Goal: Task Accomplishment & Management: Complete application form

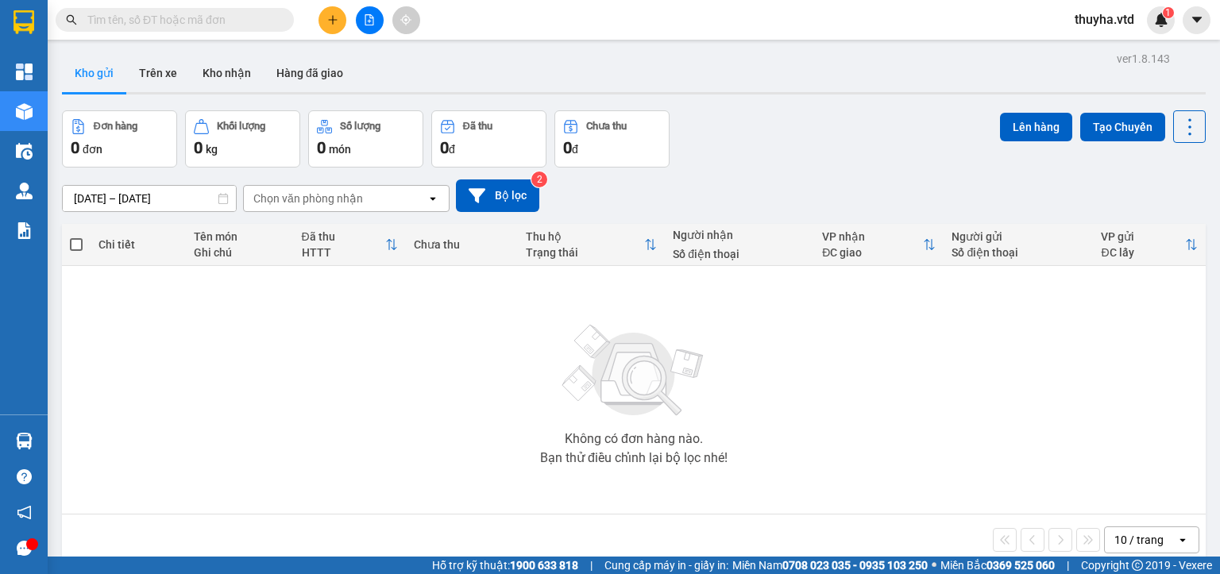
click at [359, 23] on button at bounding box center [370, 20] width 28 height 28
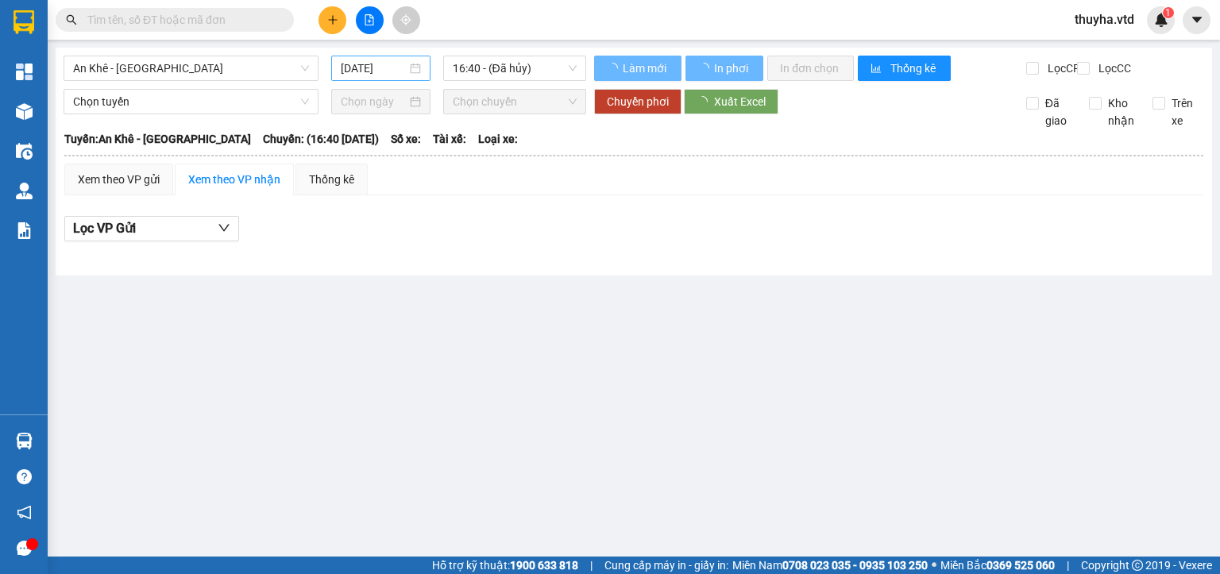
click at [359, 69] on input "[DATE]" at bounding box center [373, 68] width 65 height 17
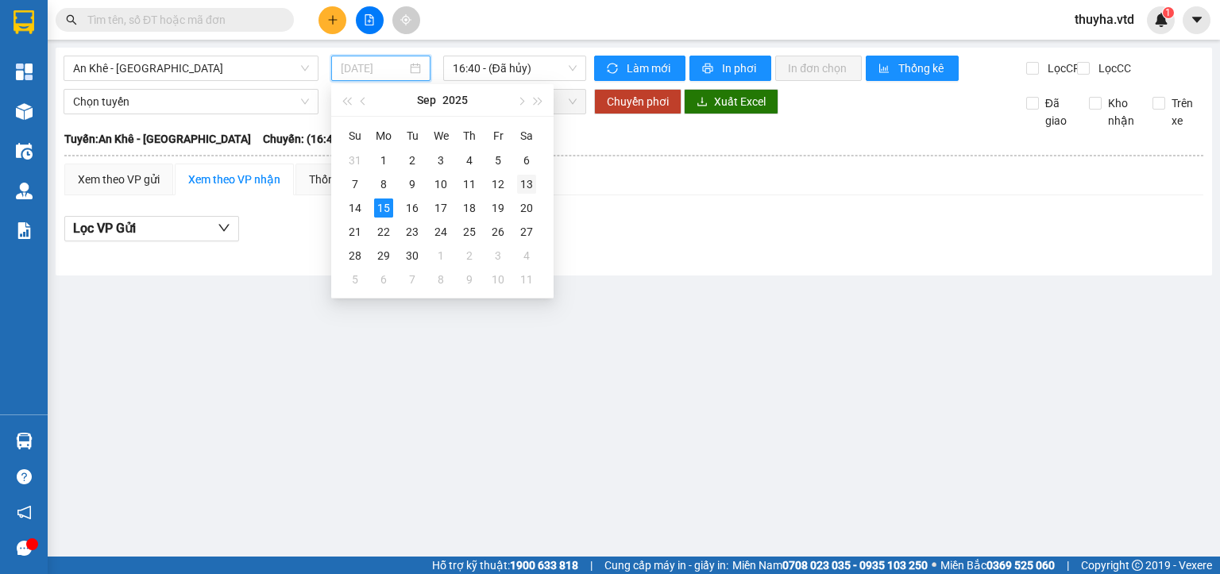
click at [523, 184] on div "13" at bounding box center [526, 184] width 19 height 19
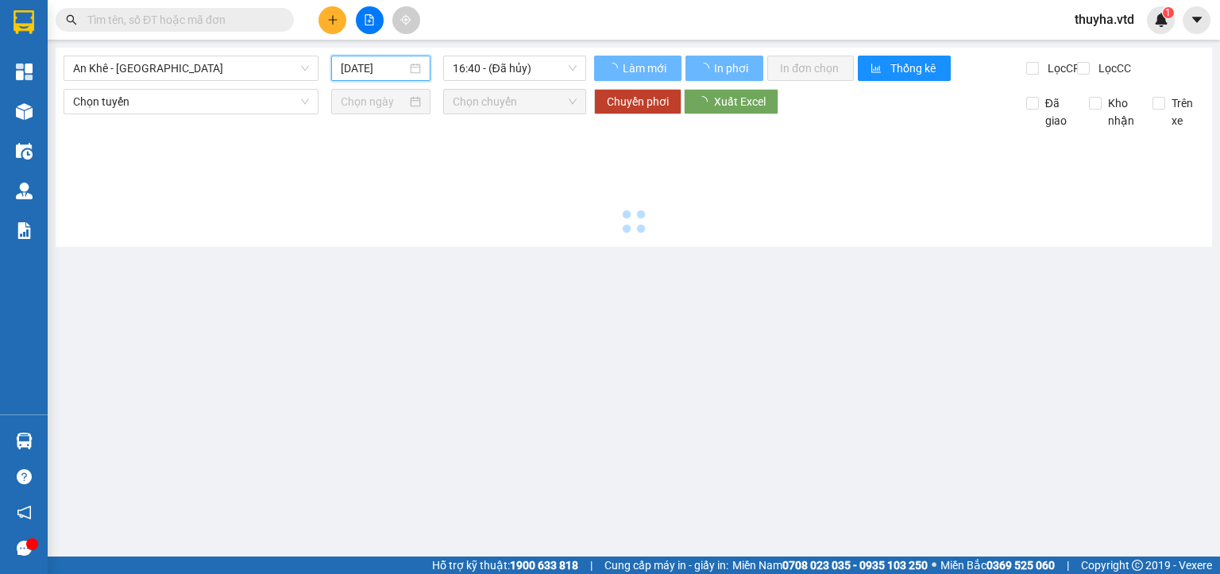
type input "[DATE]"
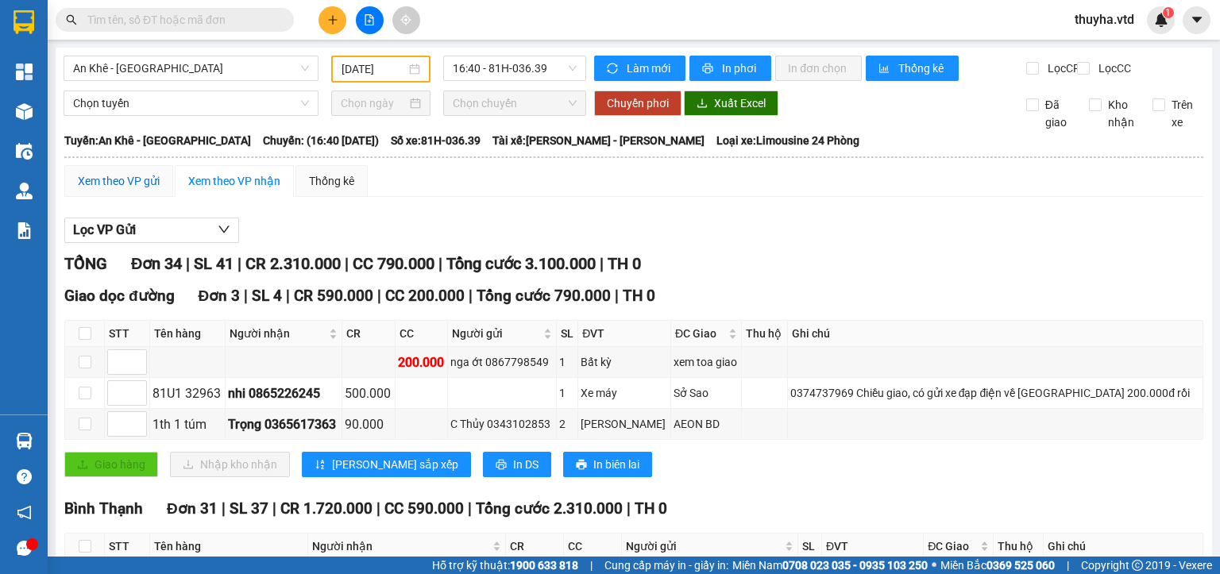
click at [126, 190] on div "Xem theo VP gửi" at bounding box center [119, 180] width 82 height 17
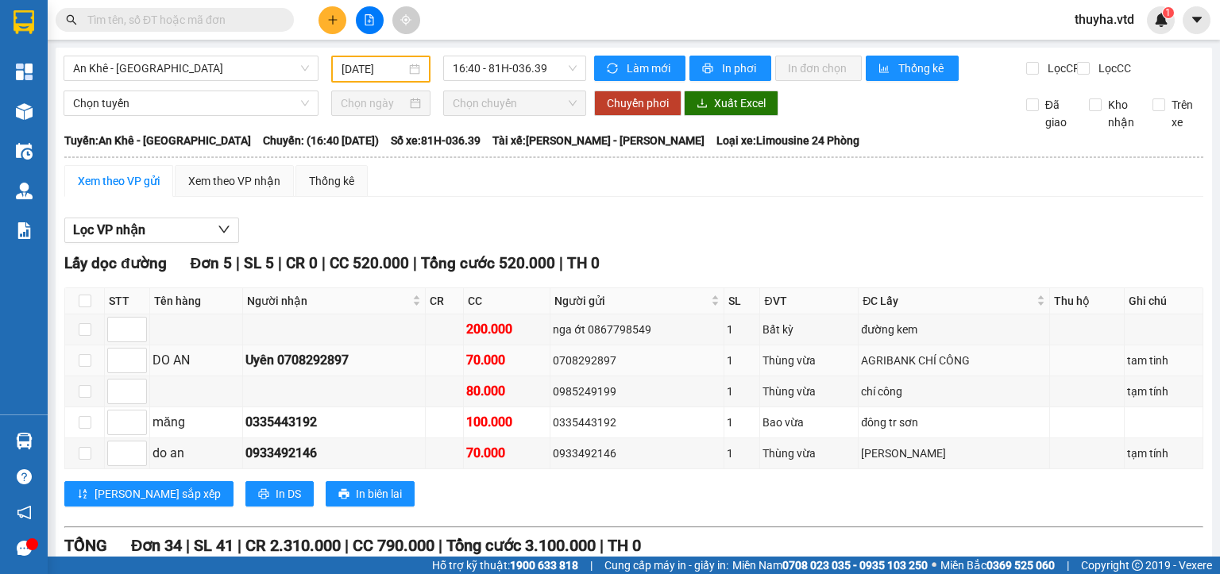
click at [592, 369] on div "0708292897" at bounding box center [637, 360] width 168 height 17
click at [590, 431] on div "0335443192" at bounding box center [637, 422] width 168 height 17
copy div "0335443192"
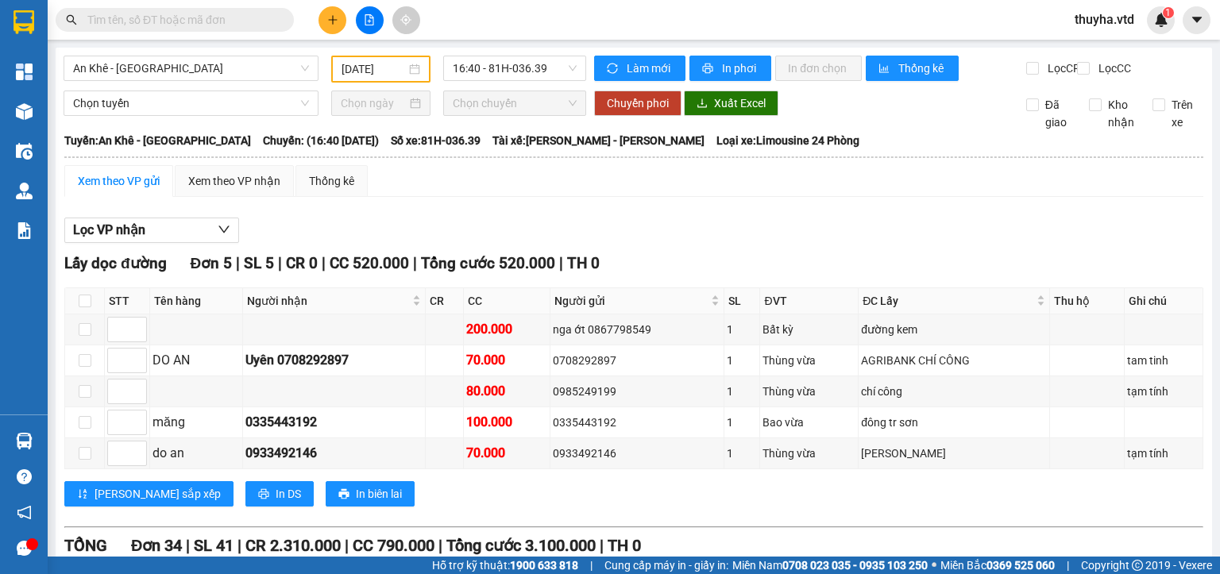
click at [137, 11] on input "text" at bounding box center [180, 19] width 187 height 17
paste input "0335443192"
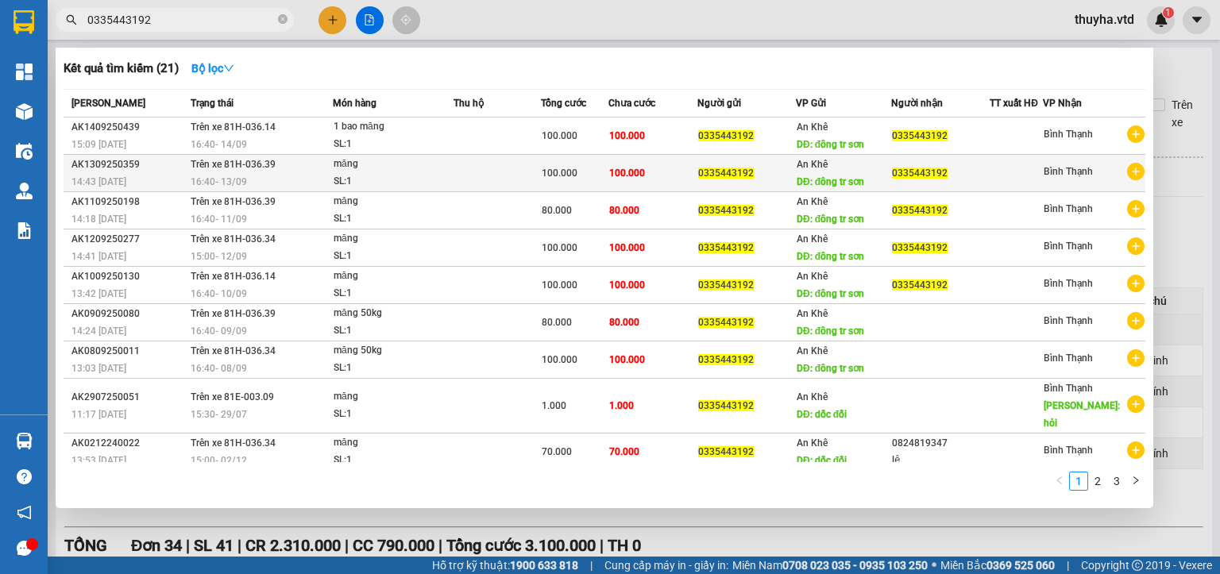
type input "0335443192"
click at [260, 174] on div "16:40 [DATE]" at bounding box center [261, 181] width 141 height 17
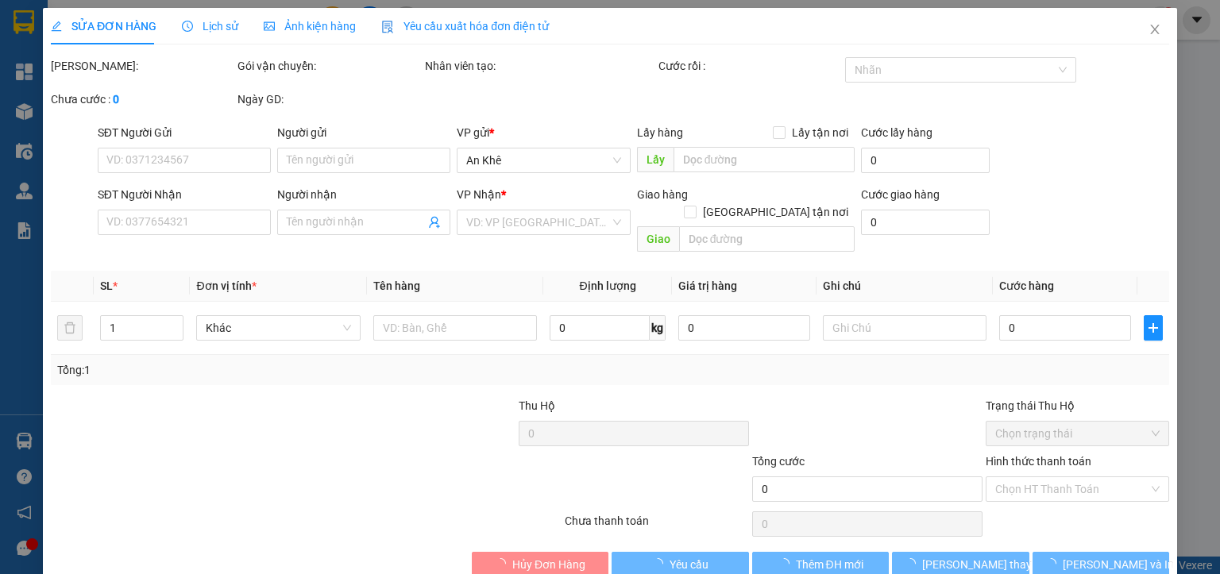
type input "0335443192"
type input "đông tr sơn"
type input "0335443192"
type input "100.000"
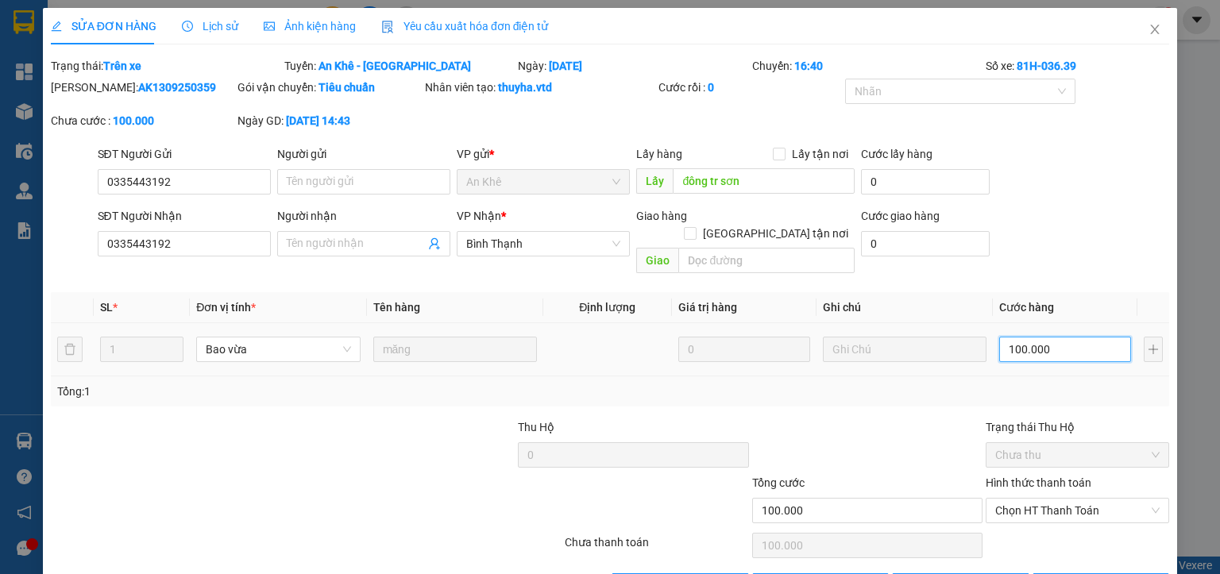
click at [1042, 337] on input "100.000" at bounding box center [1065, 349] width 132 height 25
type input "8"
type input "80"
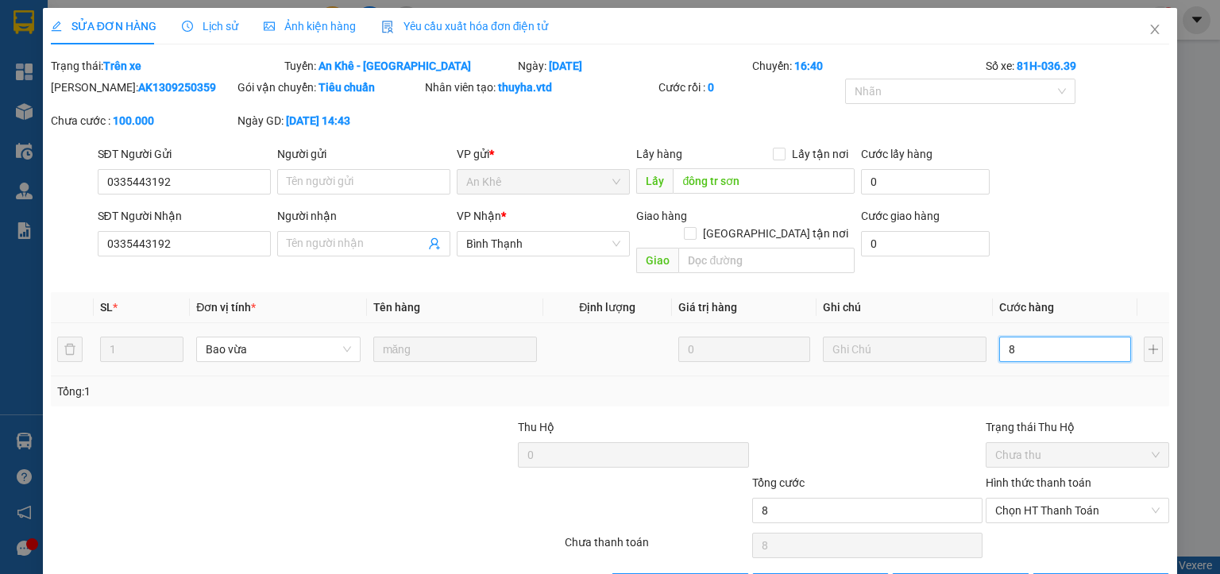
type input "80"
type input "800"
type input "8.000"
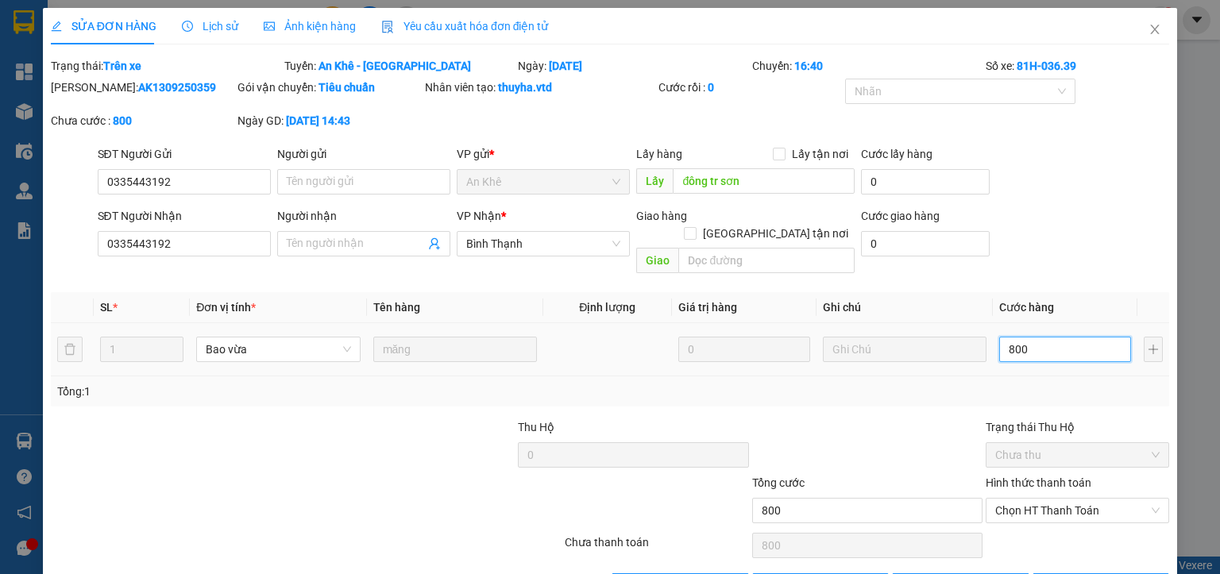
type input "8.000"
type input "80.000"
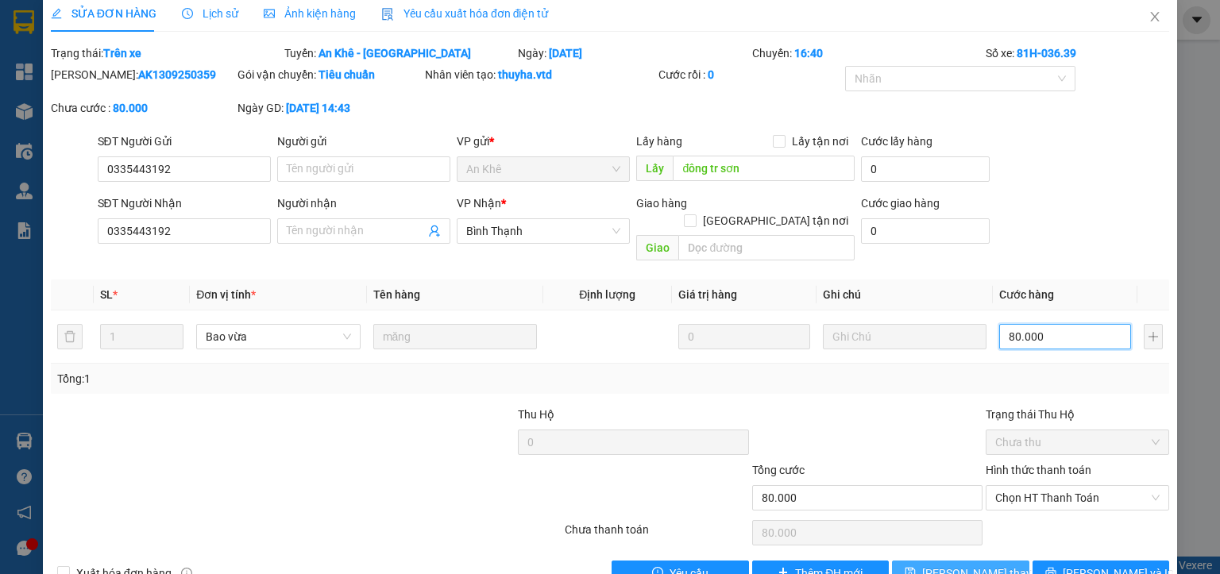
scroll to position [37, 0]
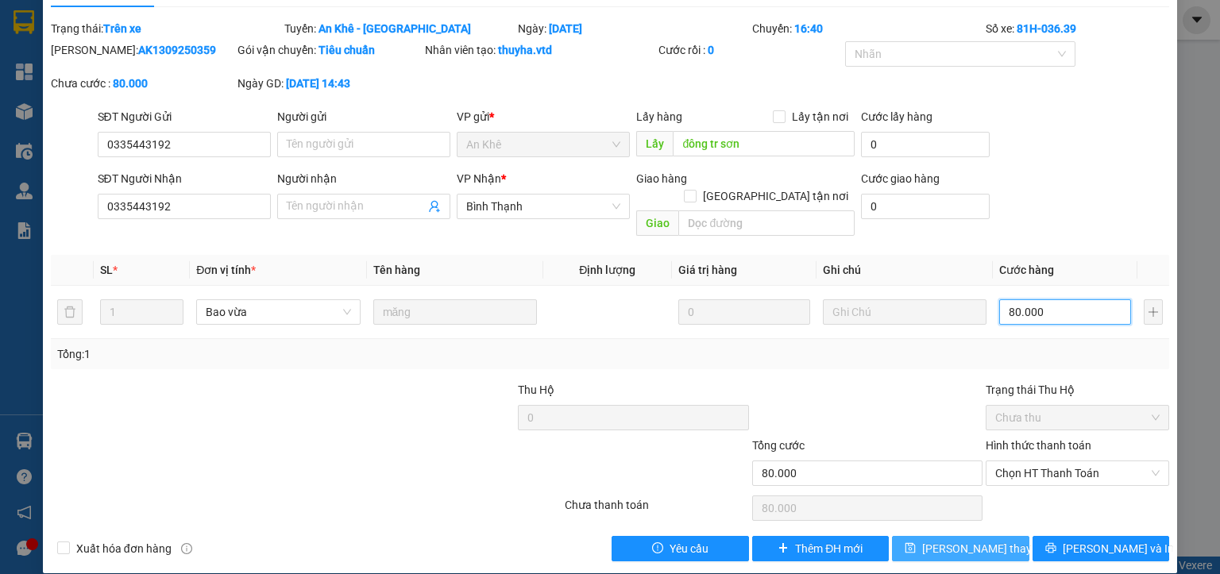
type input "80.000"
click at [975, 540] on span "[PERSON_NAME] thay đổi" at bounding box center [985, 548] width 127 height 17
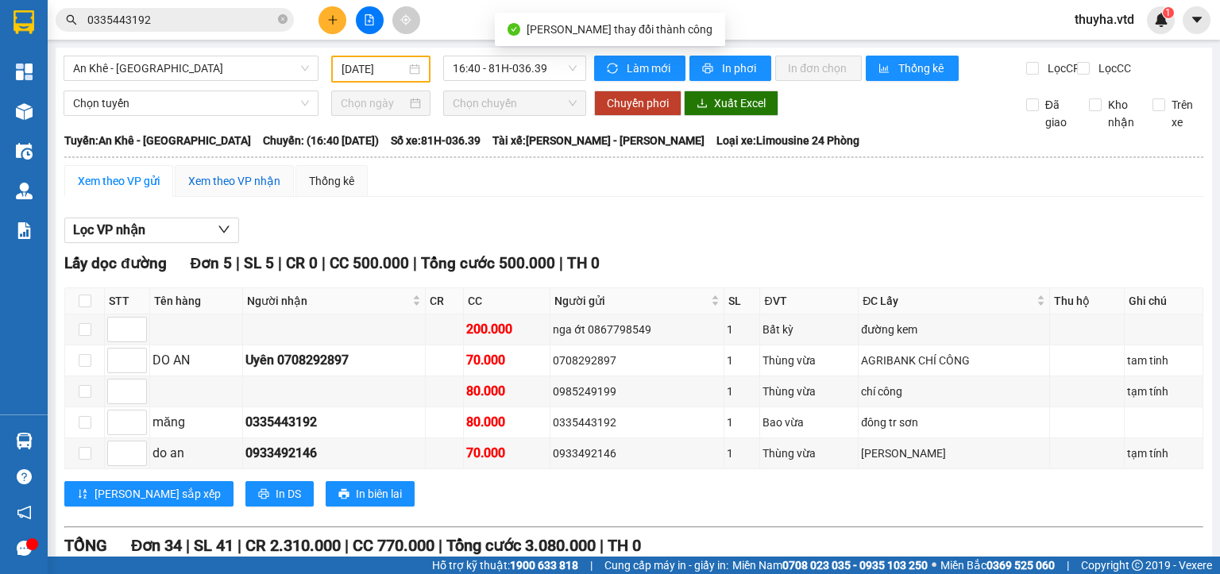
click at [231, 190] on div "Xem theo VP nhận" at bounding box center [234, 180] width 92 height 17
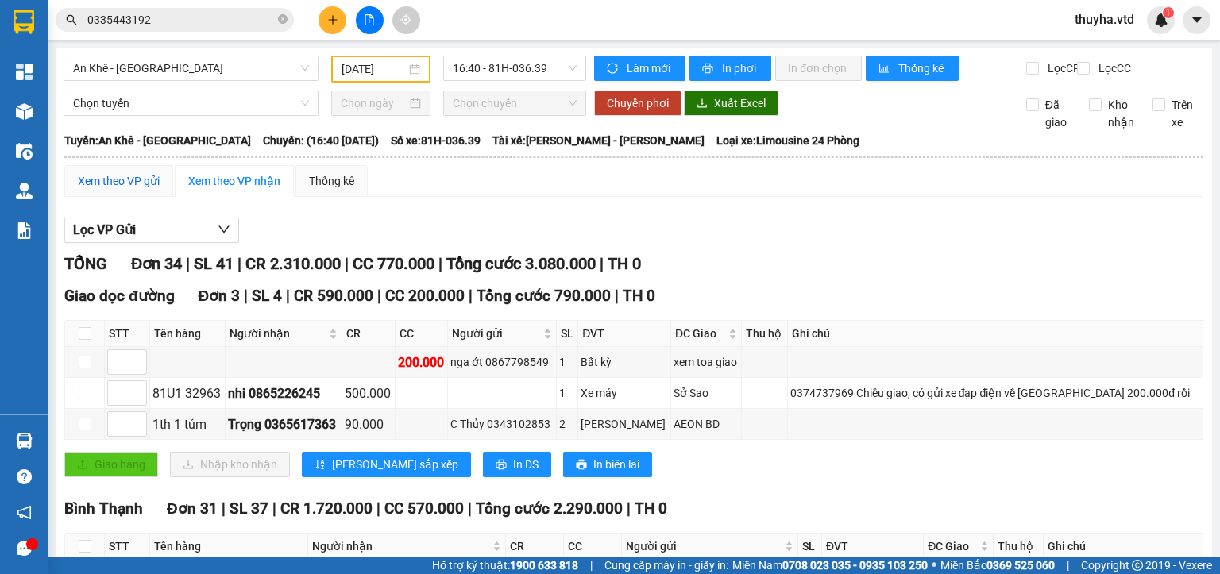
click at [123, 190] on div "Xem theo VP gửi" at bounding box center [119, 180] width 82 height 17
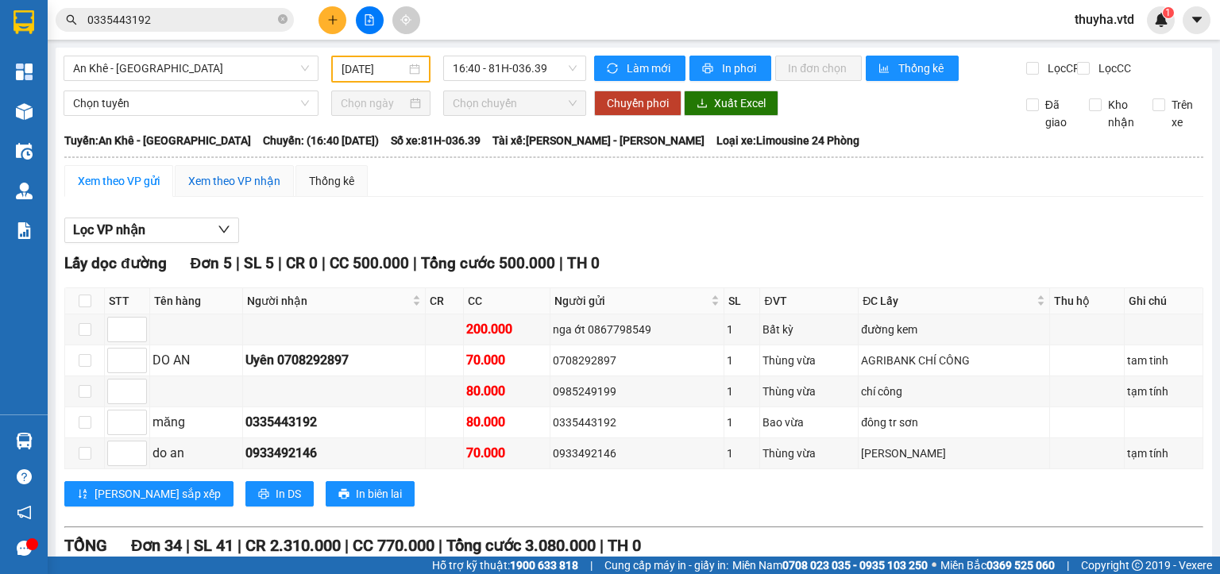
click at [242, 190] on div "Xem theo VP nhận" at bounding box center [234, 180] width 92 height 17
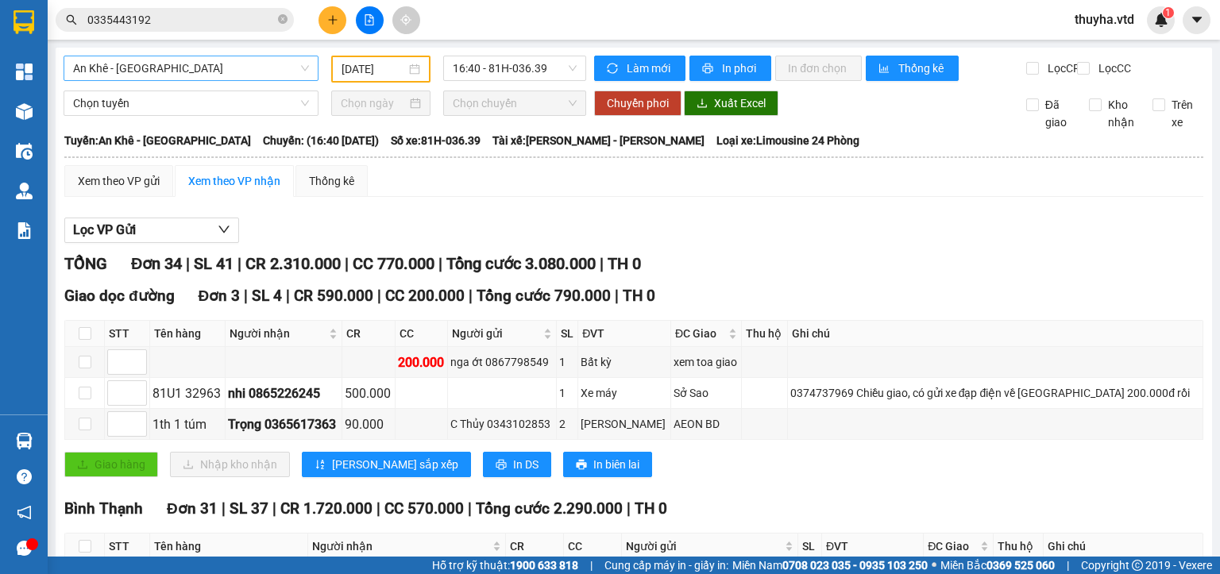
click at [93, 66] on span "An Khê - [GEOGRAPHIC_DATA]" at bounding box center [191, 68] width 236 height 24
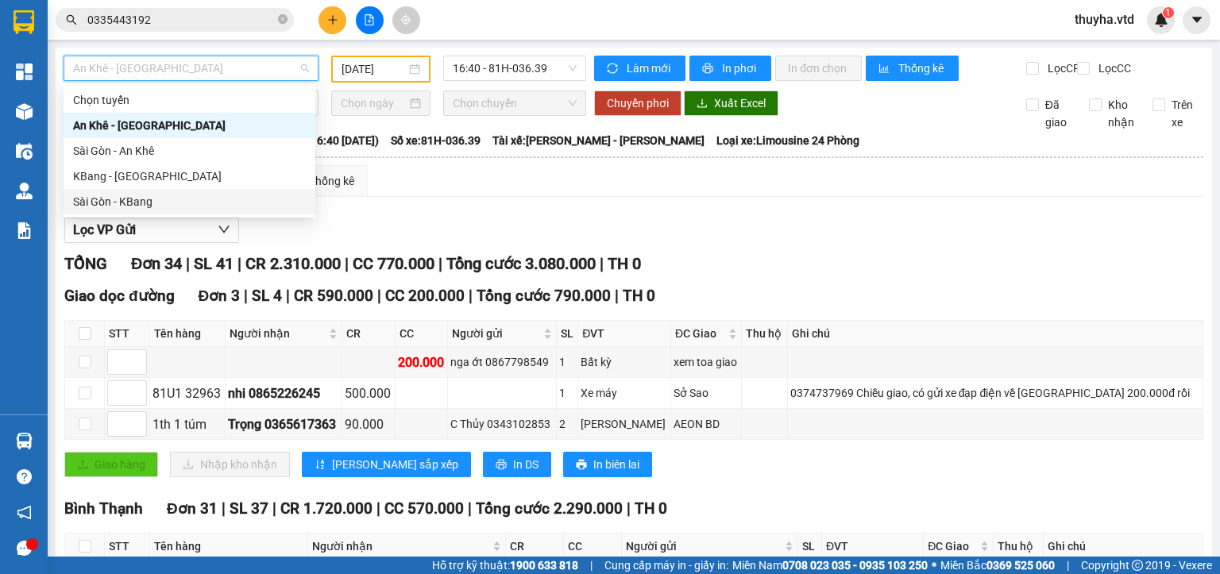
click at [126, 208] on div "Sài Gòn - KBang" at bounding box center [189, 201] width 233 height 17
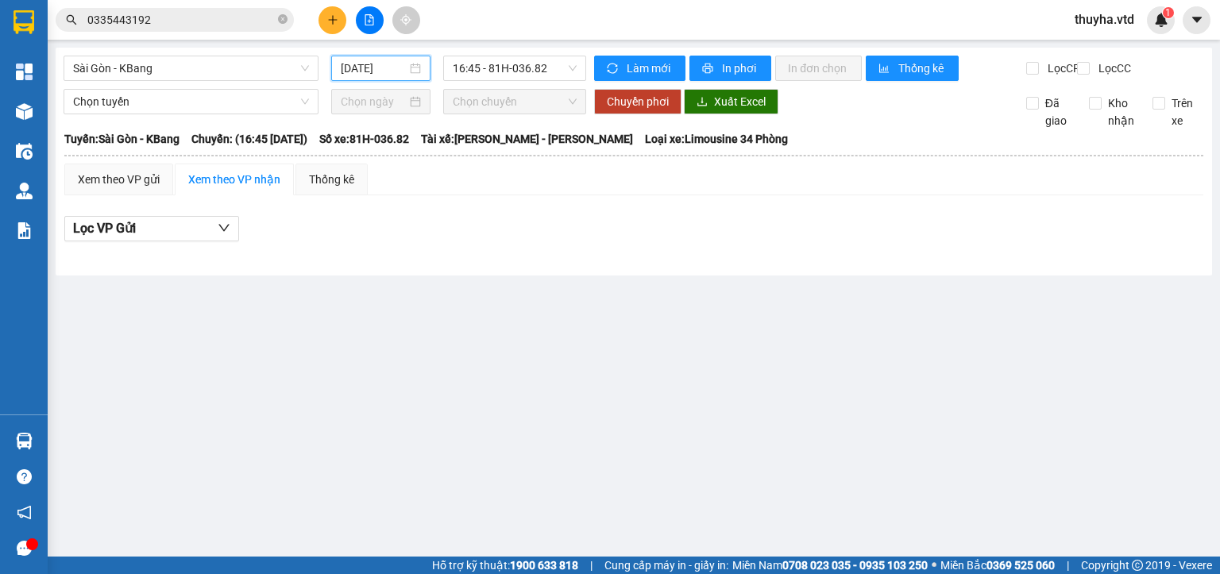
click at [361, 67] on input "[DATE]" at bounding box center [373, 68] width 65 height 17
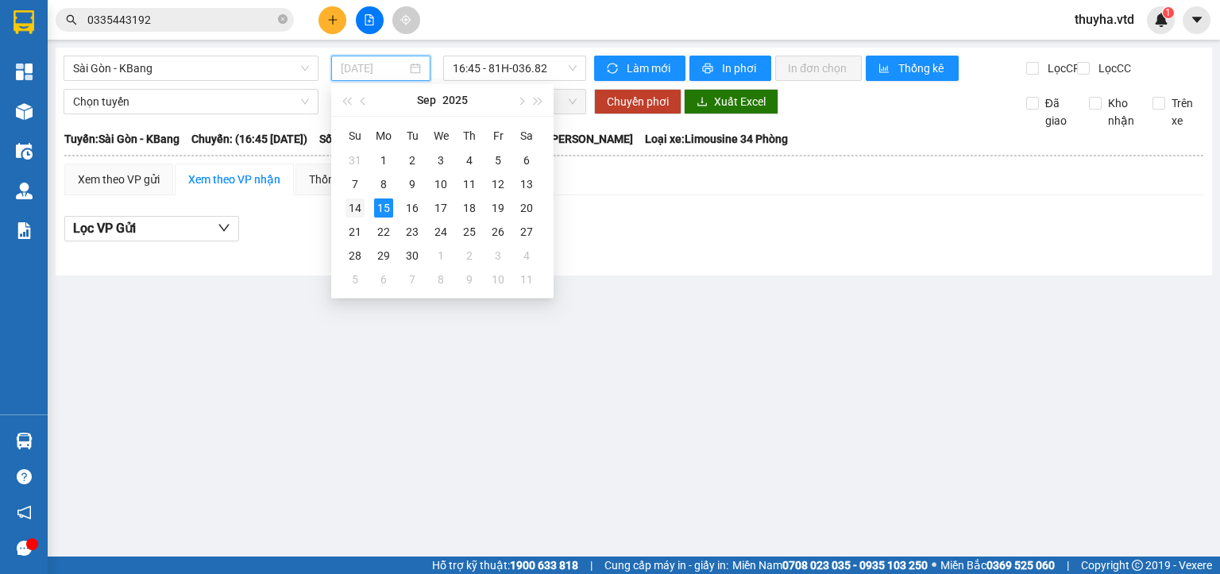
click at [358, 207] on div "14" at bounding box center [355, 208] width 19 height 19
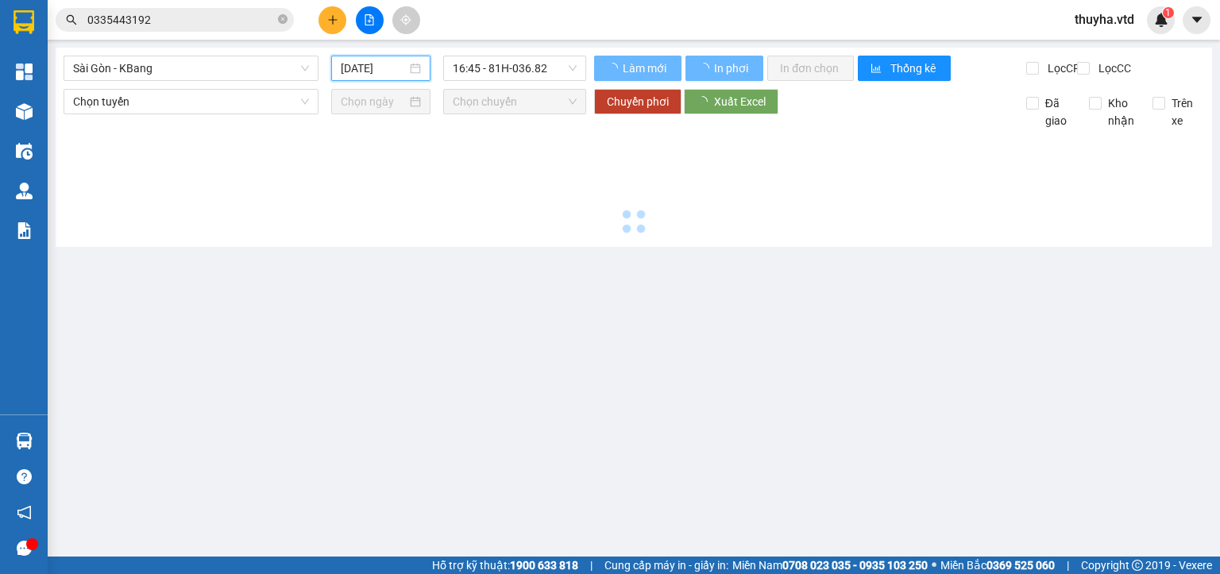
type input "[DATE]"
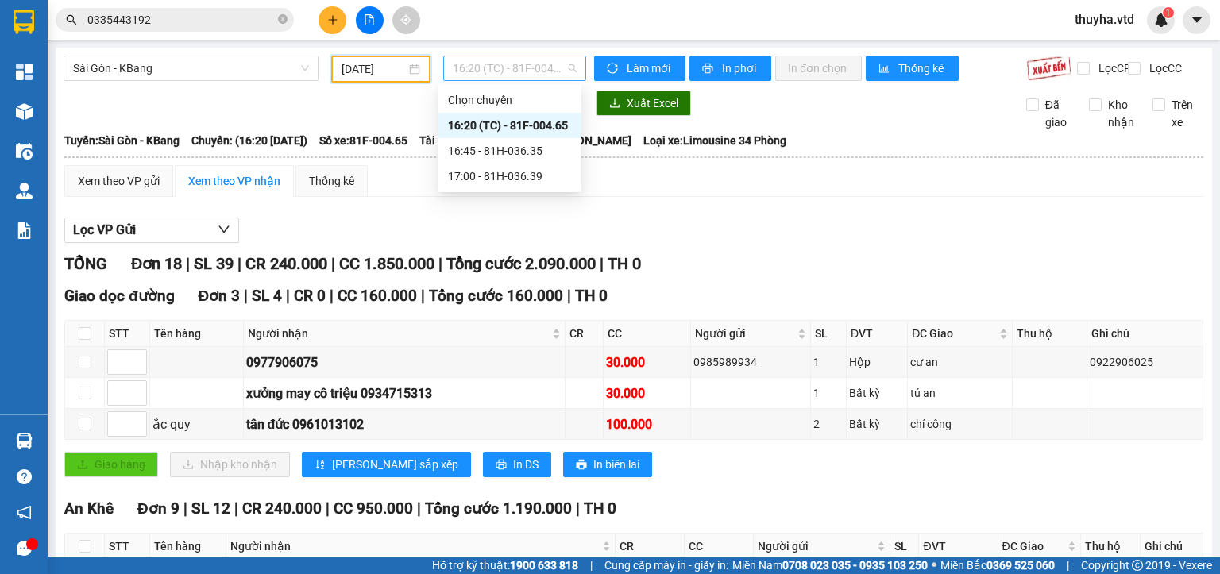
click at [499, 76] on span "16:20 (TC) - 81F-004.65" at bounding box center [515, 68] width 125 height 24
click at [487, 173] on div "17:00 - 81H-036.39" at bounding box center [510, 176] width 124 height 17
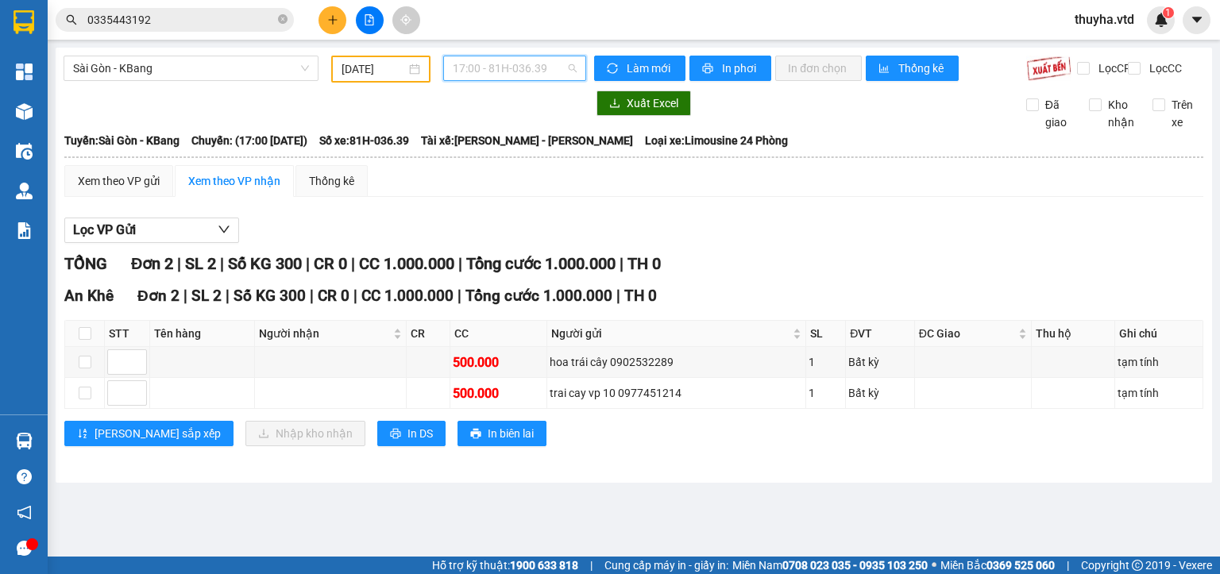
click at [556, 64] on span "17:00 - 81H-036.39" at bounding box center [515, 68] width 125 height 24
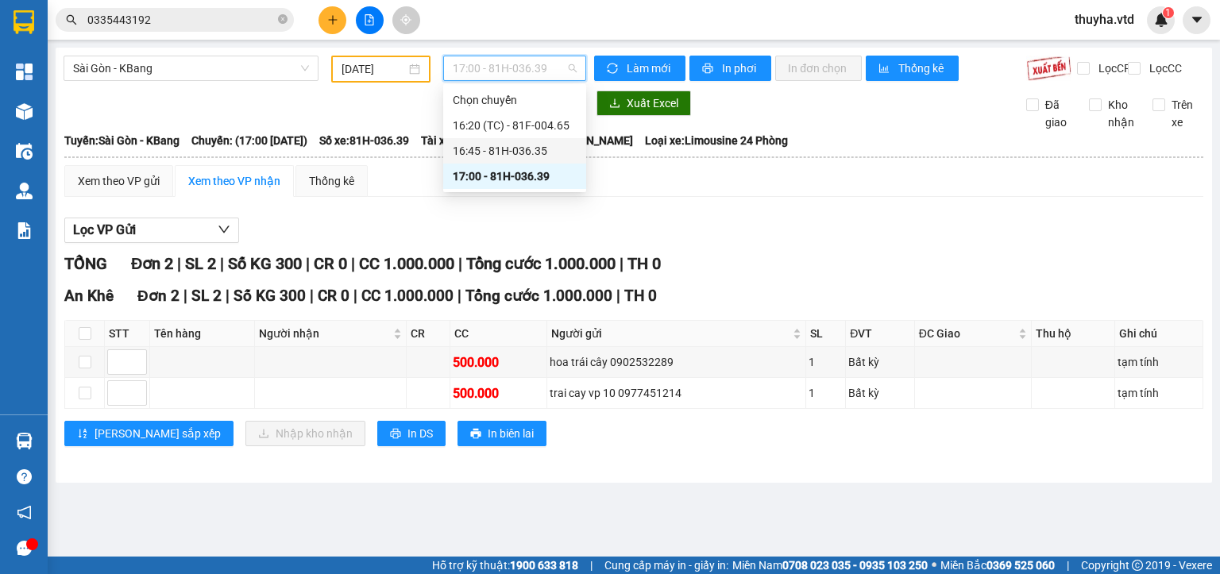
drag, startPoint x: 545, startPoint y: 512, endPoint x: 439, endPoint y: 562, distance: 117.3
click at [534, 520] on main "[GEOGRAPHIC_DATA] - KBang [DATE] 17:00 - 81H-036.39 Làm mới In phơi In đơn chọn…" at bounding box center [610, 278] width 1220 height 557
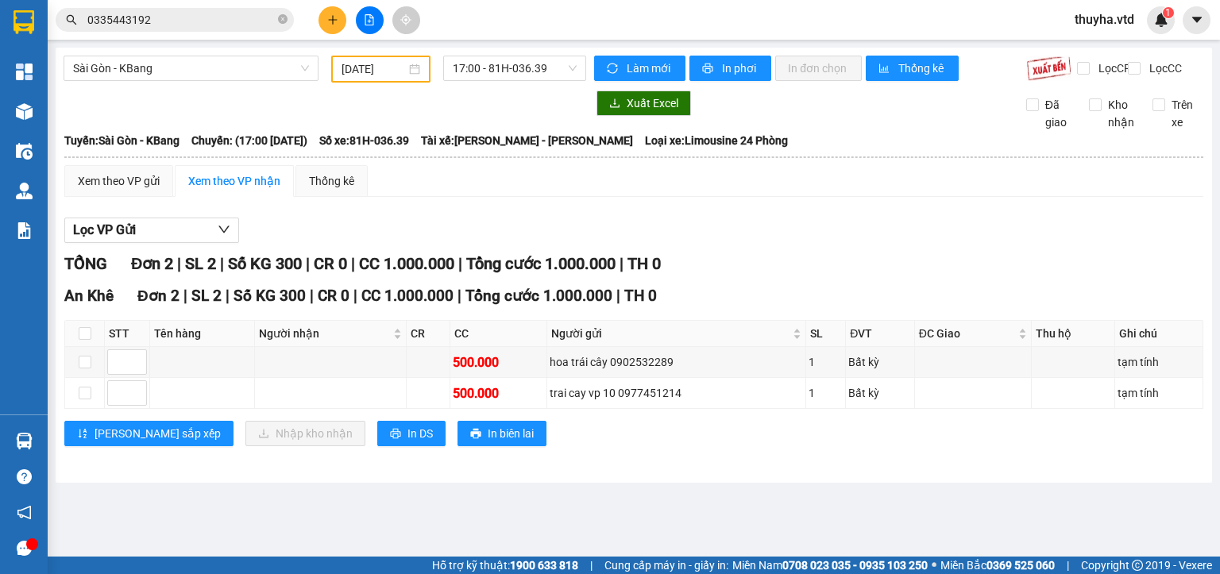
click at [210, 14] on input "0335443192" at bounding box center [180, 19] width 187 height 17
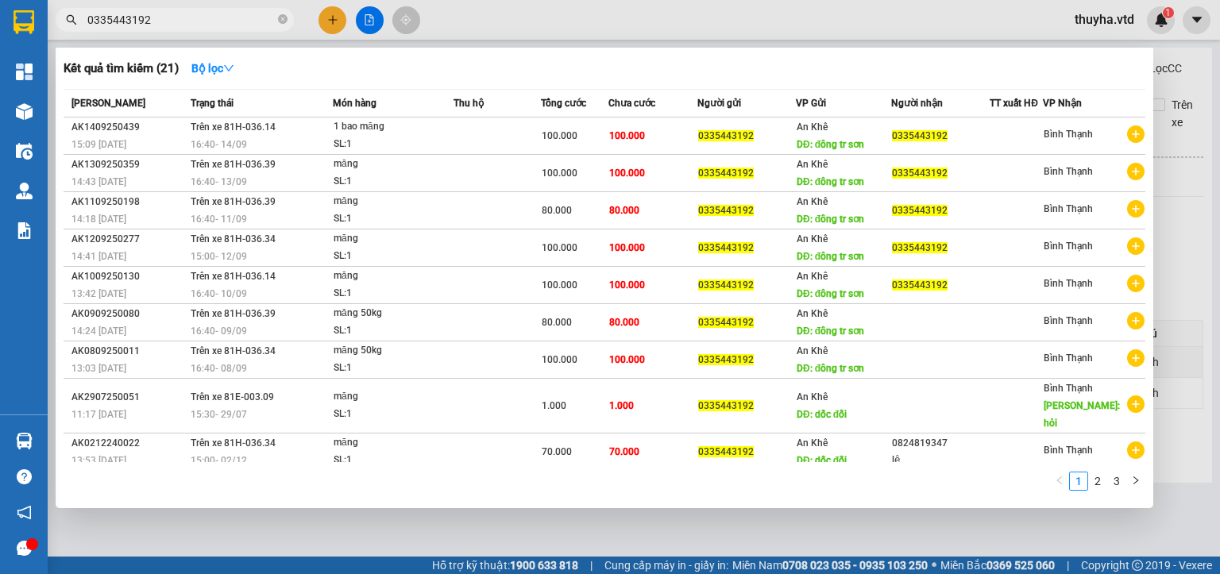
click at [210, 14] on input "0335443192" at bounding box center [180, 19] width 187 height 17
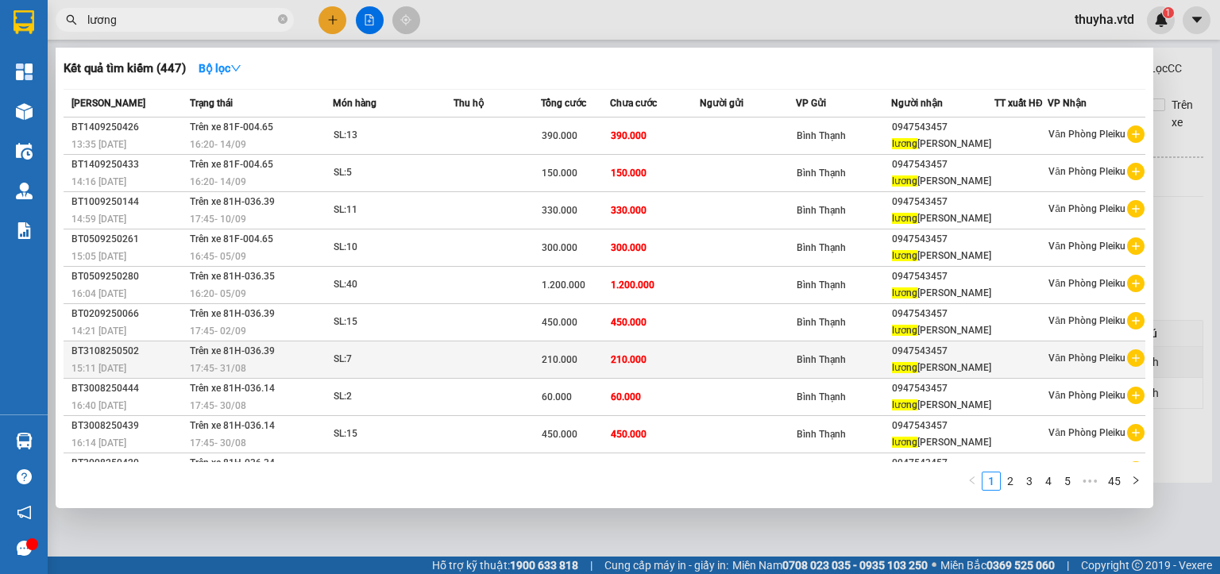
scroll to position [23, 0]
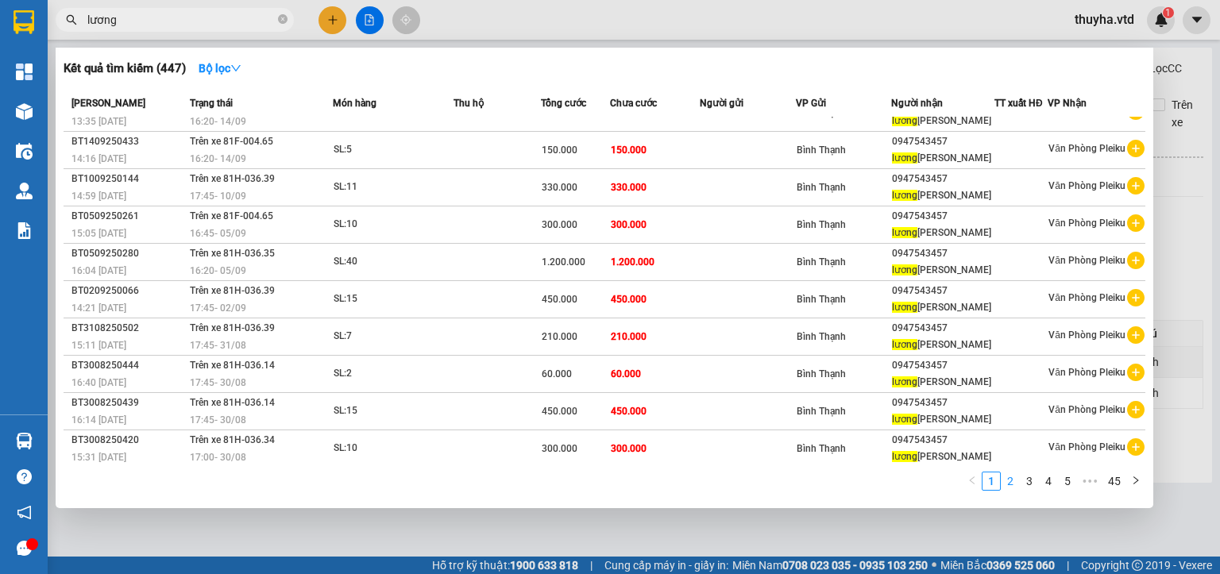
type input "lương"
click at [1011, 485] on link "2" at bounding box center [1010, 481] width 17 height 17
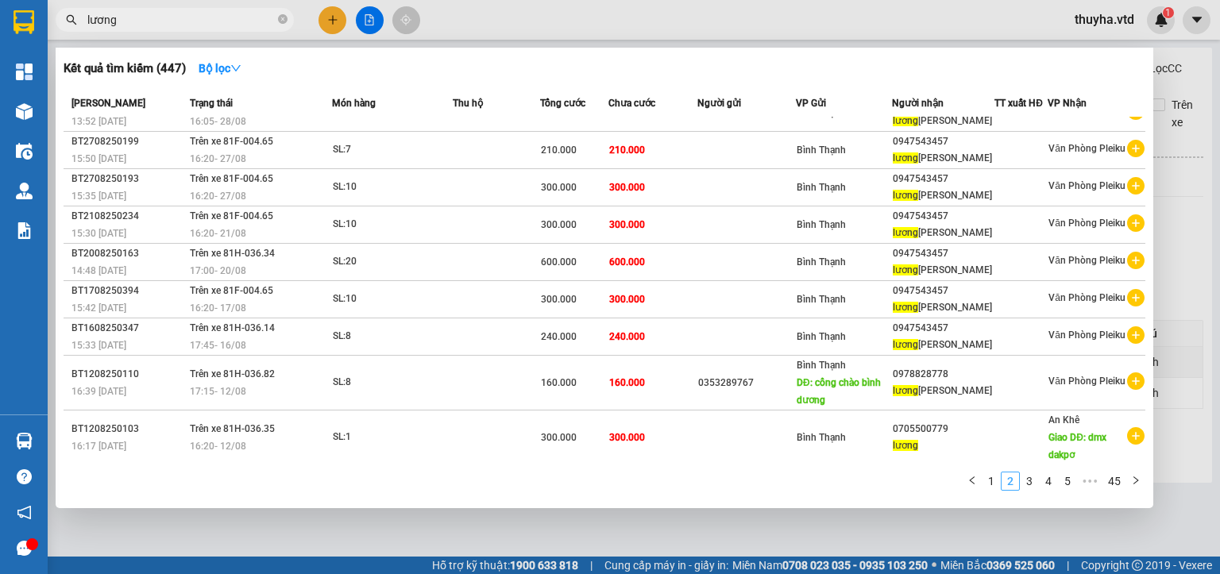
click at [1012, 485] on link "2" at bounding box center [1010, 481] width 17 height 17
click at [1027, 485] on link "3" at bounding box center [1029, 481] width 17 height 17
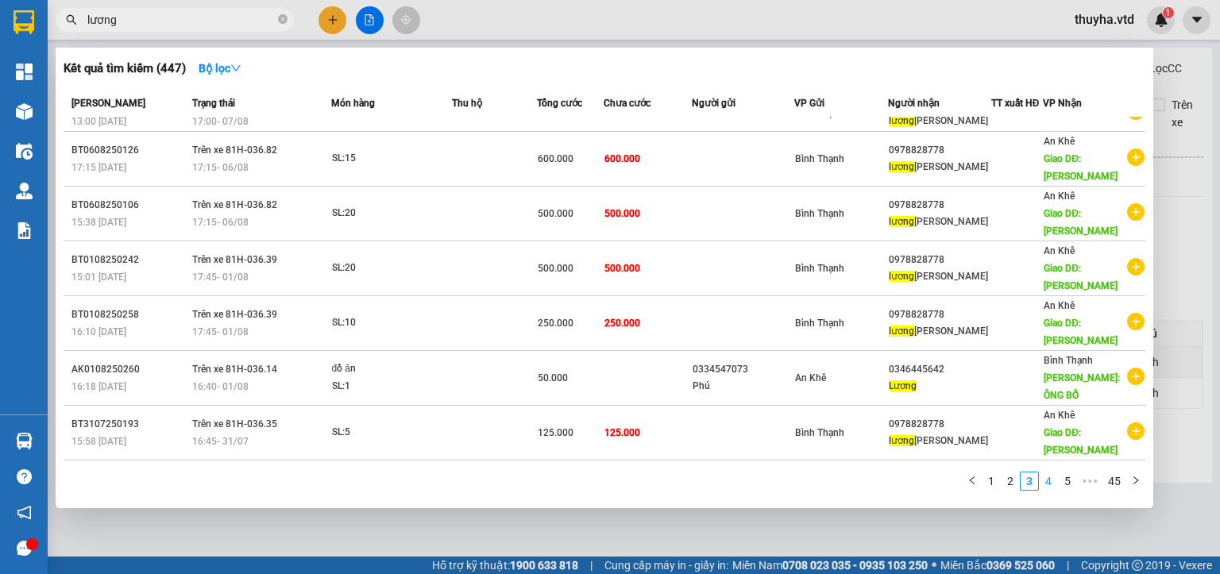
click at [1053, 480] on link "4" at bounding box center [1048, 481] width 17 height 17
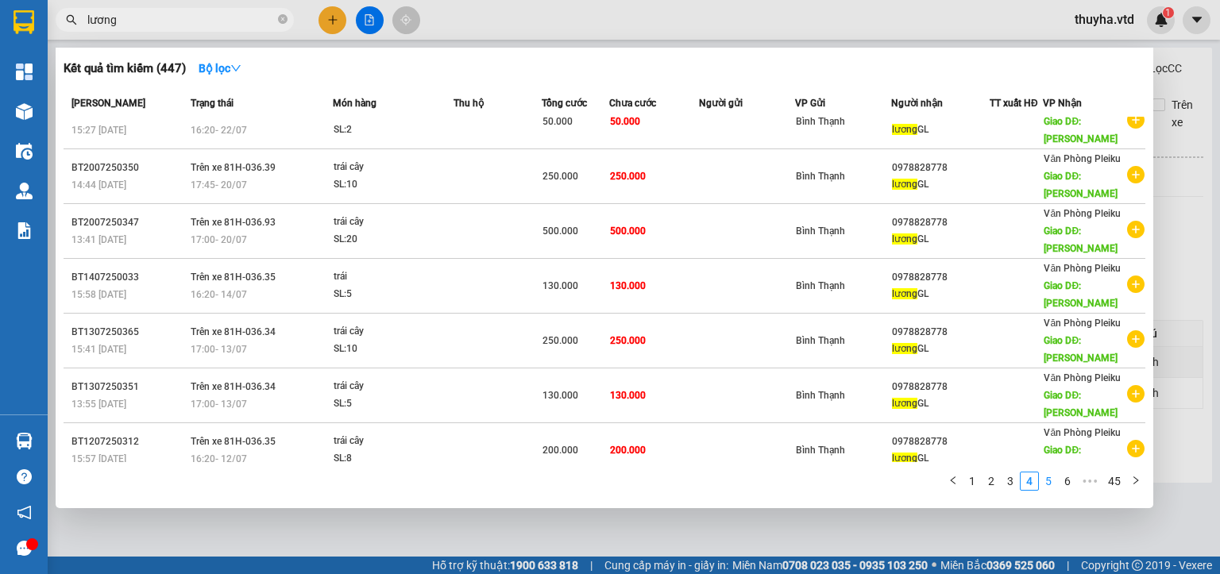
click at [1053, 480] on link "5" at bounding box center [1048, 481] width 17 height 17
click at [1053, 480] on link "6" at bounding box center [1048, 481] width 17 height 17
click at [1053, 480] on link "7" at bounding box center [1048, 481] width 17 height 17
click at [1053, 480] on link "8" at bounding box center [1048, 481] width 17 height 17
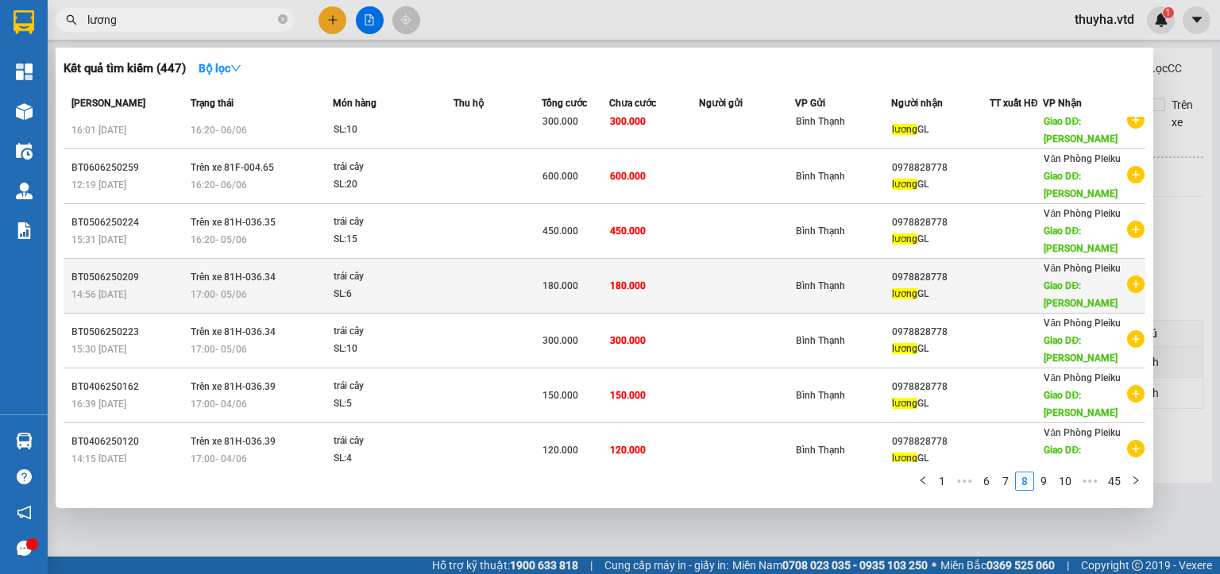
click at [920, 286] on div "[PERSON_NAME]" at bounding box center [940, 294] width 97 height 17
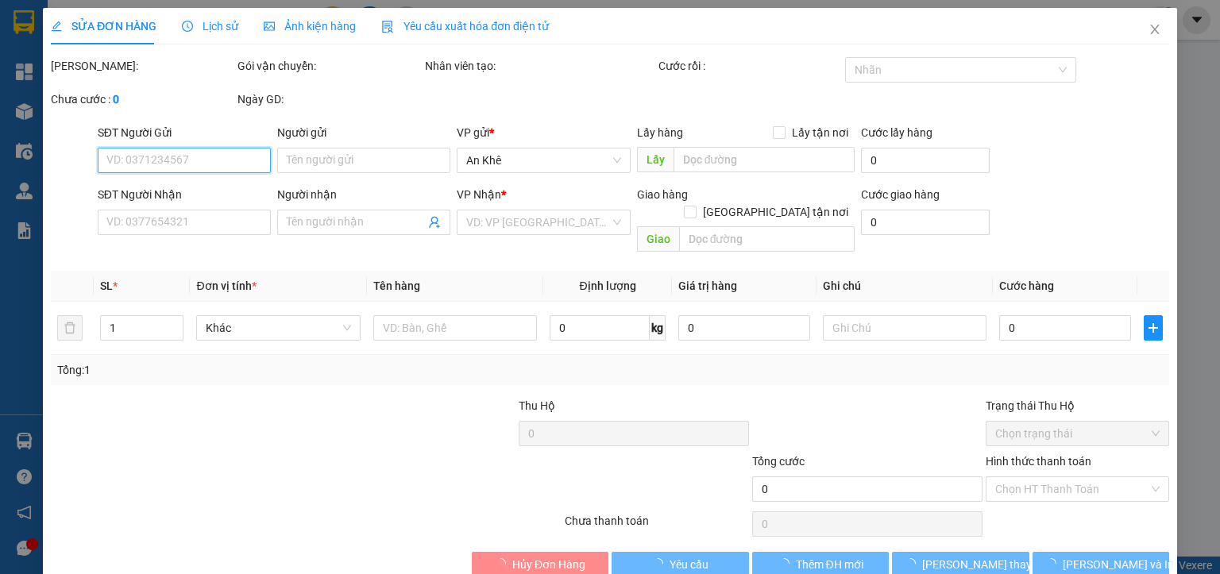
type input "0978828778"
type input "[PERSON_NAME]"
type input "180.000"
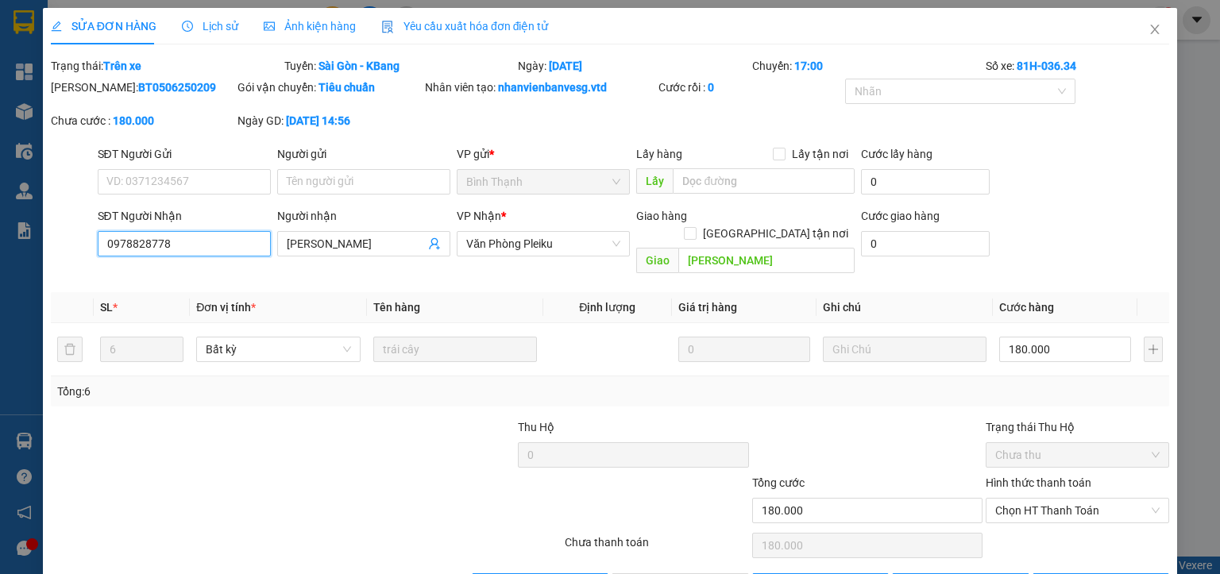
click at [125, 249] on input "0978828778" at bounding box center [184, 243] width 173 height 25
click at [1149, 27] on icon "close" at bounding box center [1155, 29] width 13 height 13
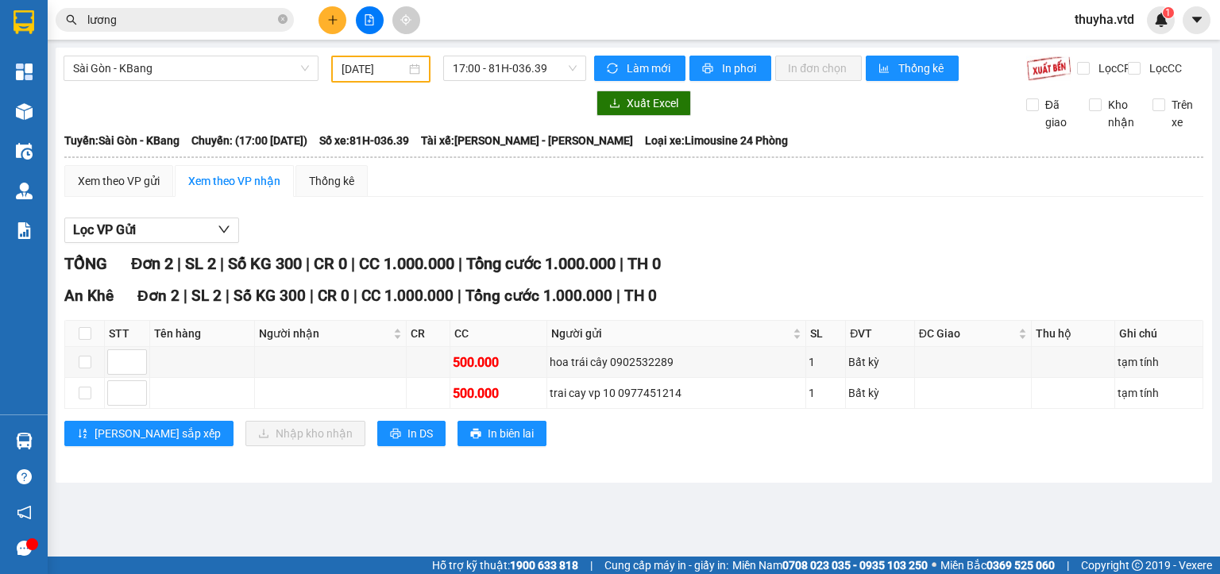
click at [356, 74] on input "[DATE]" at bounding box center [374, 68] width 64 height 17
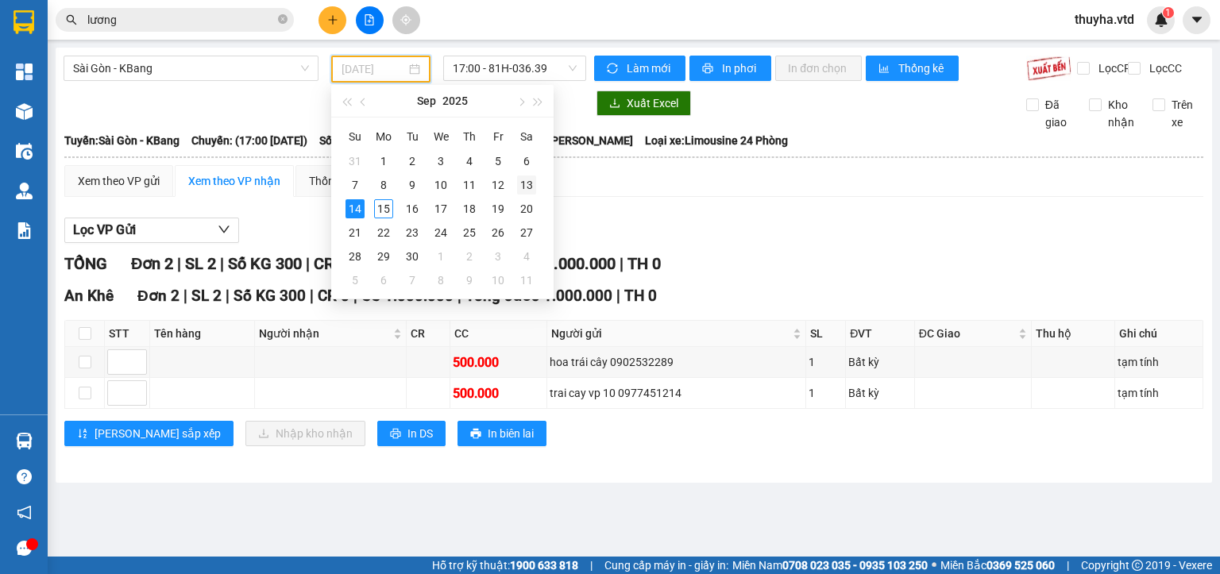
click at [526, 185] on div "13" at bounding box center [526, 185] width 19 height 19
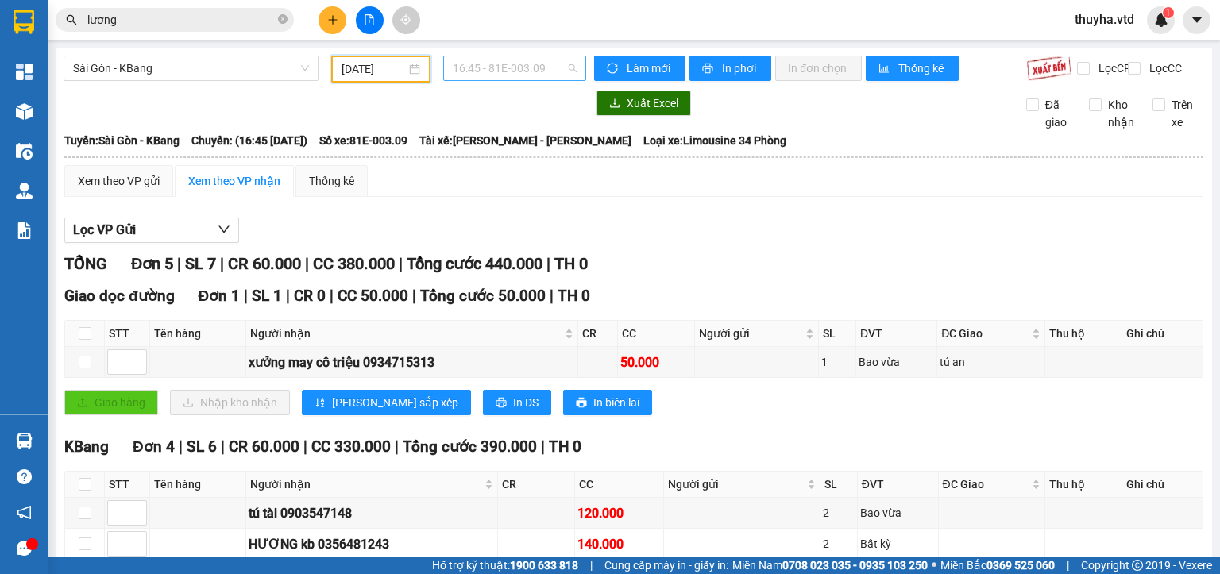
click at [504, 67] on span "16:45 - 81E-003.09" at bounding box center [515, 68] width 125 height 24
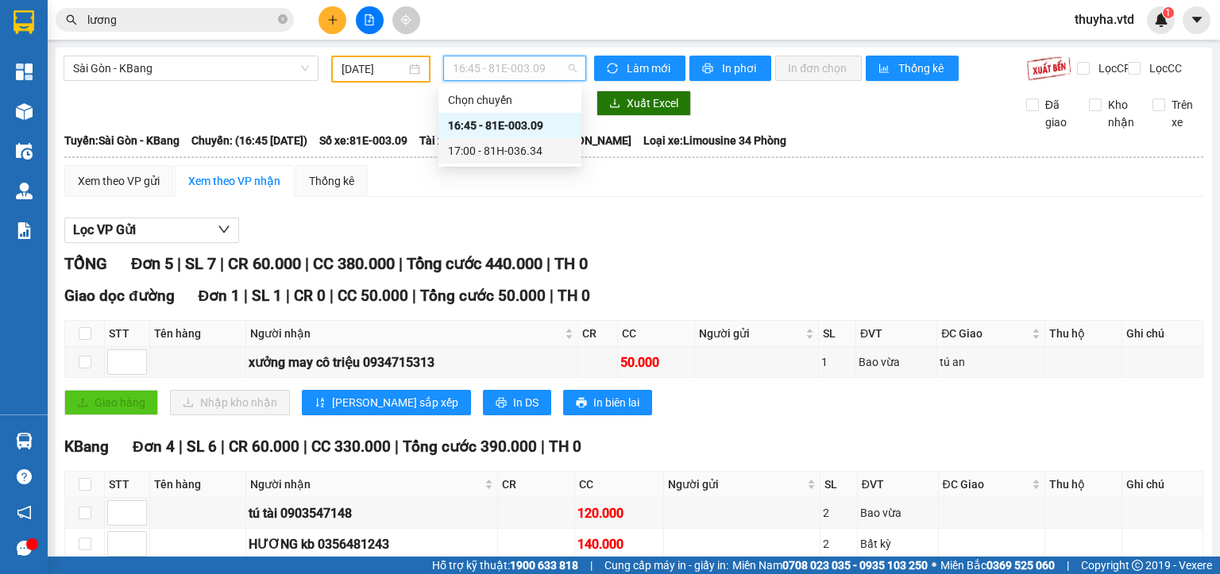
click at [520, 150] on div "17:00 - 81H-036.34" at bounding box center [510, 150] width 124 height 17
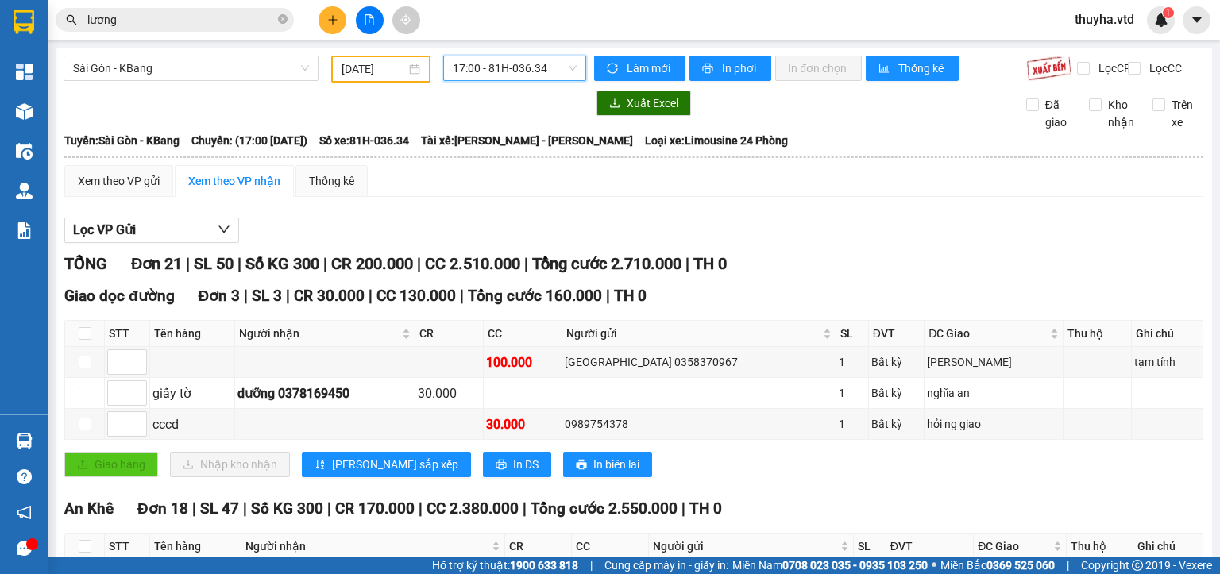
click at [390, 62] on input "[DATE]" at bounding box center [374, 68] width 64 height 17
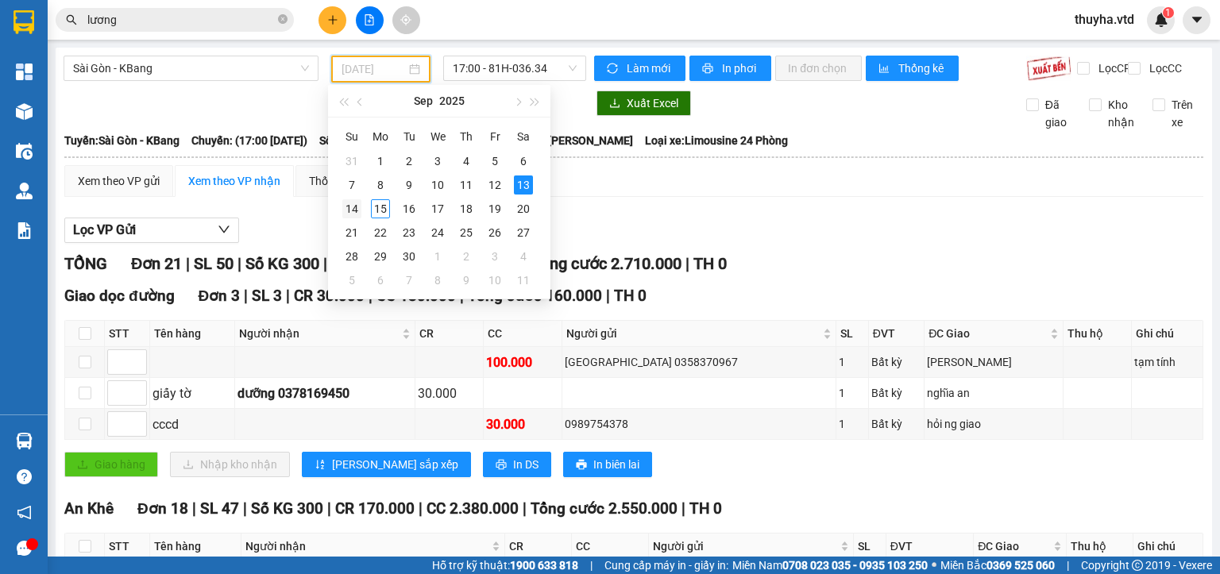
click at [346, 211] on div "14" at bounding box center [351, 208] width 19 height 19
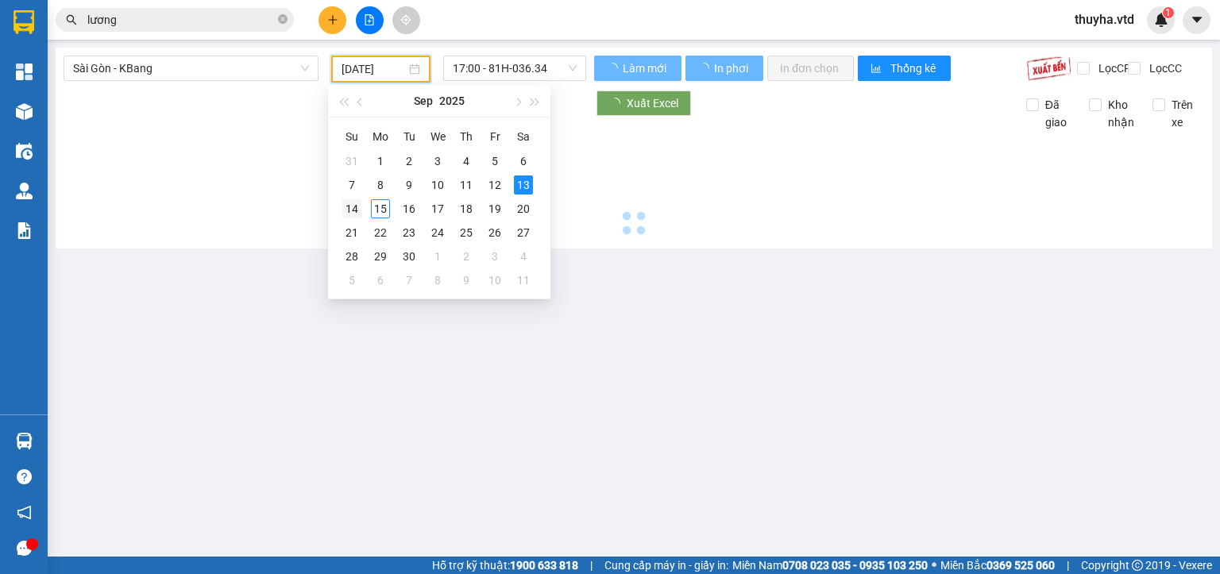
type input "[DATE]"
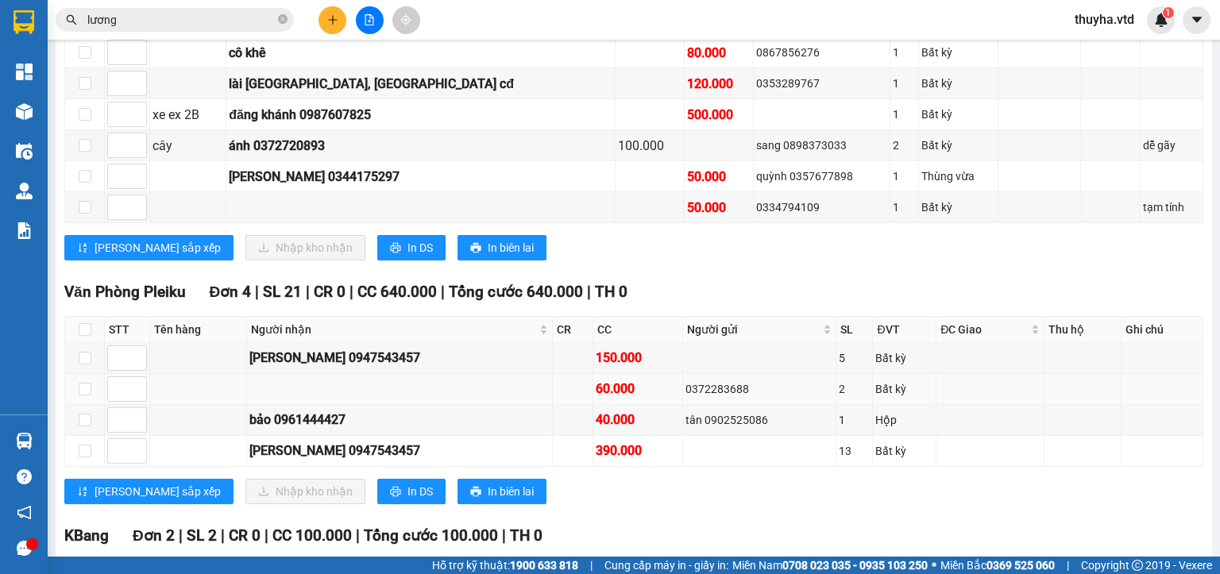
scroll to position [715, 0]
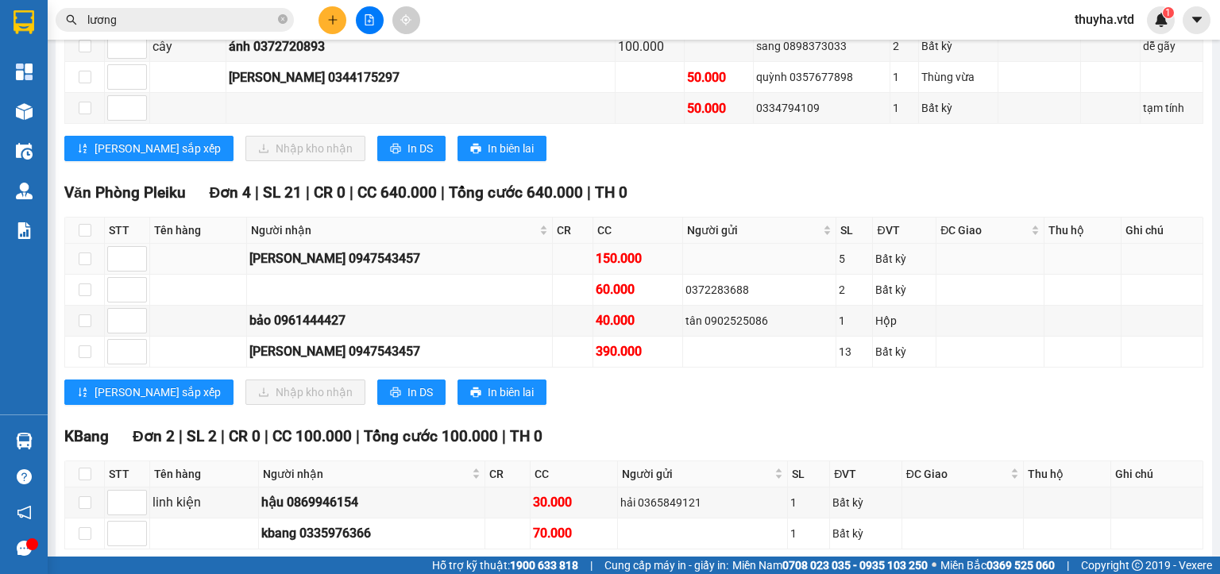
click at [360, 265] on div "[PERSON_NAME] 0947543457" at bounding box center [399, 259] width 301 height 20
copy div "0947543457"
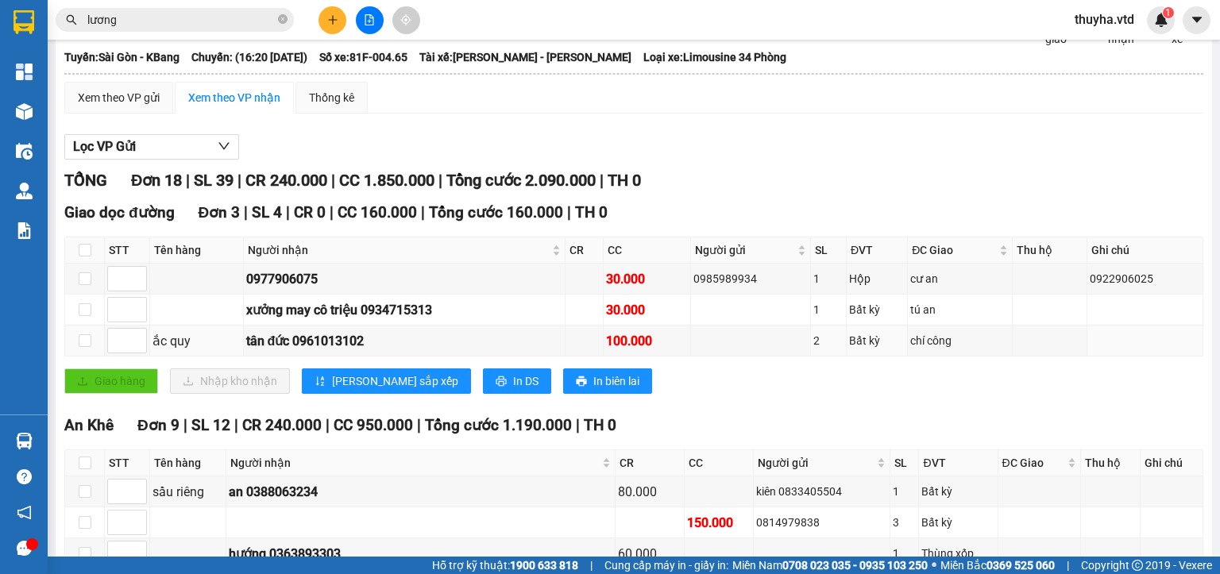
scroll to position [79, 0]
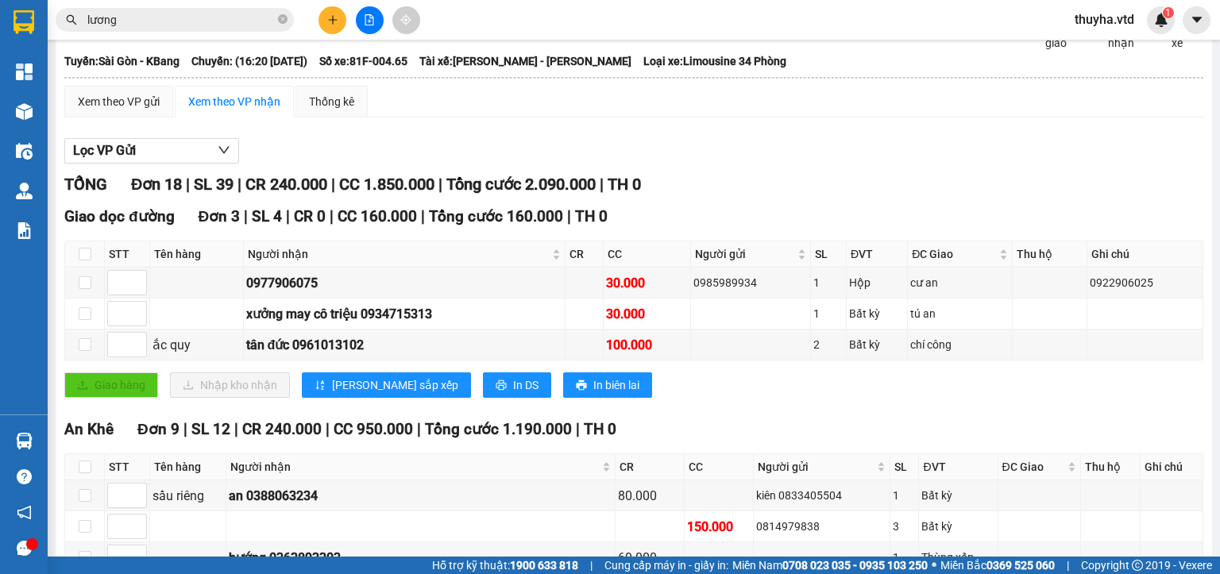
click at [132, 25] on input "lương" at bounding box center [180, 19] width 187 height 17
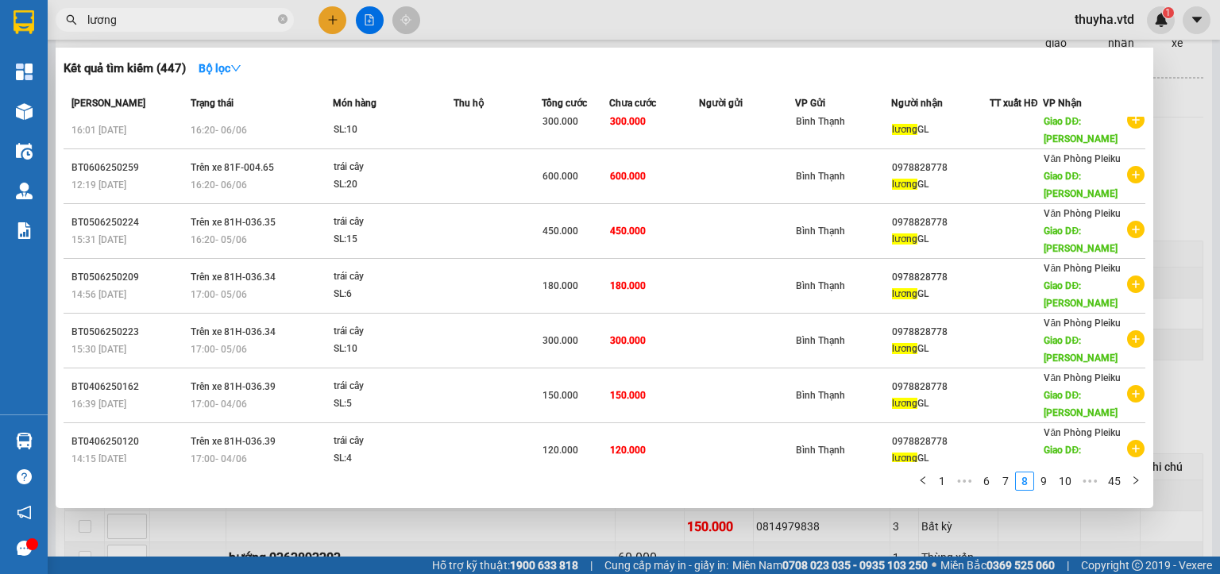
click at [132, 25] on input "lương" at bounding box center [180, 19] width 187 height 17
paste input "0947543457"
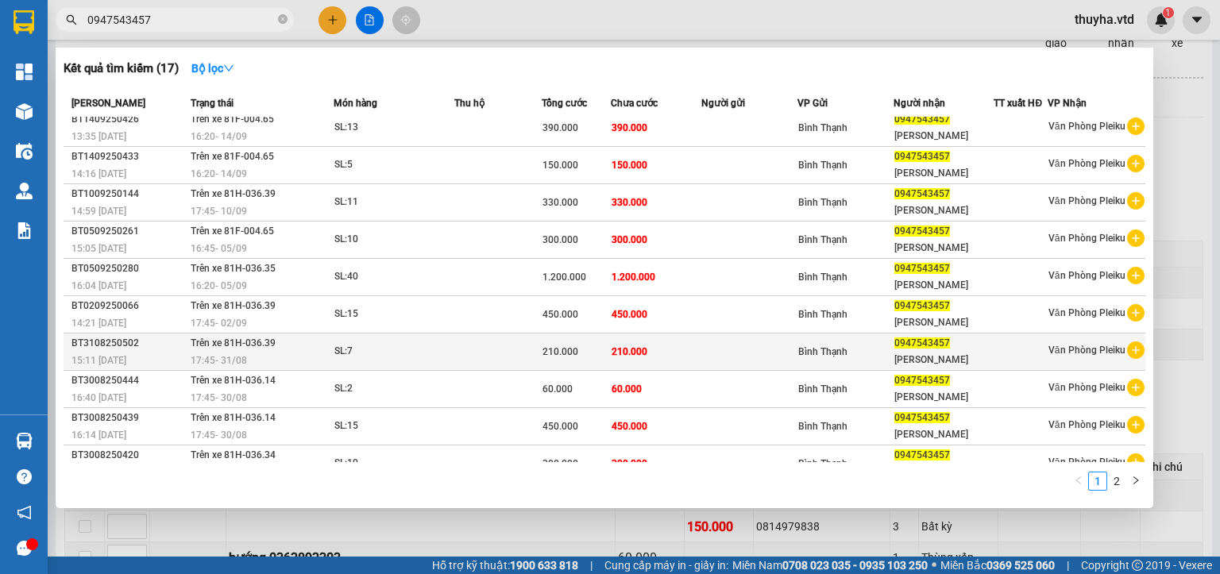
scroll to position [0, 0]
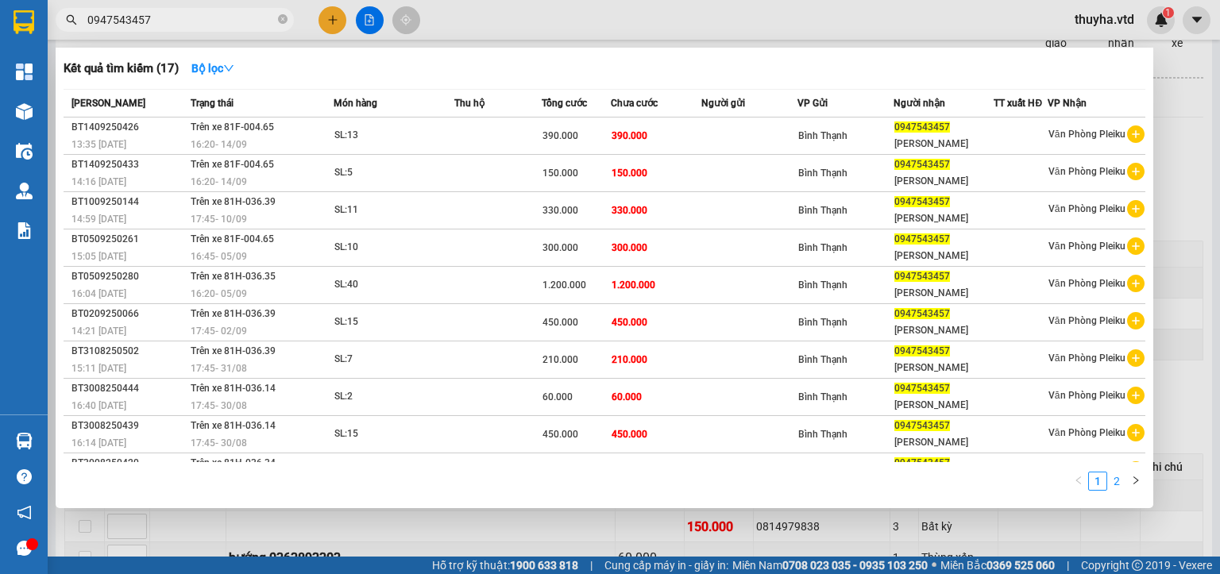
type input "0947543457"
click at [1114, 481] on link "2" at bounding box center [1116, 481] width 17 height 17
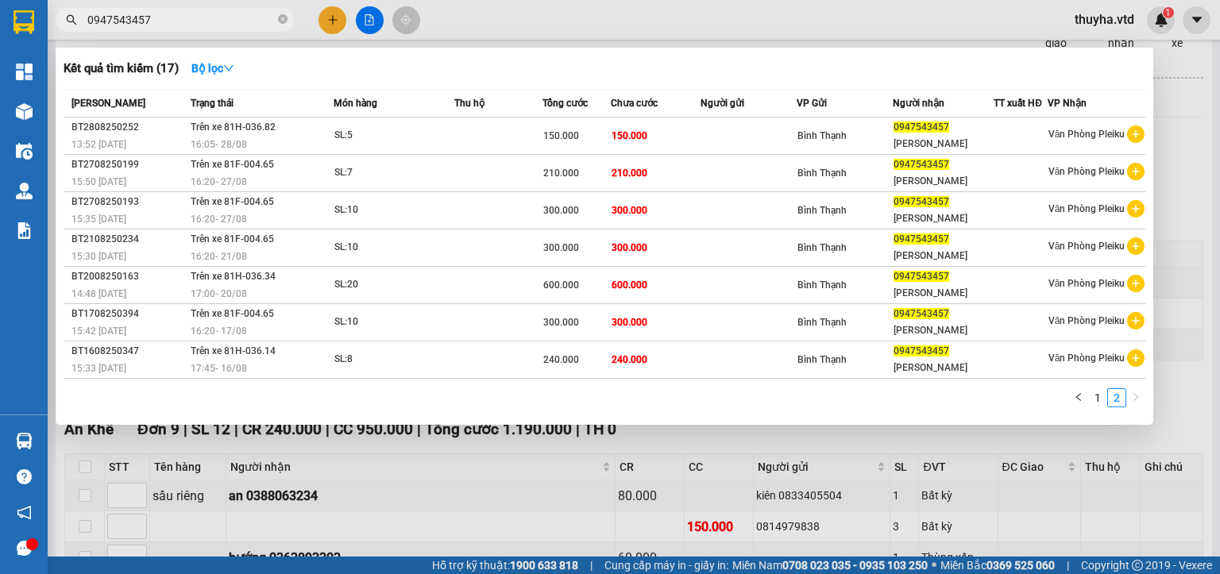
click at [1135, 393] on icon "right" at bounding box center [1137, 397] width 5 height 8
click at [1097, 396] on link "1" at bounding box center [1097, 397] width 17 height 17
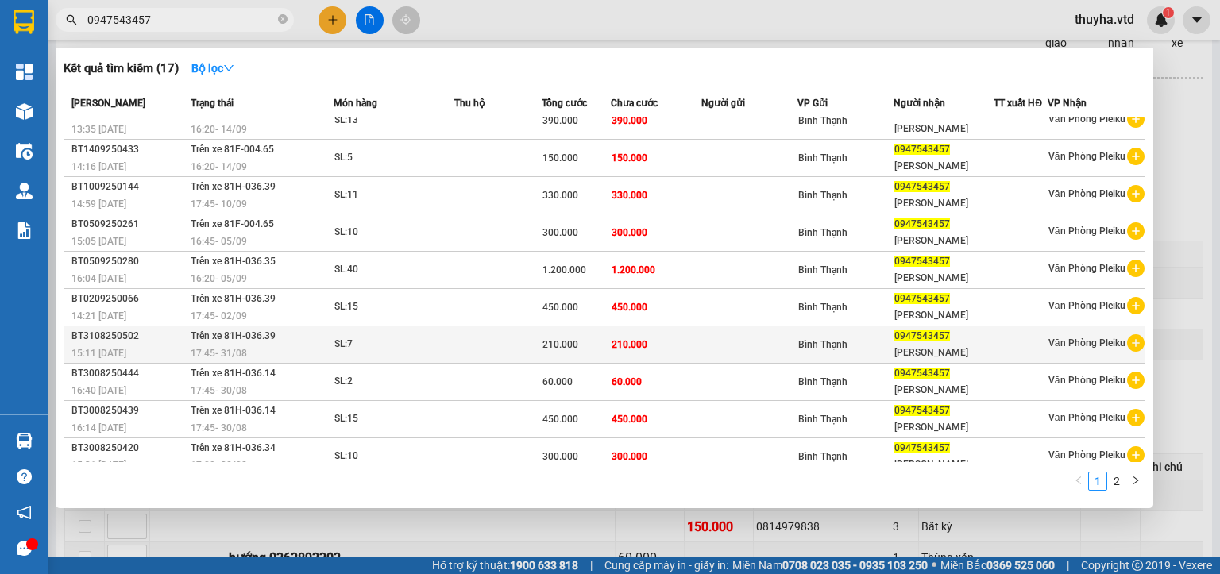
scroll to position [23, 0]
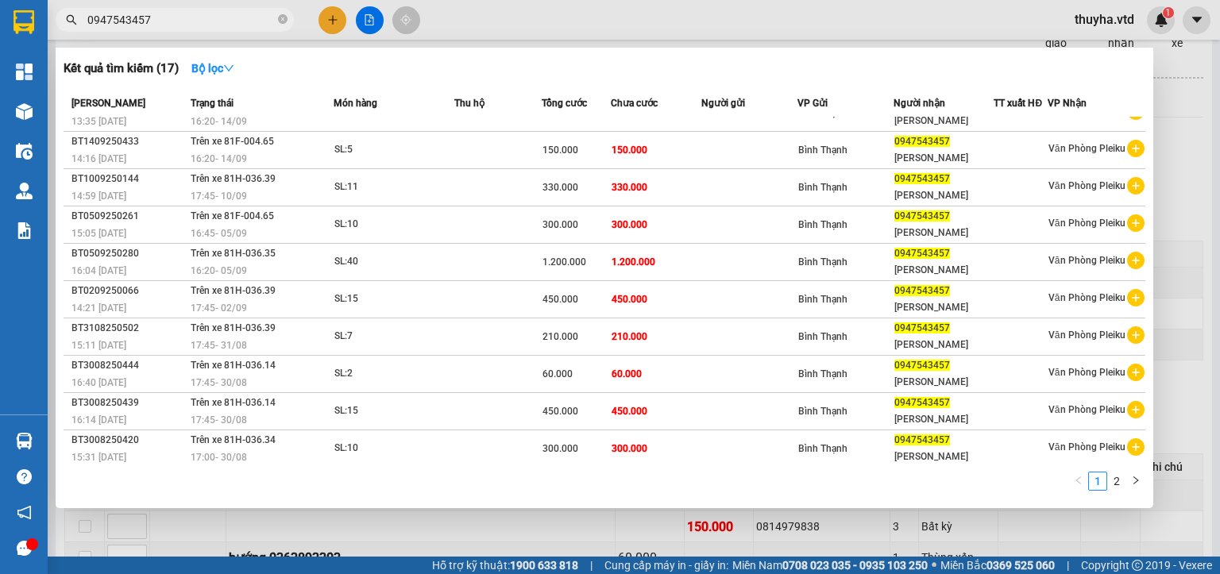
click at [354, 528] on div at bounding box center [610, 287] width 1220 height 574
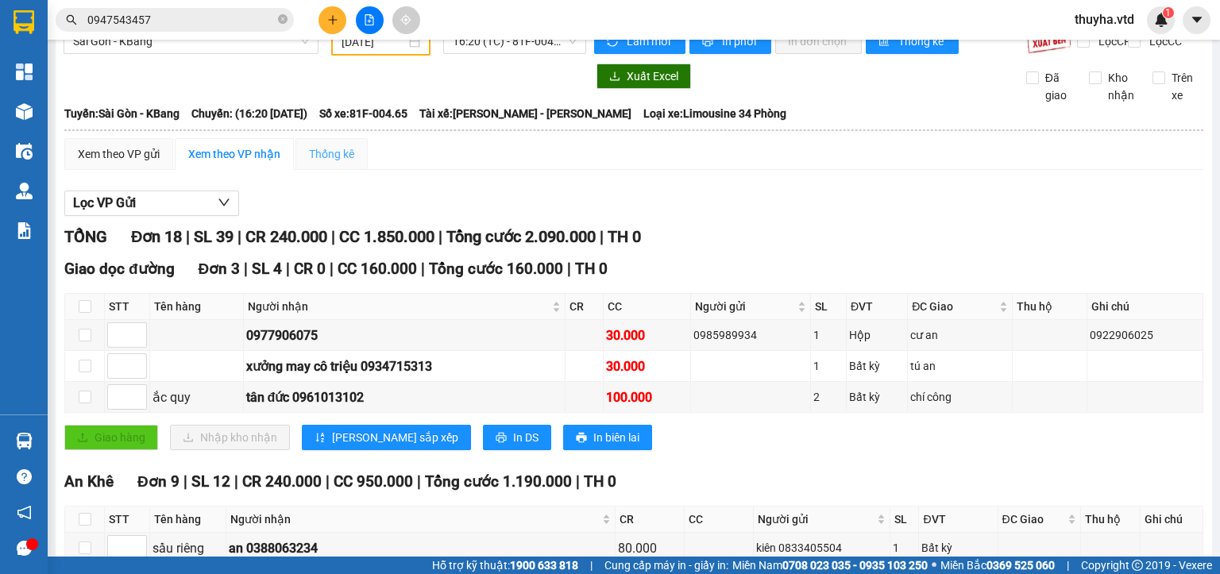
scroll to position [0, 0]
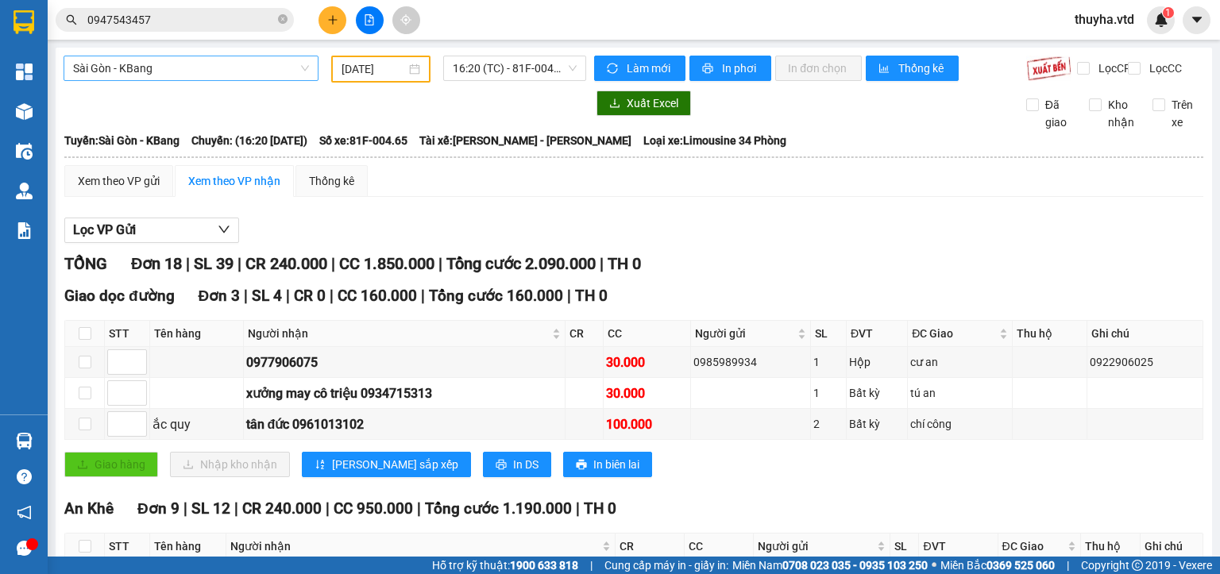
click at [105, 72] on span "Sài Gòn - KBang" at bounding box center [191, 68] width 236 height 24
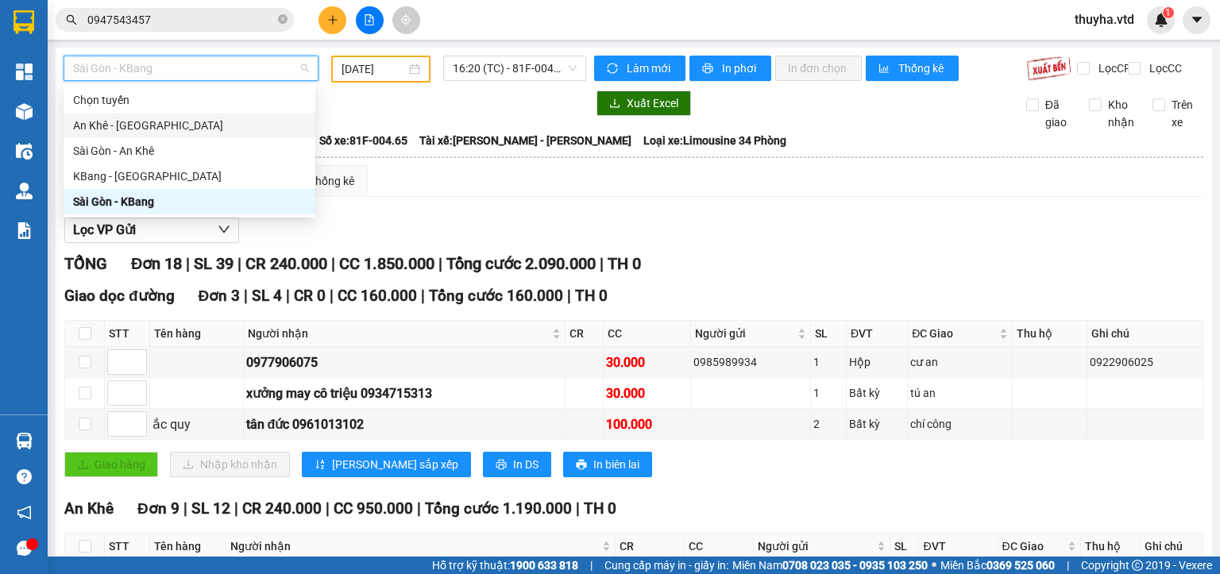
click at [102, 131] on div "An Khê - [GEOGRAPHIC_DATA]" at bounding box center [189, 125] width 233 height 17
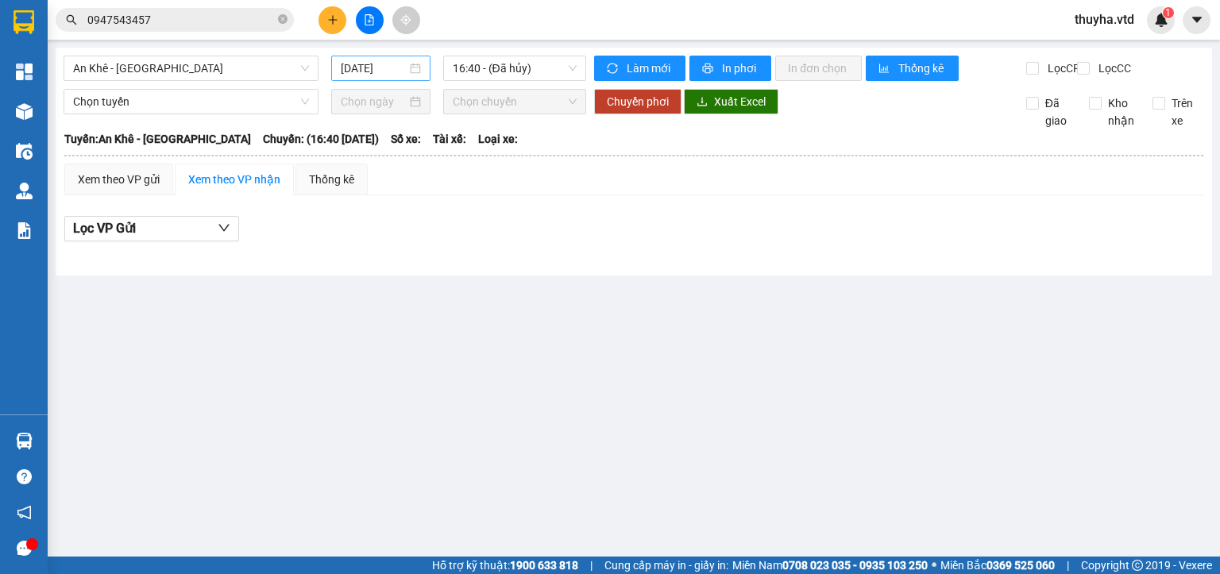
click at [394, 56] on div "[DATE]" at bounding box center [380, 68] width 99 height 25
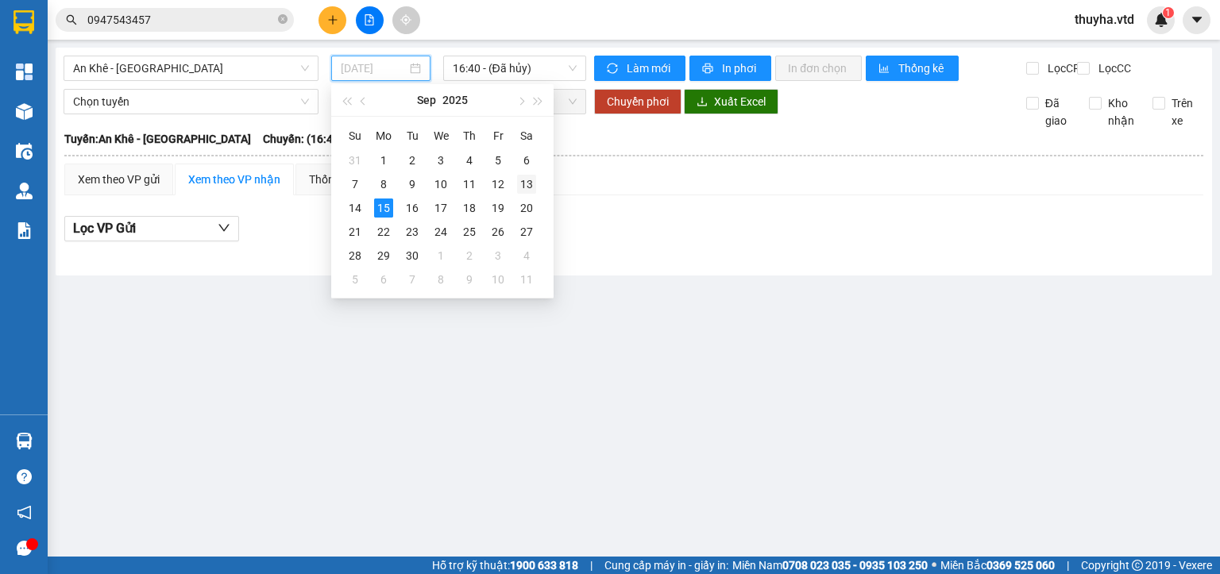
click at [524, 182] on div "13" at bounding box center [526, 184] width 19 height 19
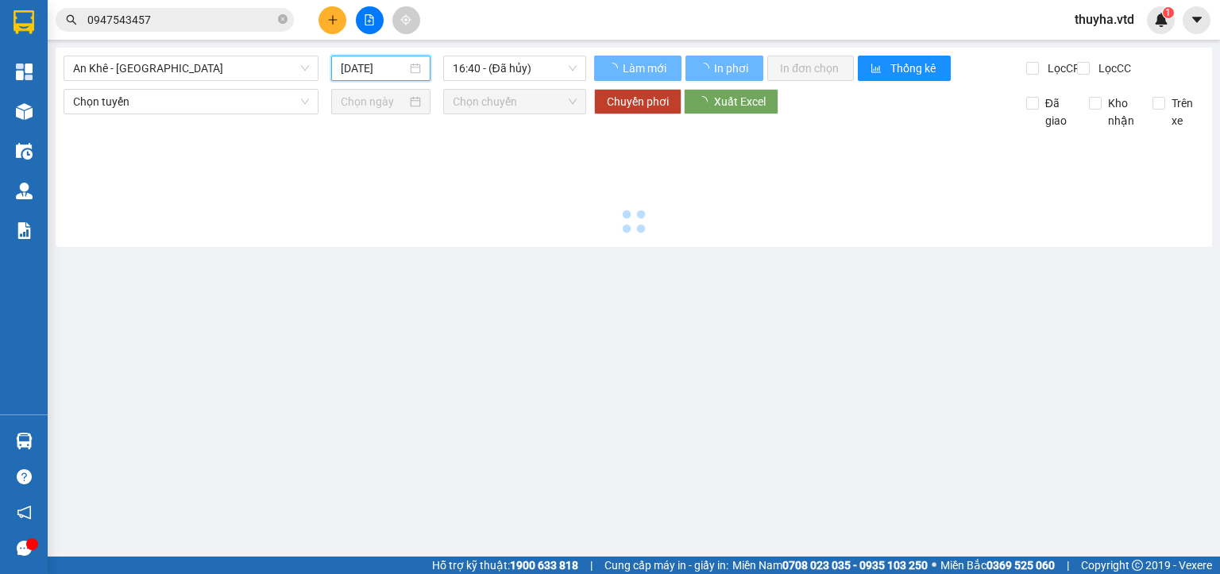
type input "[DATE]"
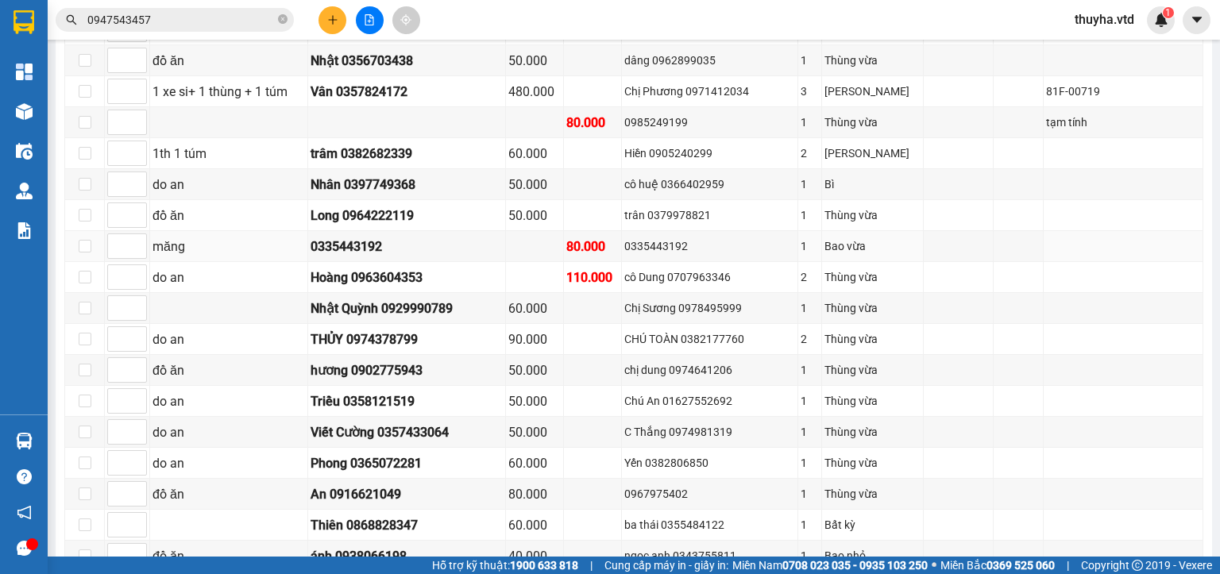
scroll to position [1033, 0]
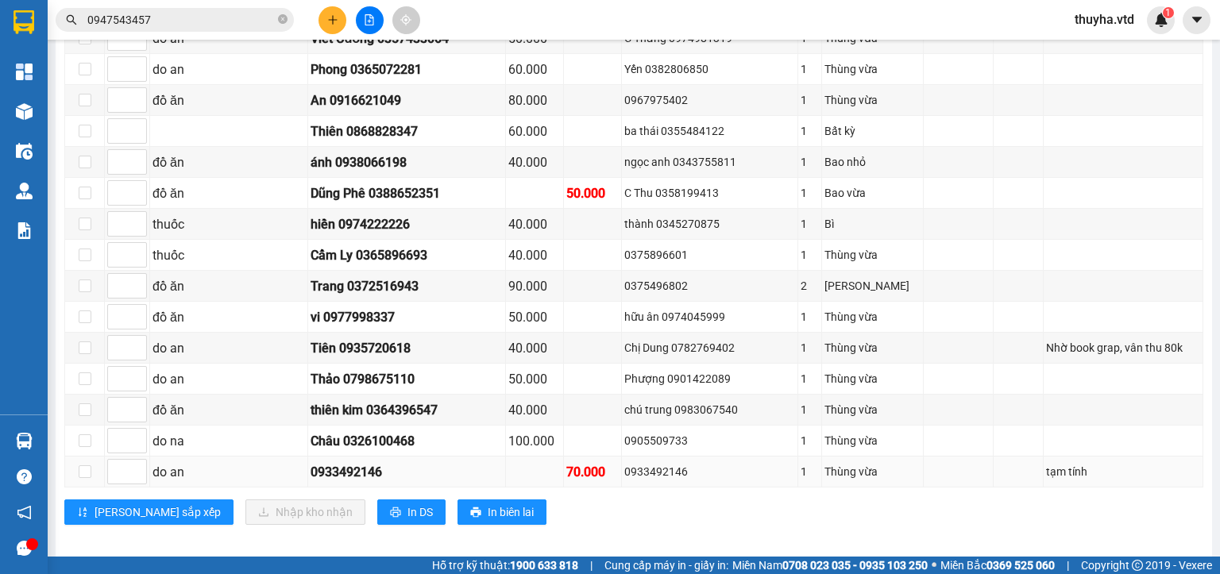
click at [666, 466] on div "0933492146" at bounding box center [709, 471] width 170 height 17
copy div "0933492146"
click at [187, 21] on input "0947543457" at bounding box center [180, 19] width 187 height 17
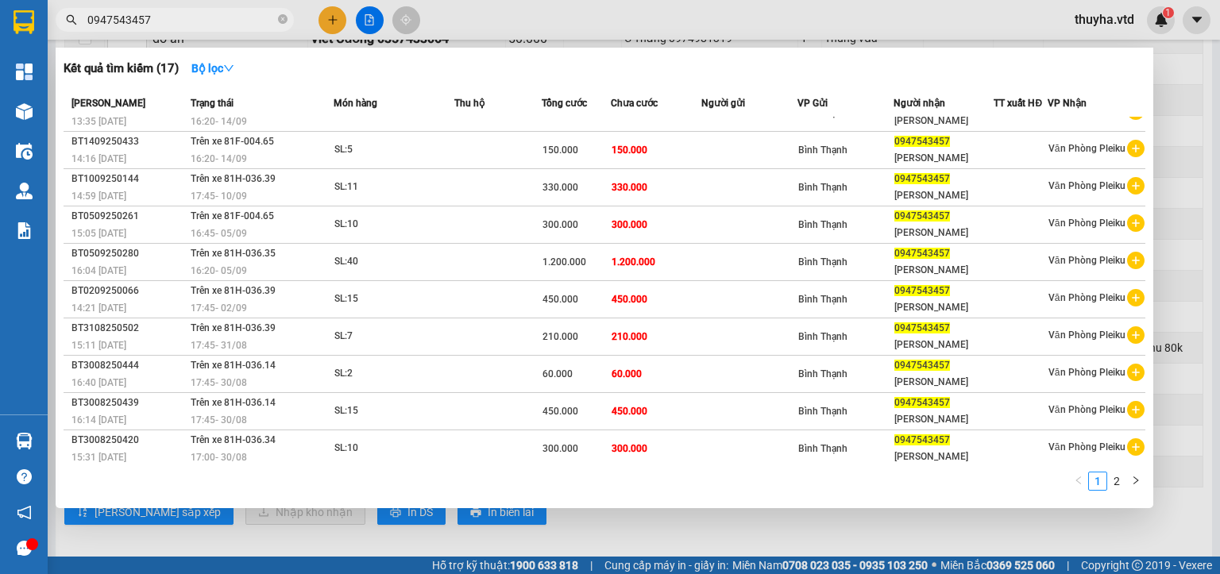
click at [187, 21] on input "0947543457" at bounding box center [180, 19] width 187 height 17
paste input "33492146"
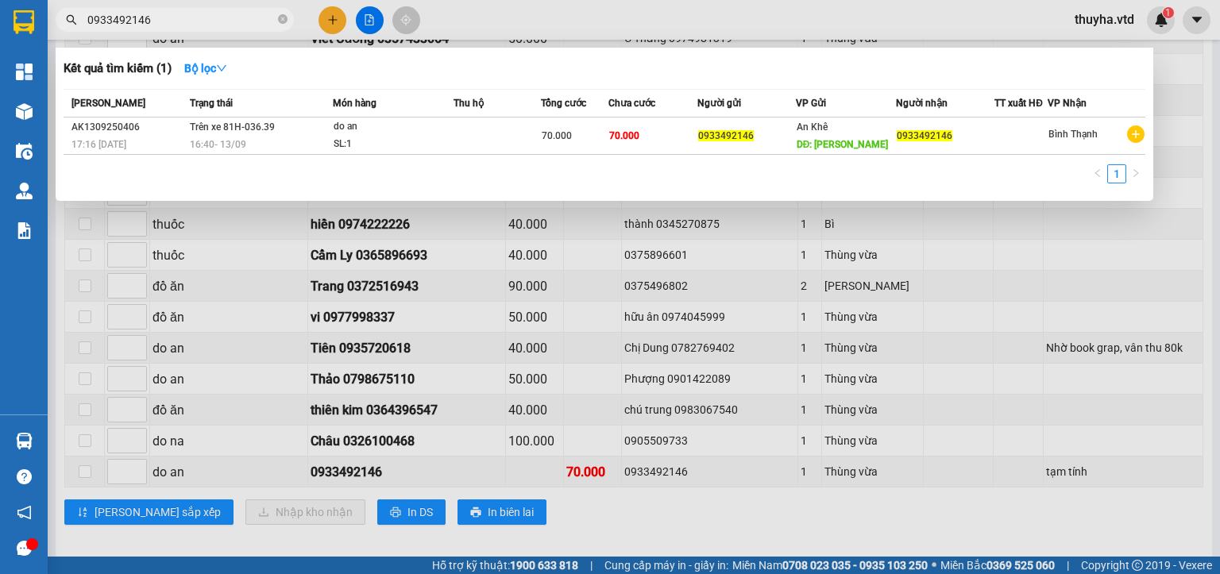
click at [578, 527] on div at bounding box center [610, 287] width 1220 height 574
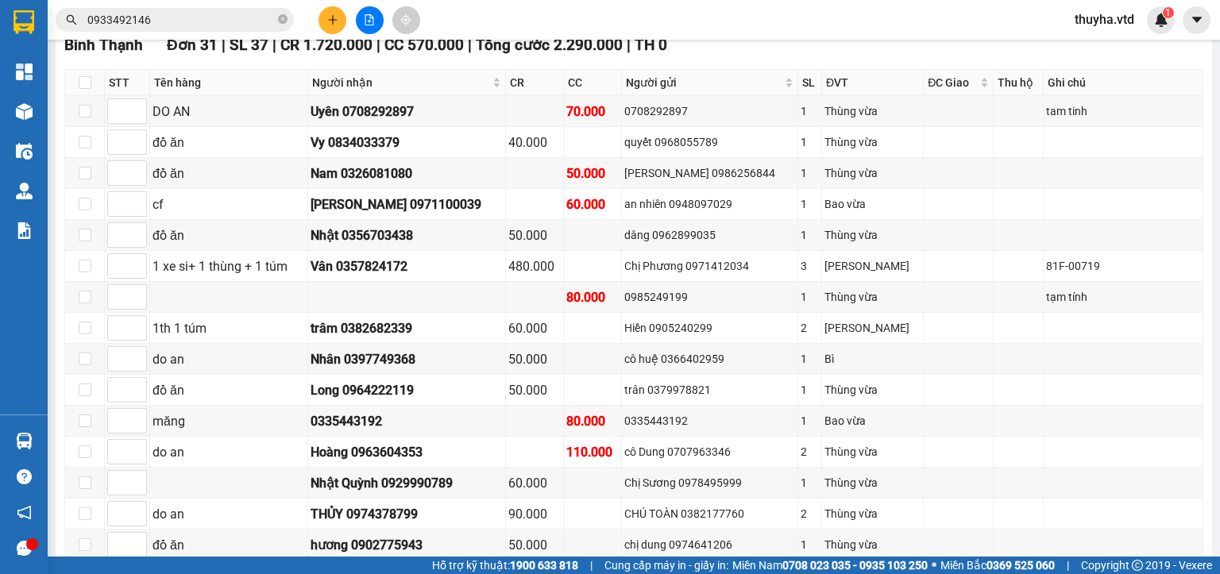
scroll to position [324, 0]
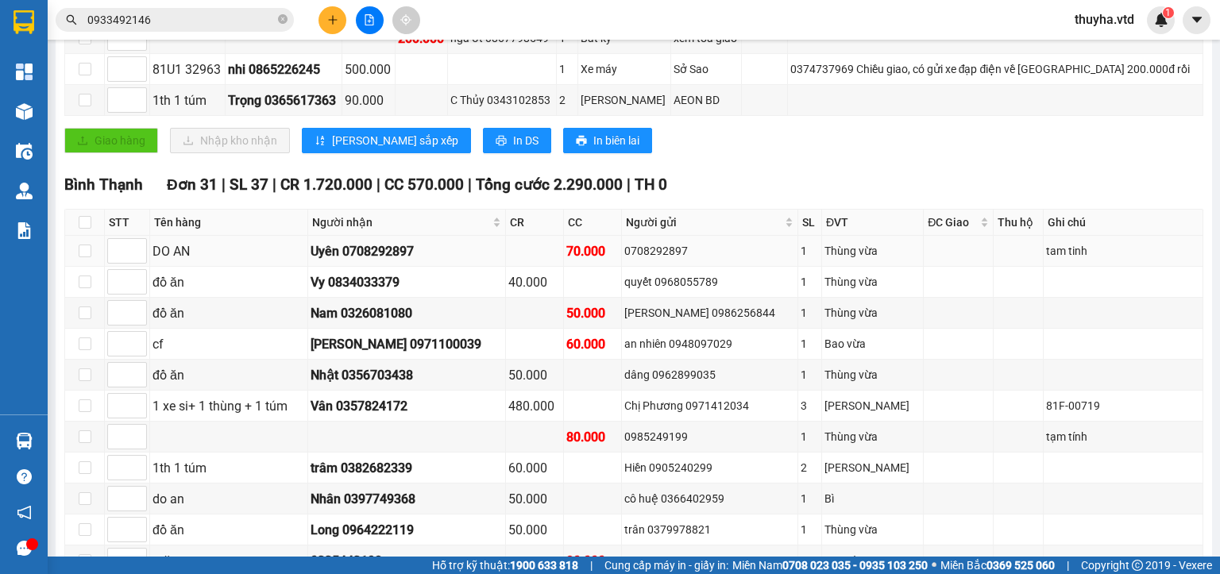
click at [681, 259] on div "0708292897" at bounding box center [709, 250] width 170 height 17
copy div "0708292897"
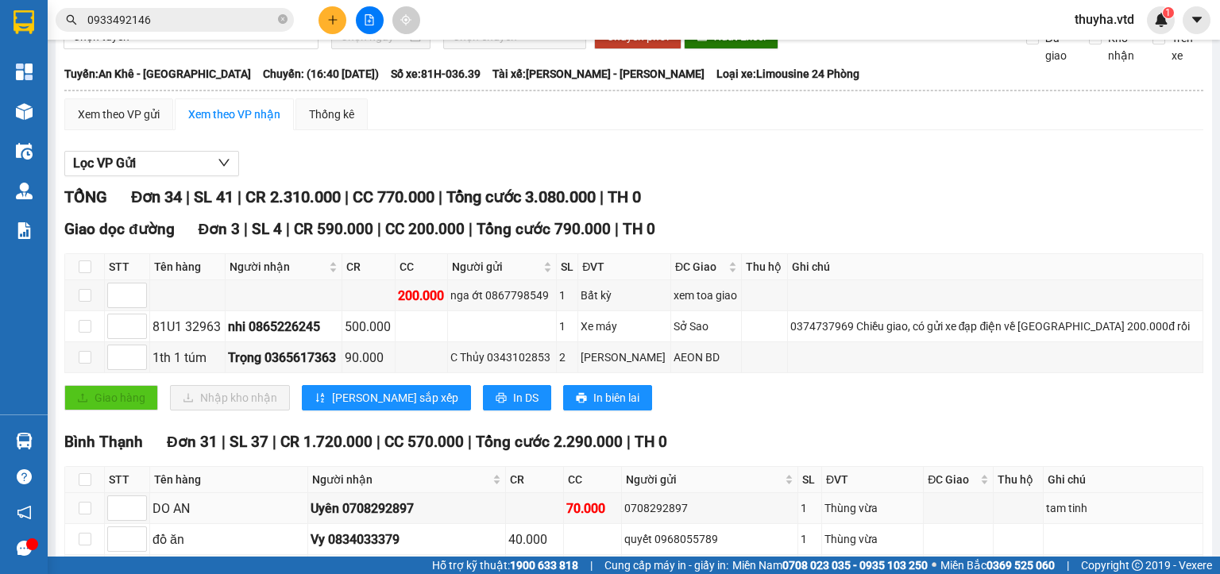
scroll to position [6, 0]
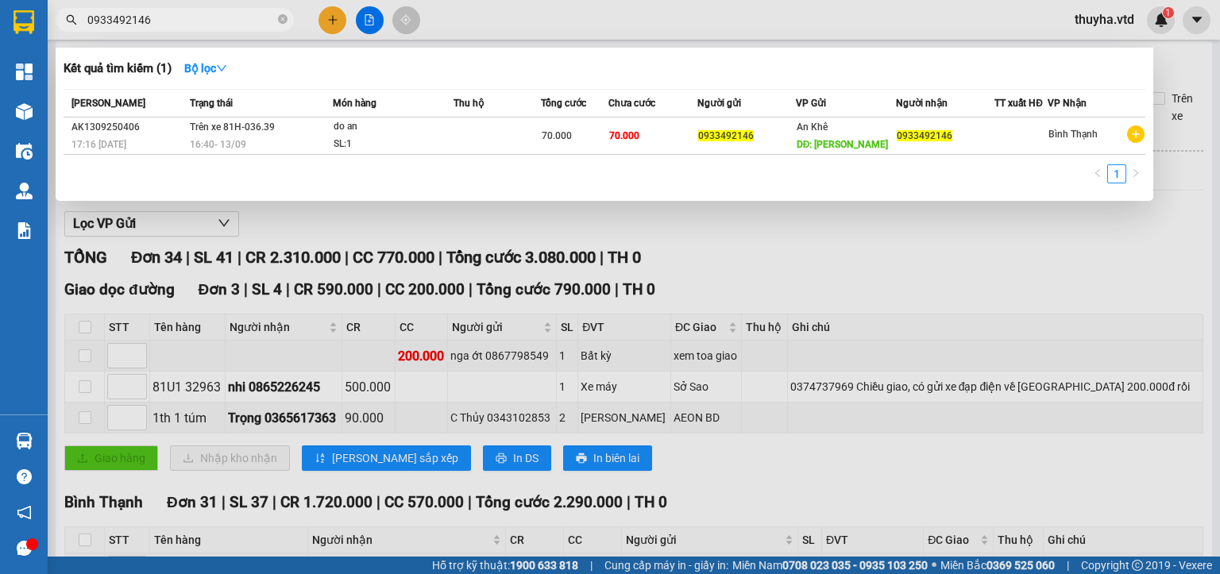
click at [221, 21] on input "0933492146" at bounding box center [180, 19] width 187 height 17
paste input "708292897"
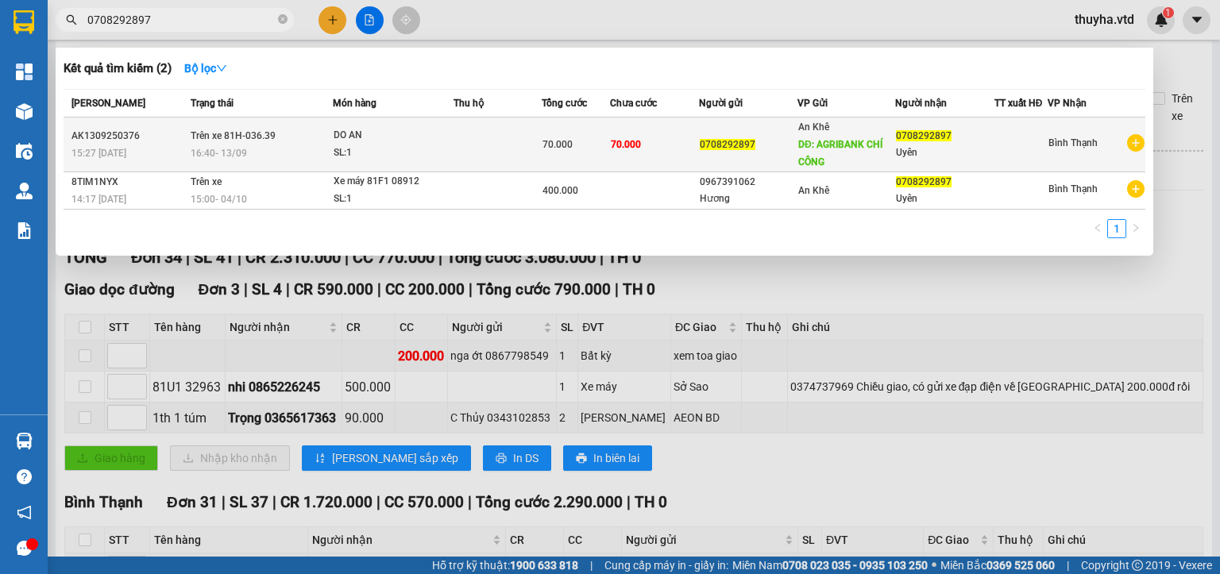
type input "0708292897"
click at [410, 149] on div "SL: 1" at bounding box center [393, 153] width 119 height 17
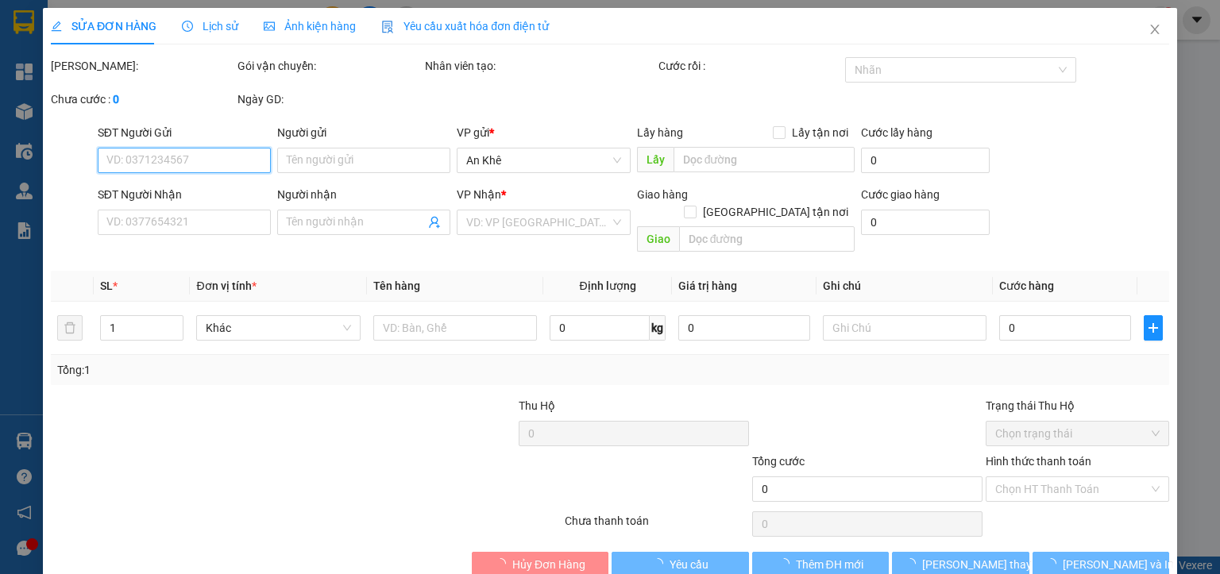
type input "0708292897"
type input "AGRIBANK CHÍ CÔNG"
type input "0708292897"
type input "Uyên"
type input "70.000"
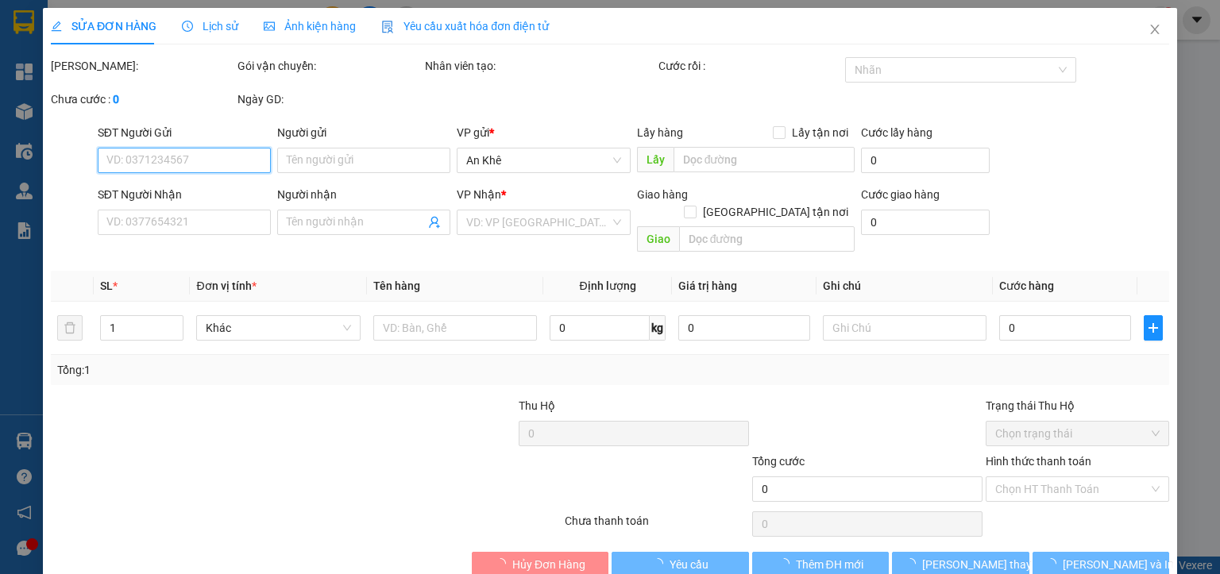
type input "70.000"
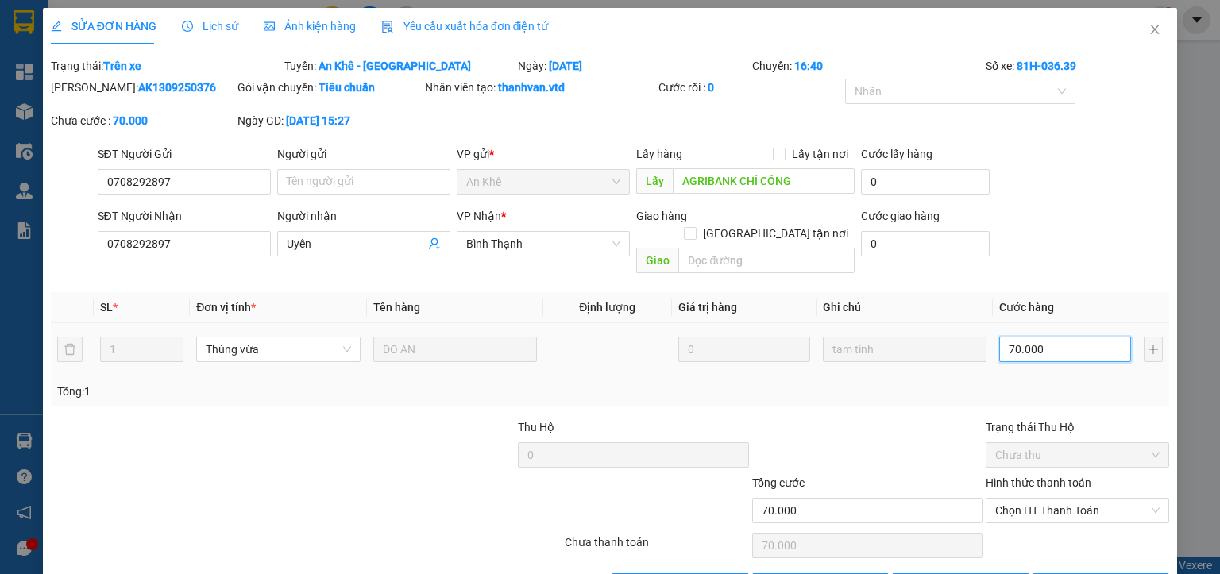
click at [1028, 338] on input "70.000" at bounding box center [1065, 349] width 132 height 25
type input "5"
type input "50"
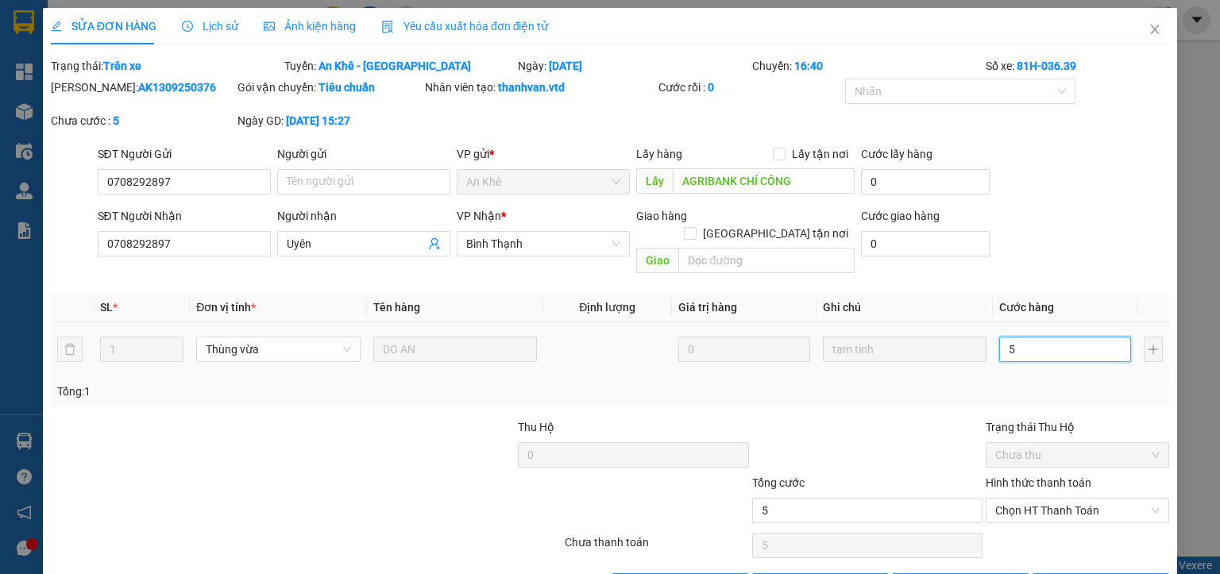
type input "50"
type input "500"
type input "5.000"
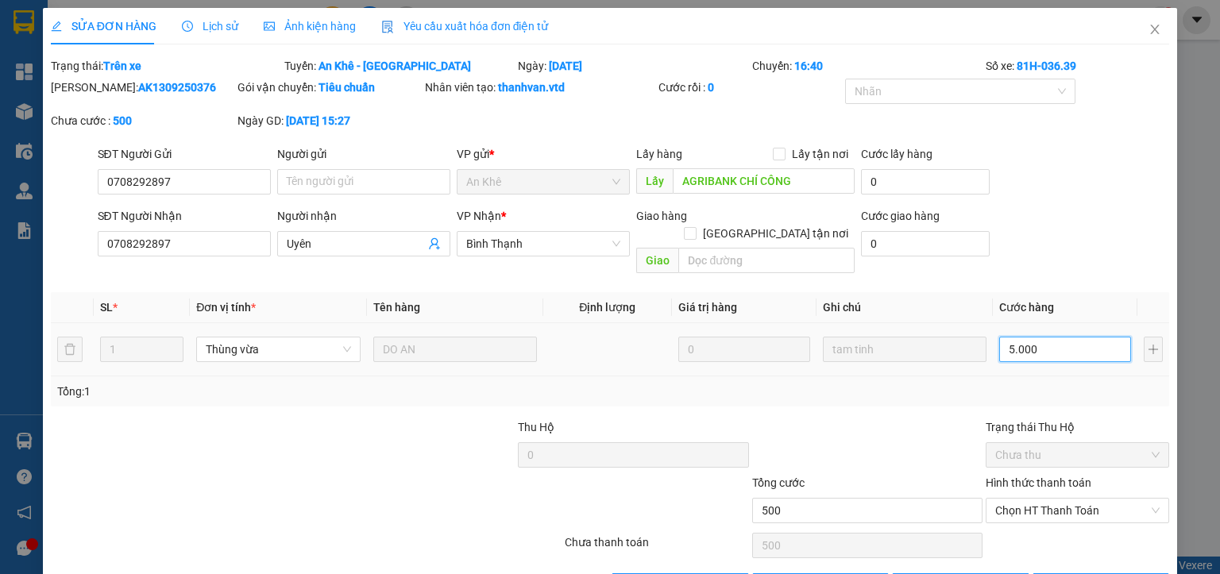
type input "5.000"
type input "50.000"
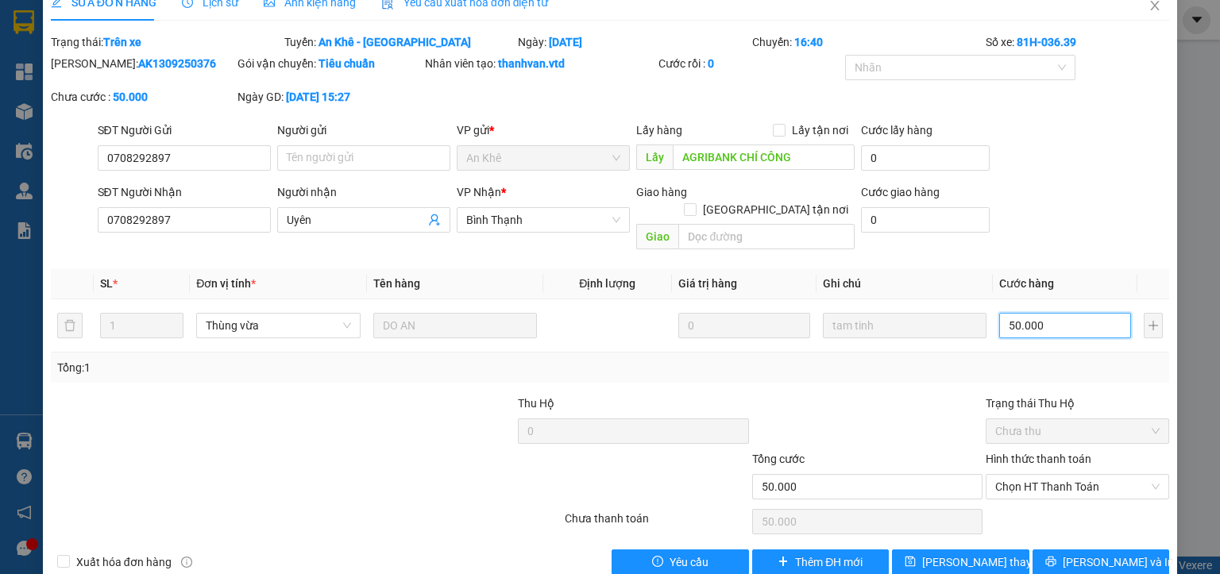
scroll to position [37, 0]
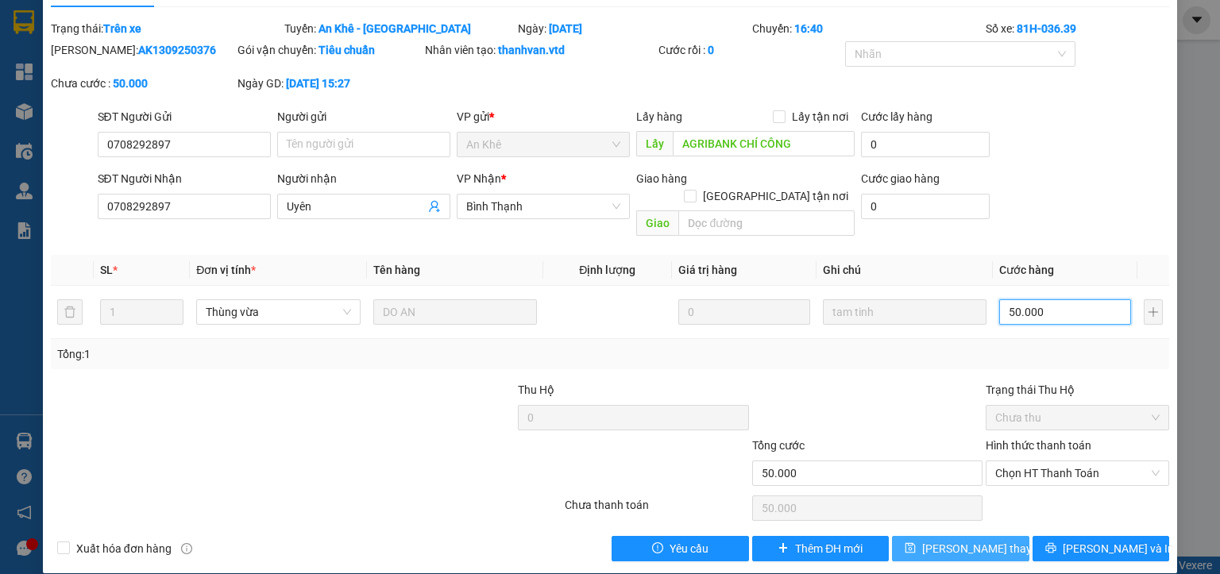
type input "50.000"
click at [923, 536] on button "[PERSON_NAME] thay đổi" at bounding box center [960, 548] width 137 height 25
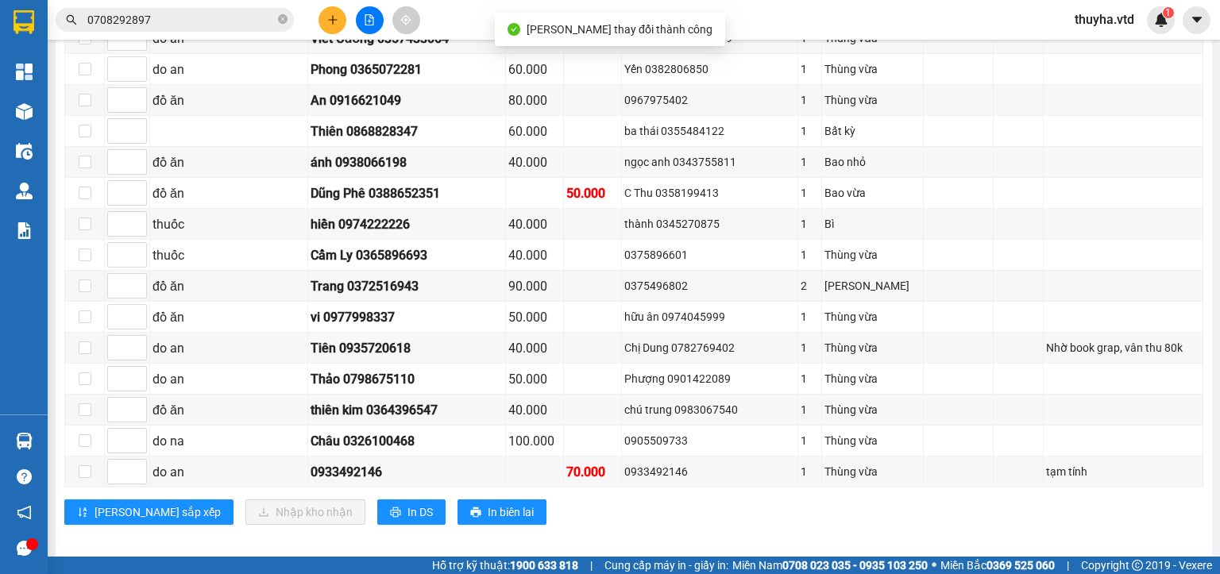
scroll to position [1039, 0]
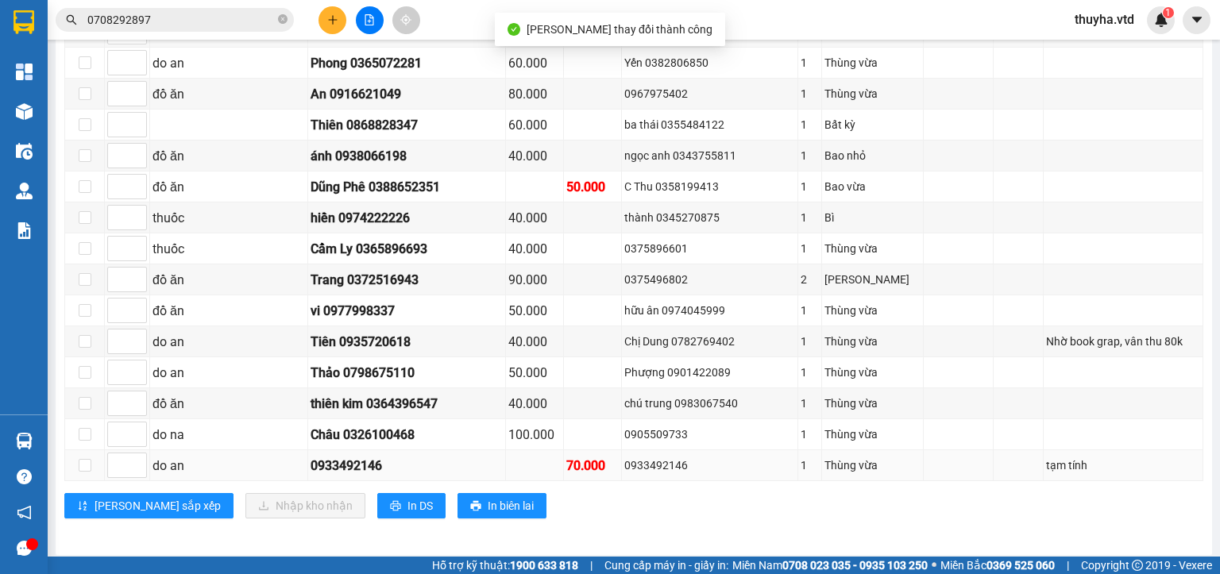
click at [683, 457] on div "0933492146" at bounding box center [709, 465] width 170 height 17
copy div "0933492146"
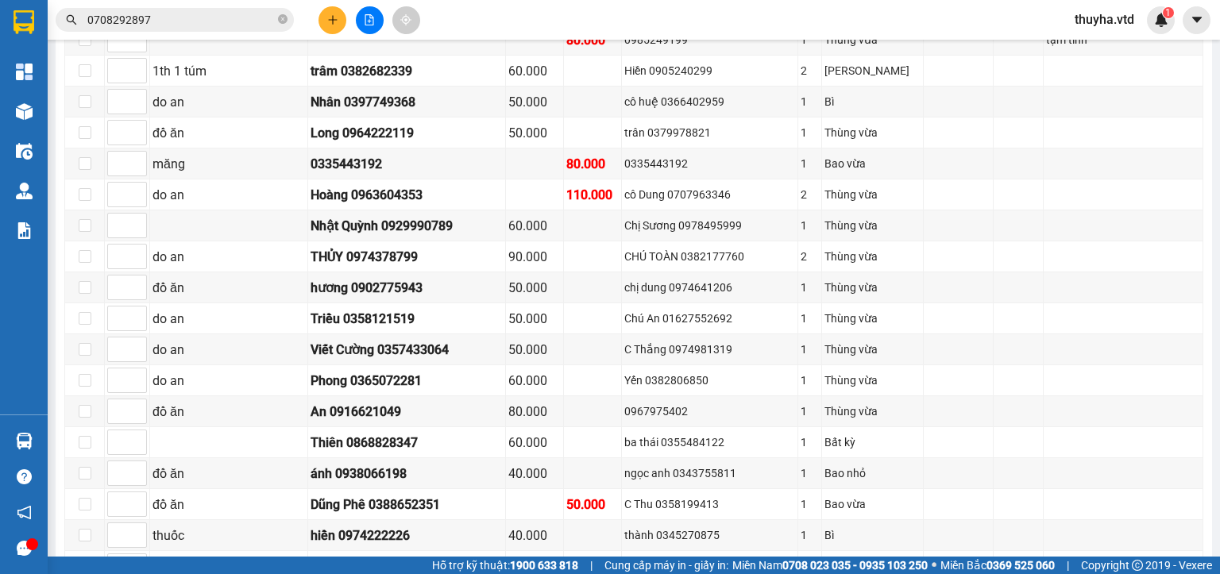
click at [165, 19] on input "0708292897" at bounding box center [180, 19] width 187 height 17
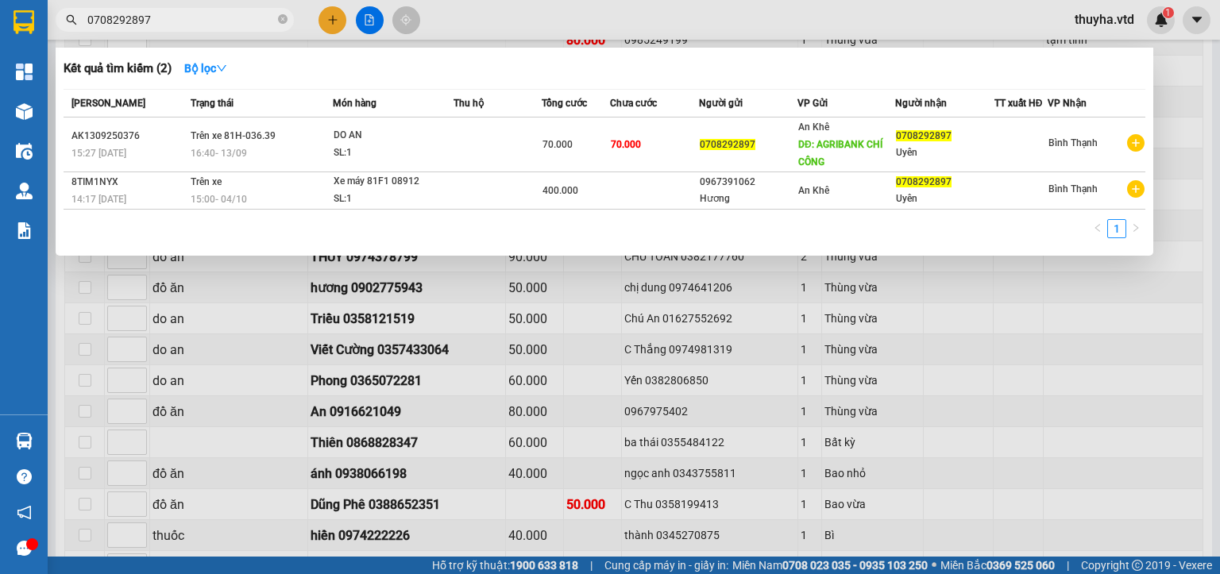
click at [165, 19] on input "0708292897" at bounding box center [180, 19] width 187 height 17
paste input "933492146"
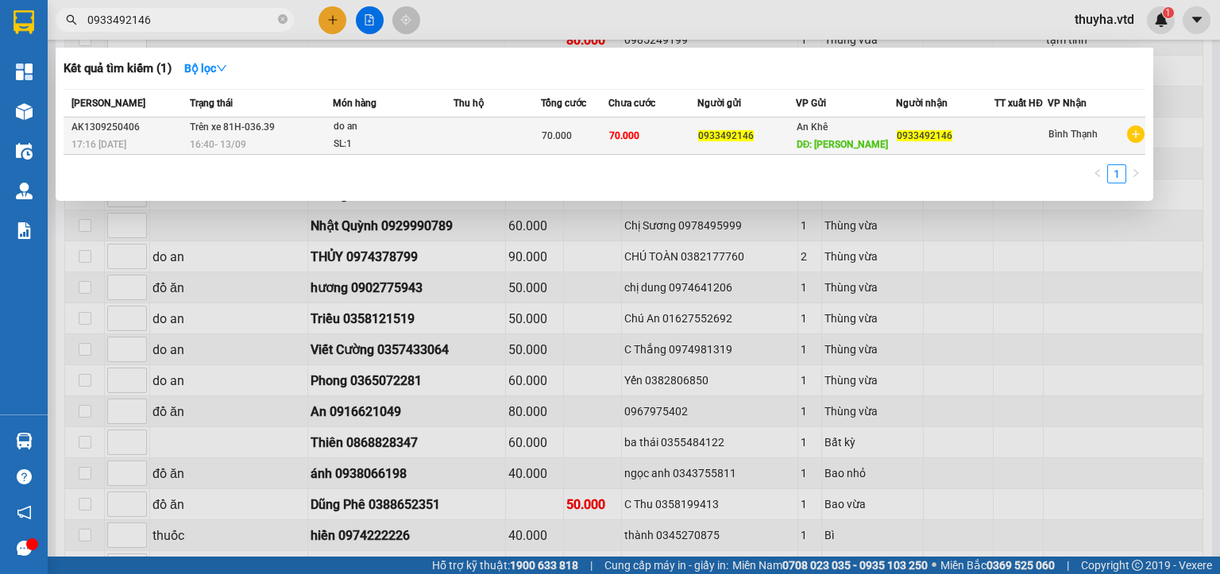
type input "0933492146"
click at [315, 138] on div "16:40 [DATE]" at bounding box center [260, 144] width 141 height 17
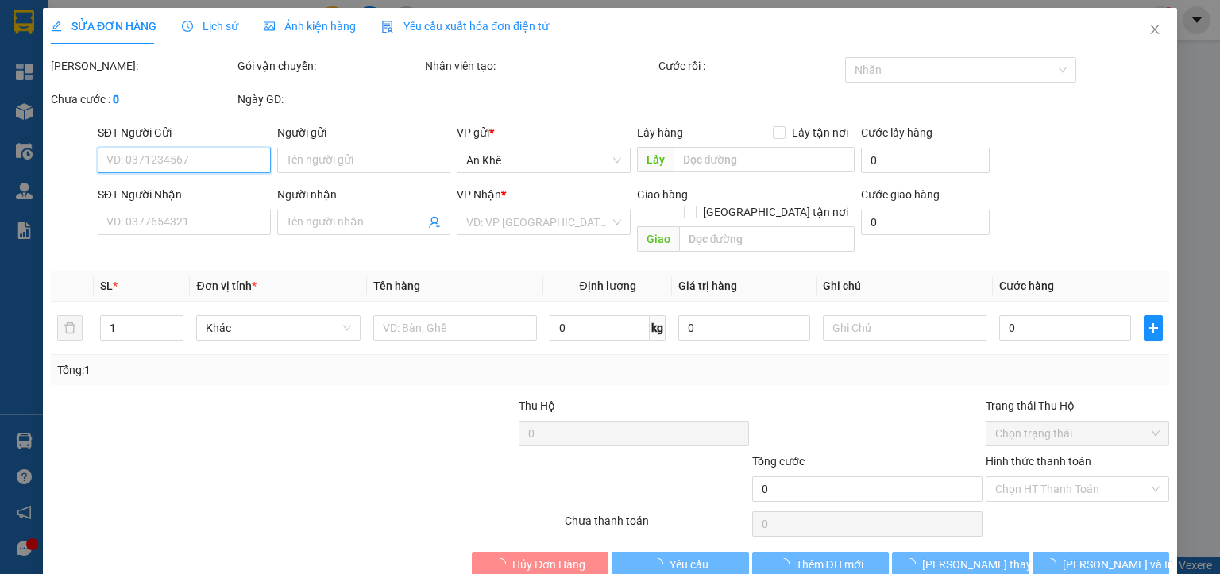
type input "0933492146"
type input "[PERSON_NAME]"
type input "0933492146"
type input "70.000"
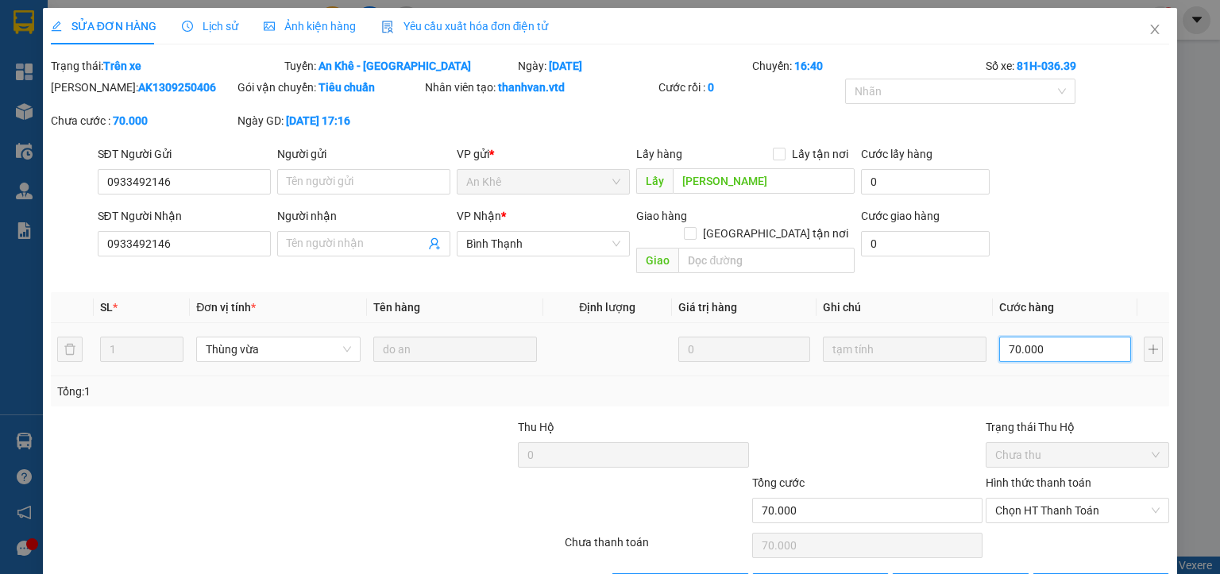
click at [1030, 337] on input "70.000" at bounding box center [1065, 349] width 132 height 25
type input "1"
type input "10"
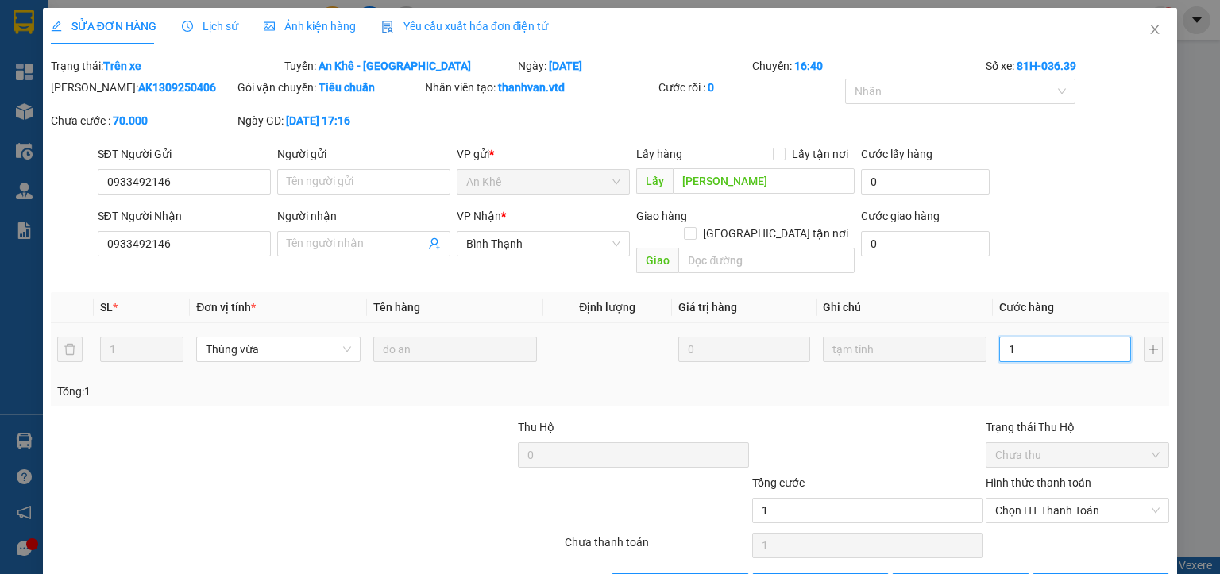
type input "10"
type input "100"
type input "1.000"
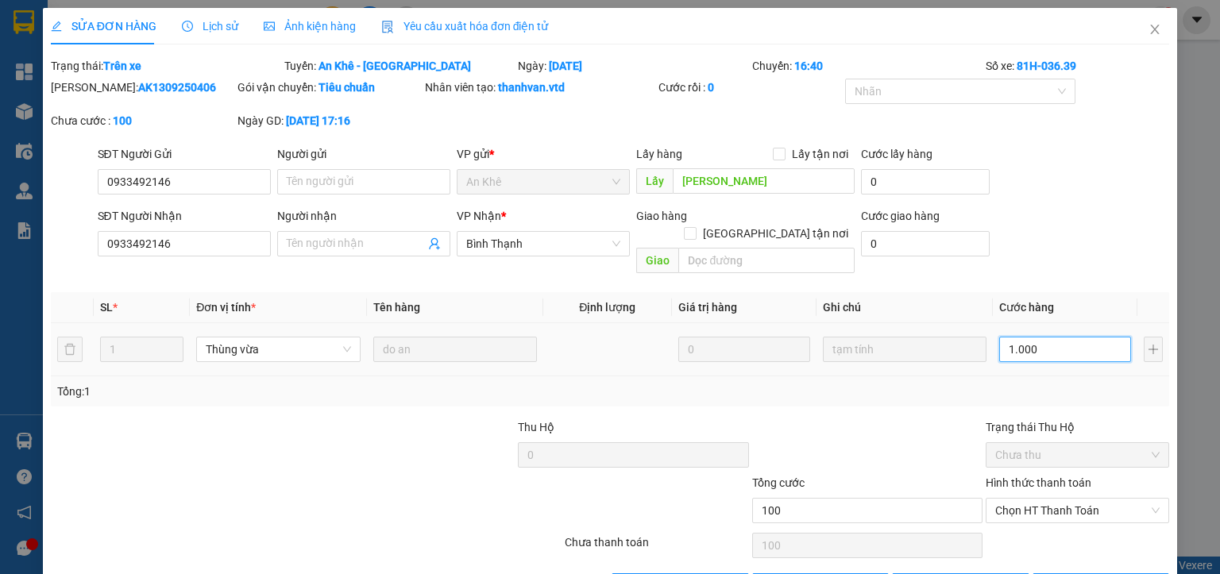
type input "1.000"
type input "10.000"
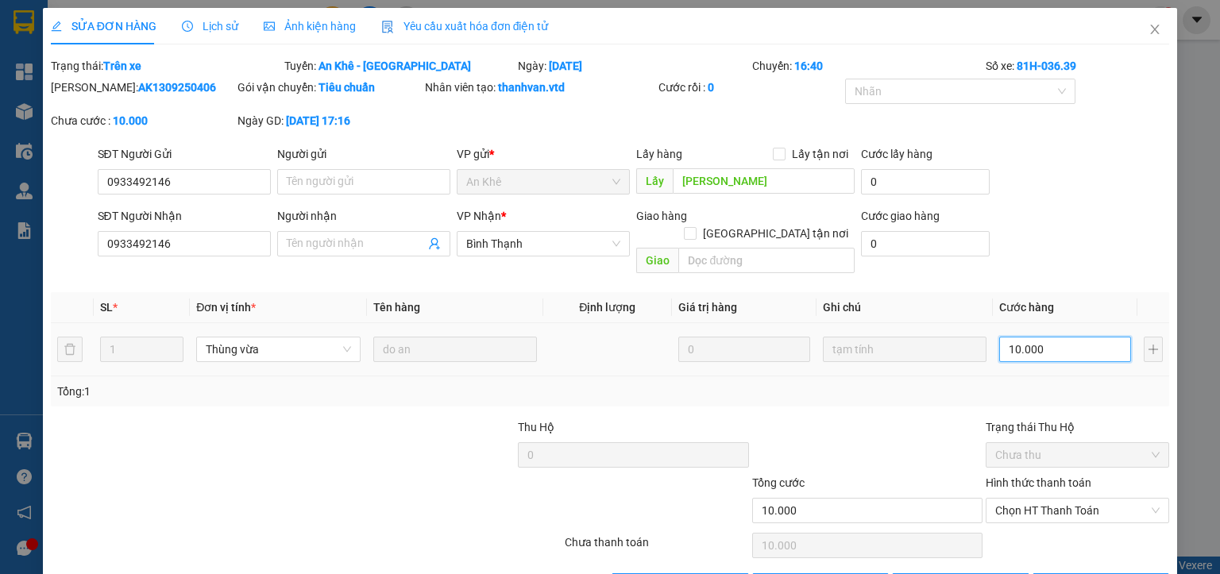
type input "100.000"
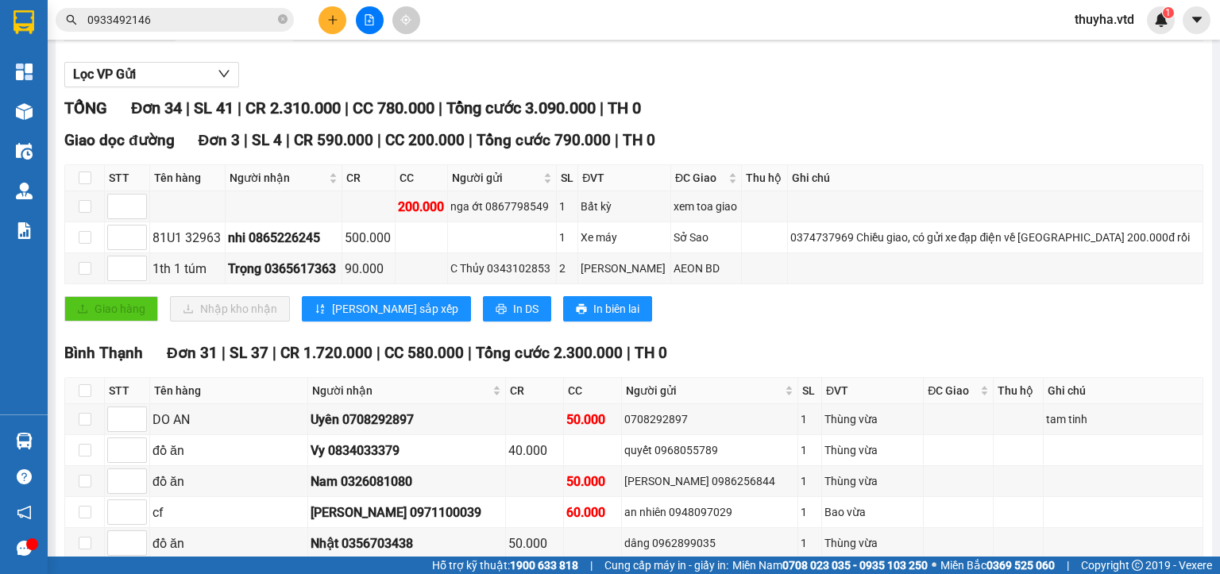
scroll to position [79, 0]
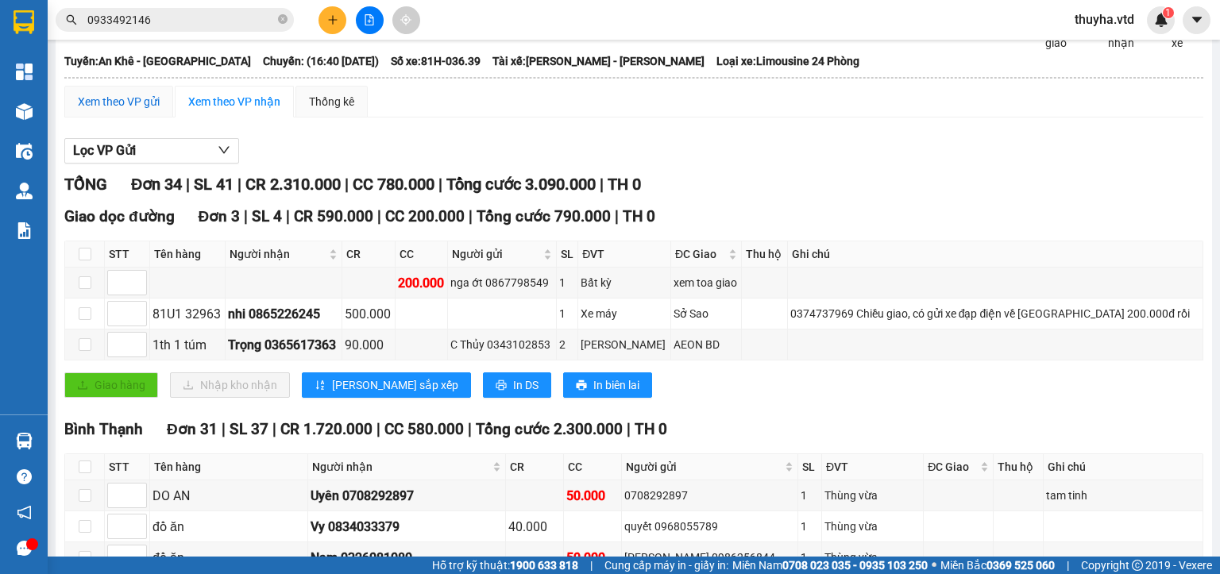
click at [104, 108] on div "Xem theo VP gửi" at bounding box center [119, 101] width 82 height 17
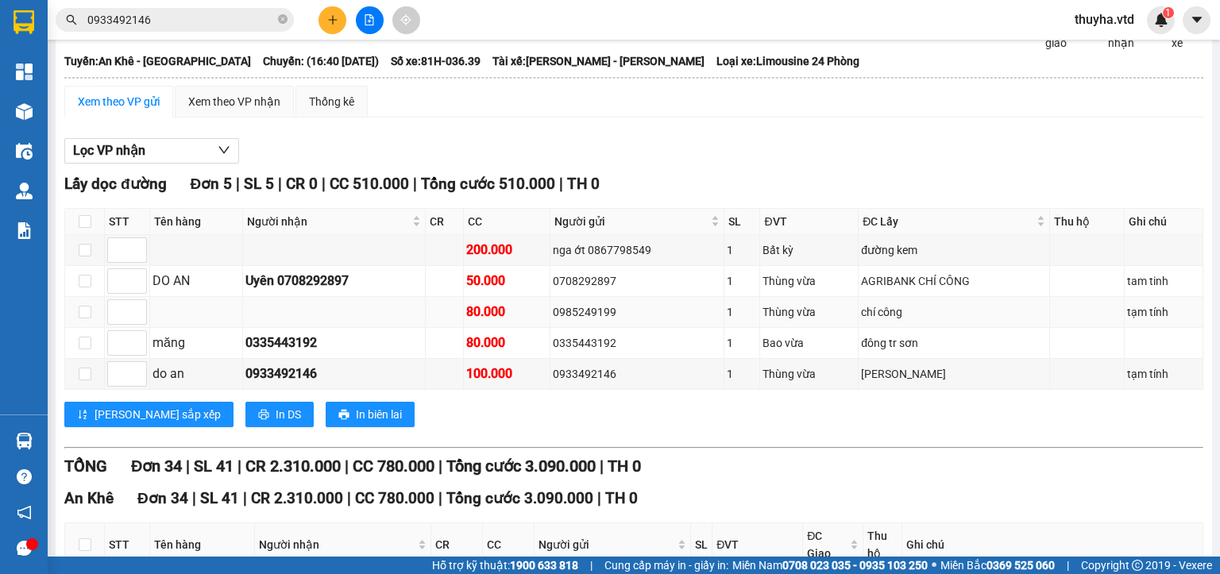
click at [577, 319] on div "0985249199" at bounding box center [637, 311] width 168 height 17
copy div "0985249199"
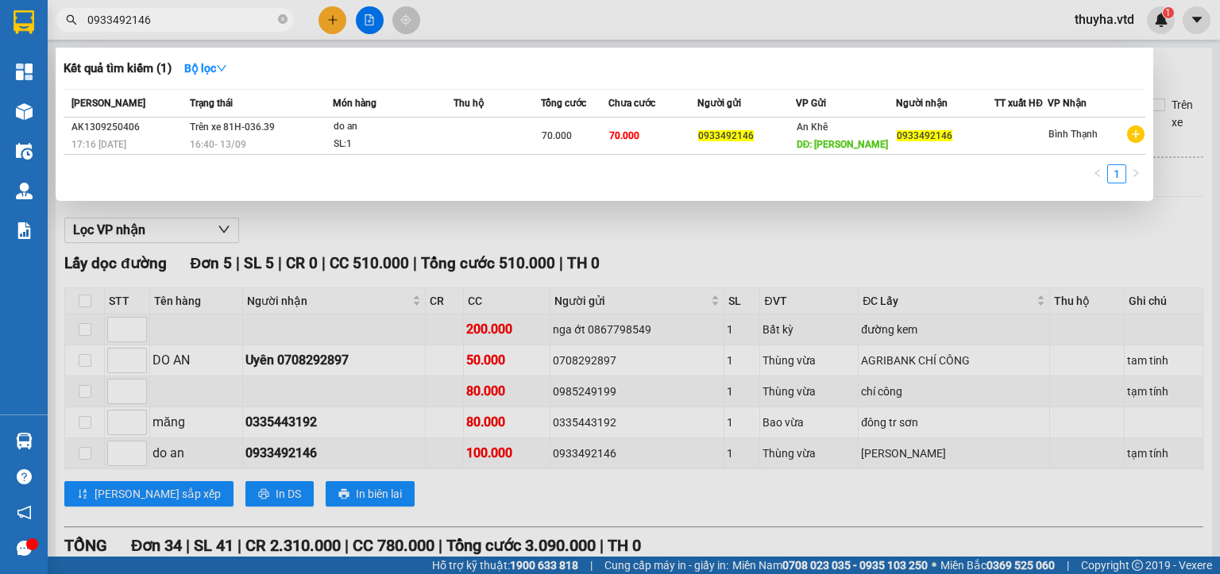
drag, startPoint x: 187, startPoint y: 11, endPoint x: 187, endPoint y: 24, distance: 12.7
click at [187, 15] on input "0933492146" at bounding box center [180, 19] width 187 height 17
click at [187, 24] on input "0933492146" at bounding box center [180, 19] width 187 height 17
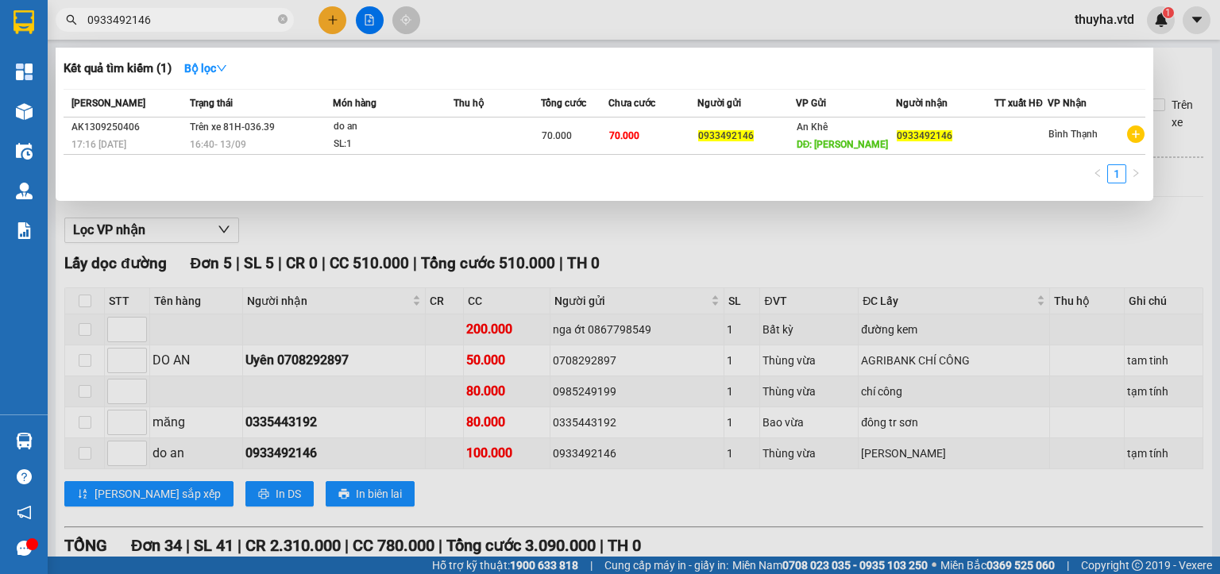
paste input "85249199"
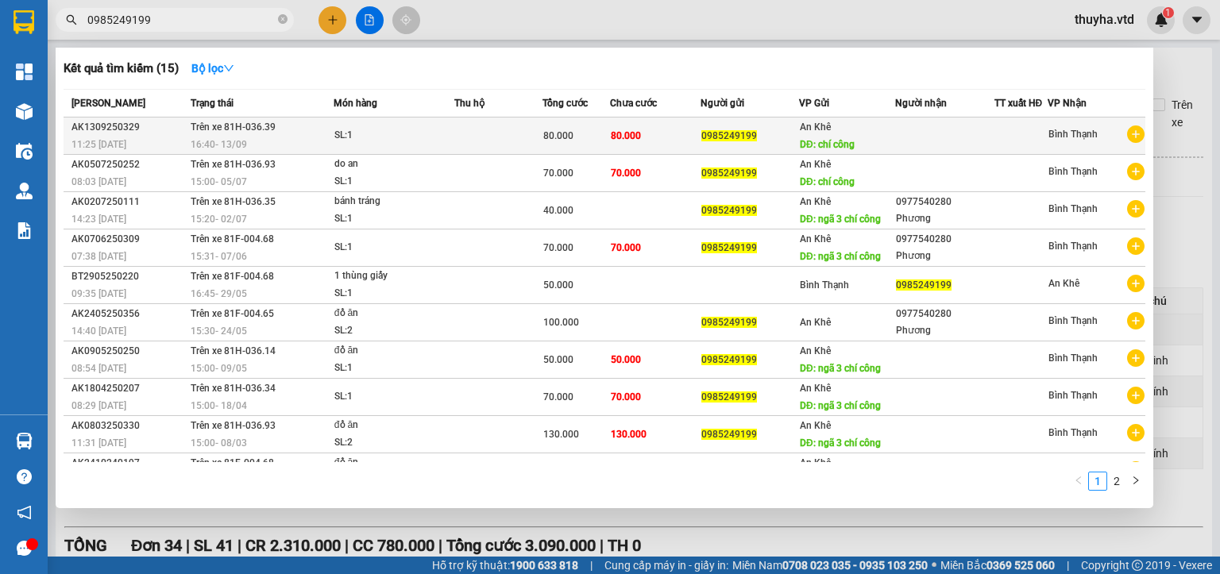
type input "0985249199"
click at [497, 138] on td at bounding box center [498, 136] width 88 height 37
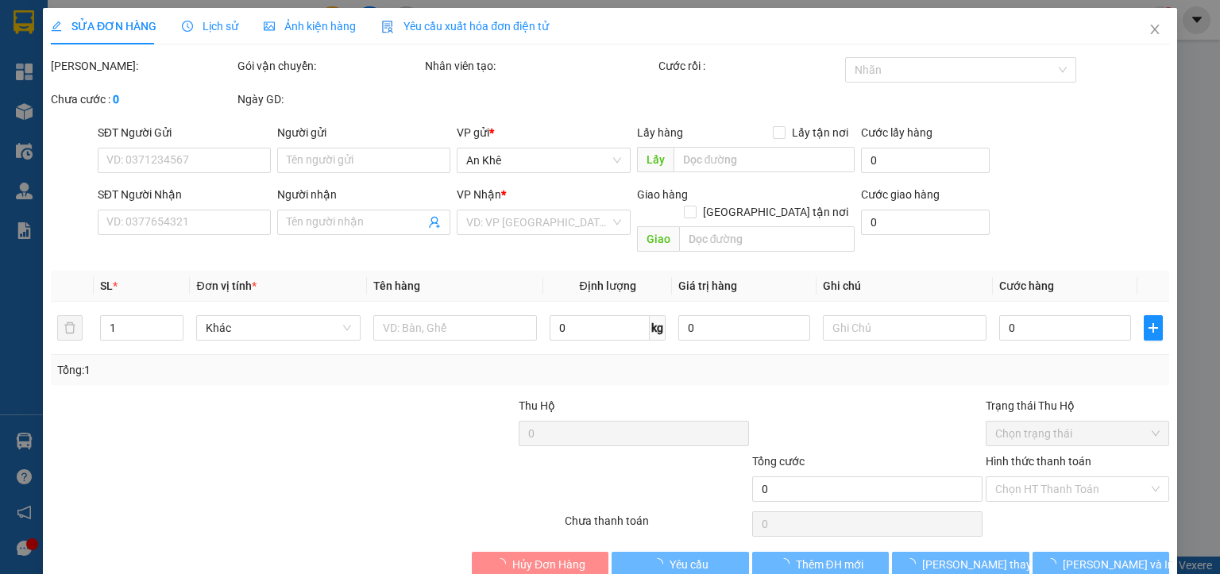
type input "0985249199"
type input "chí công"
type input "80.000"
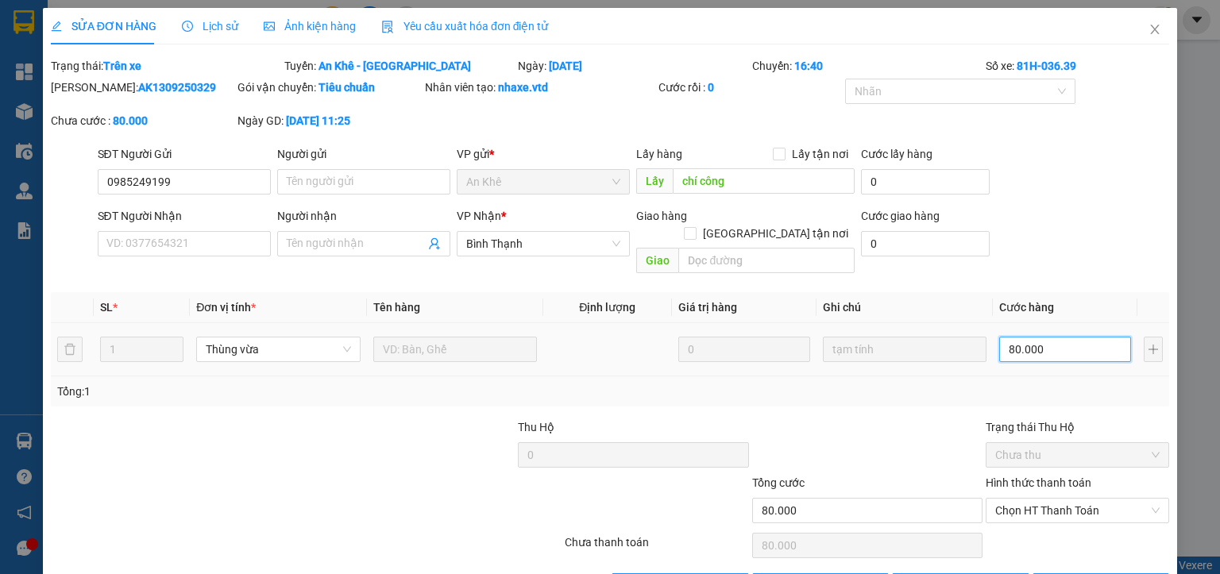
click at [1030, 339] on input "80.000" at bounding box center [1065, 349] width 132 height 25
type input "5"
type input "50"
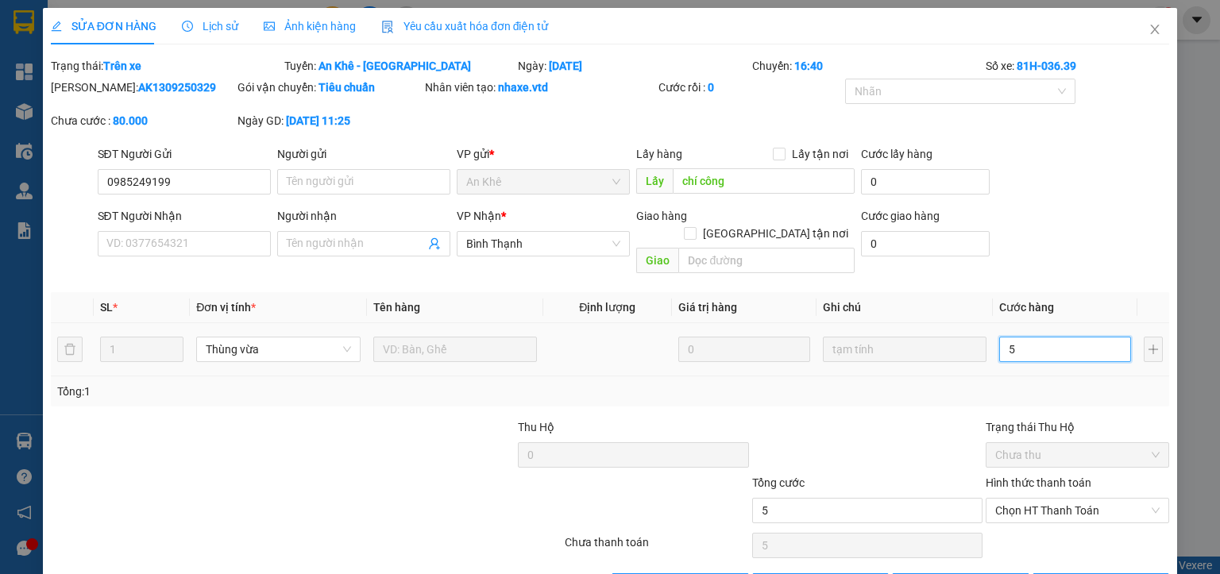
type input "50"
type input "500"
type input "5.000"
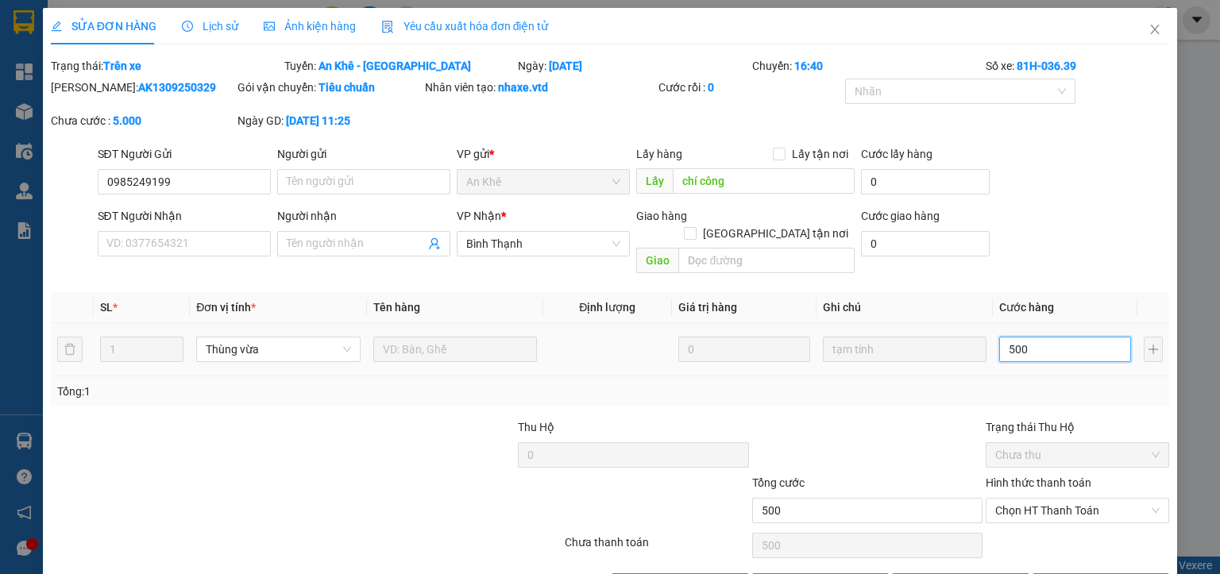
type input "5.000"
type input "50.000"
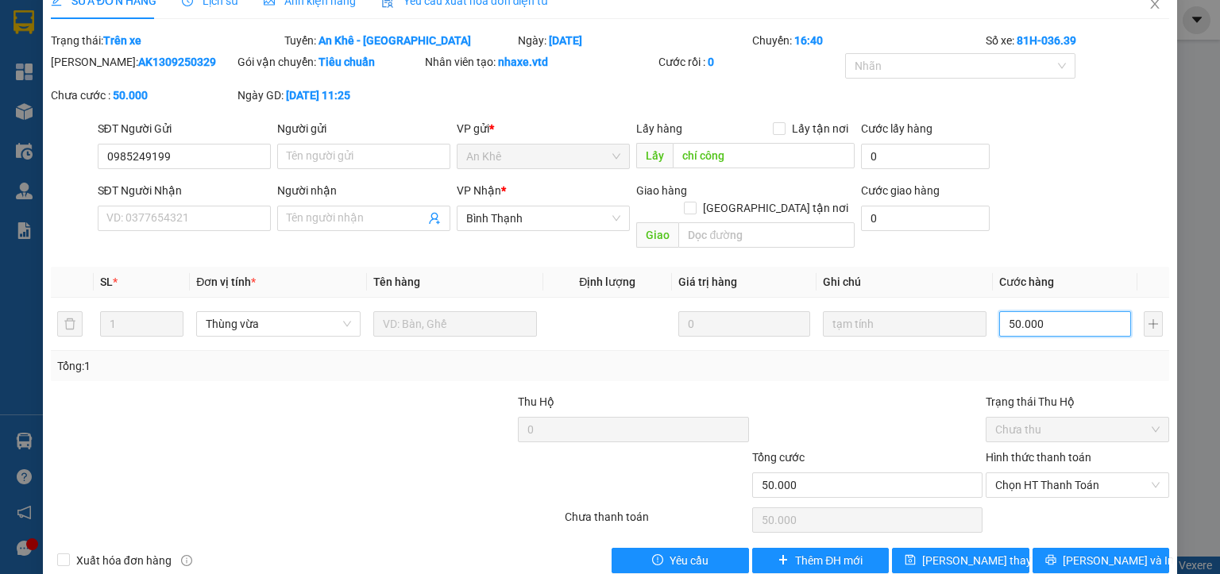
scroll to position [37, 0]
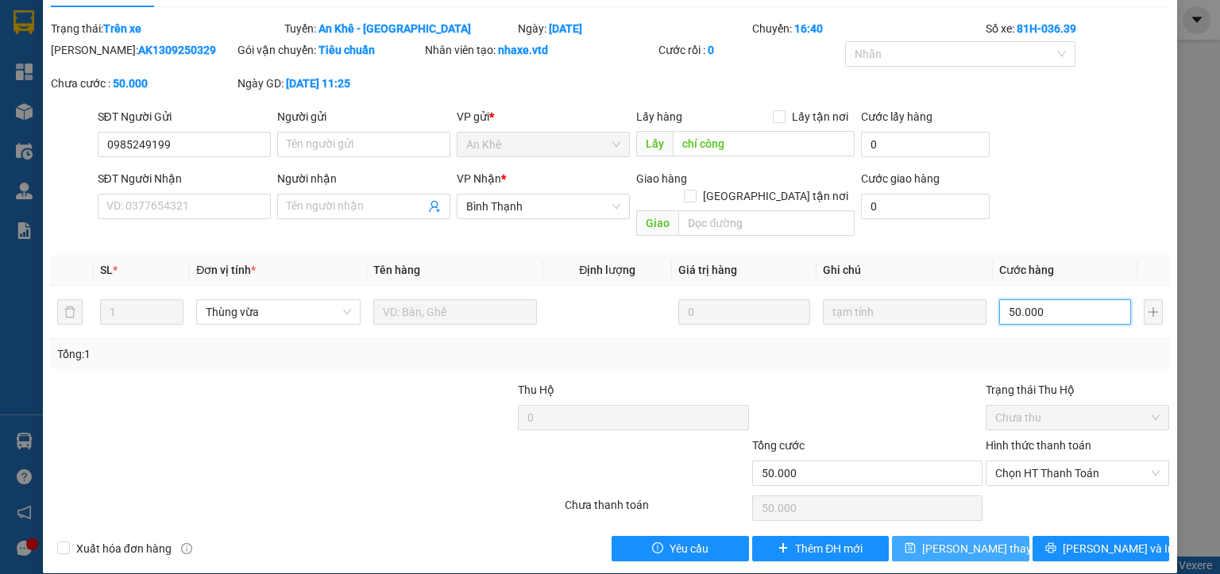
type input "50.000"
click at [957, 540] on span "[PERSON_NAME] thay đổi" at bounding box center [985, 548] width 127 height 17
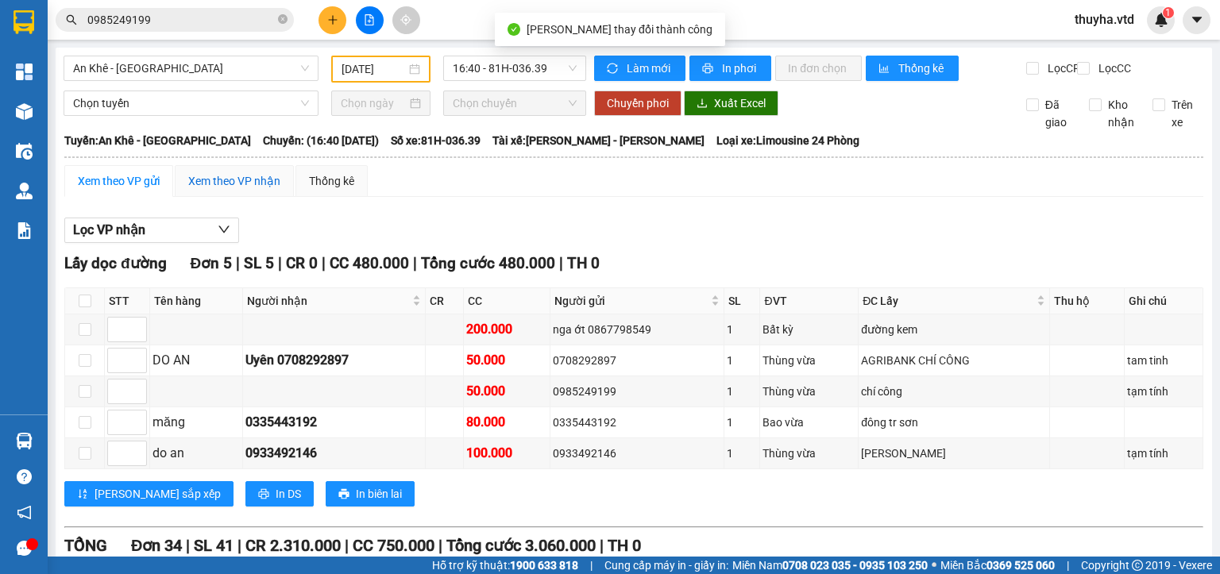
click at [220, 188] on div "Xem theo VP nhận" at bounding box center [234, 180] width 92 height 17
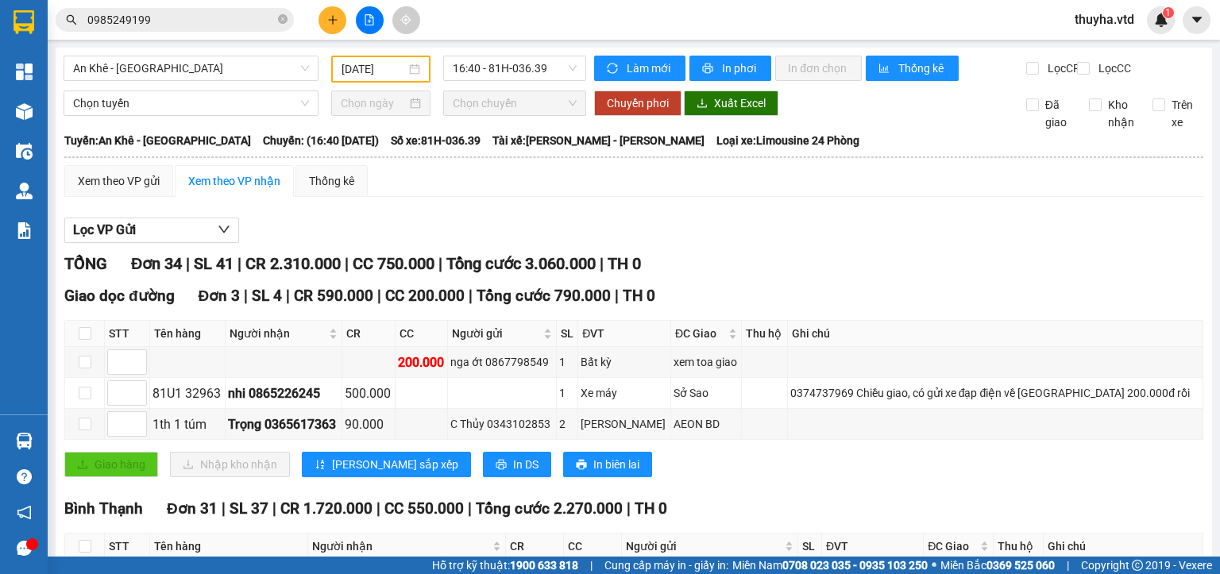
click at [393, 62] on input "[DATE]" at bounding box center [374, 68] width 64 height 17
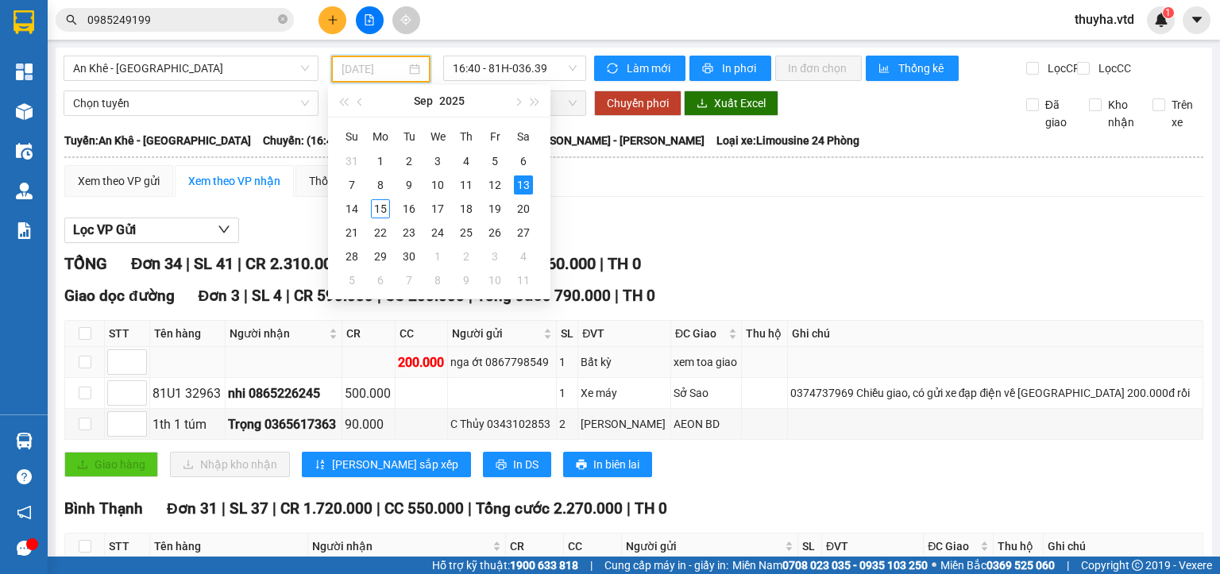
type input "[DATE]"
click at [763, 235] on div "Lọc VP Gửi" at bounding box center [633, 231] width 1139 height 26
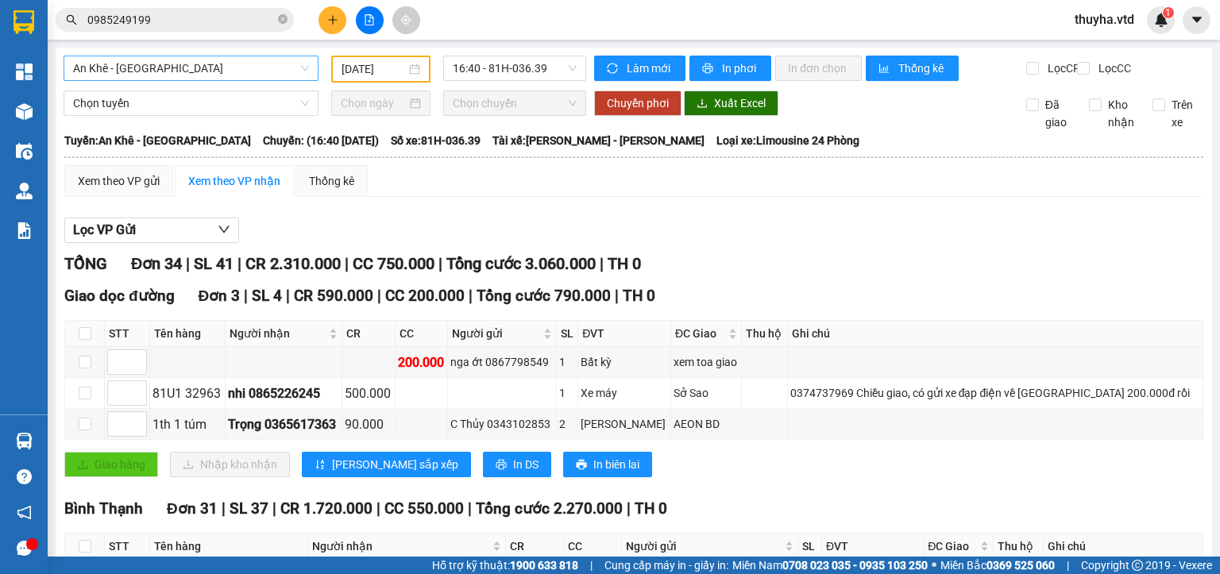
click at [232, 72] on span "An Khê - [GEOGRAPHIC_DATA]" at bounding box center [191, 68] width 236 height 24
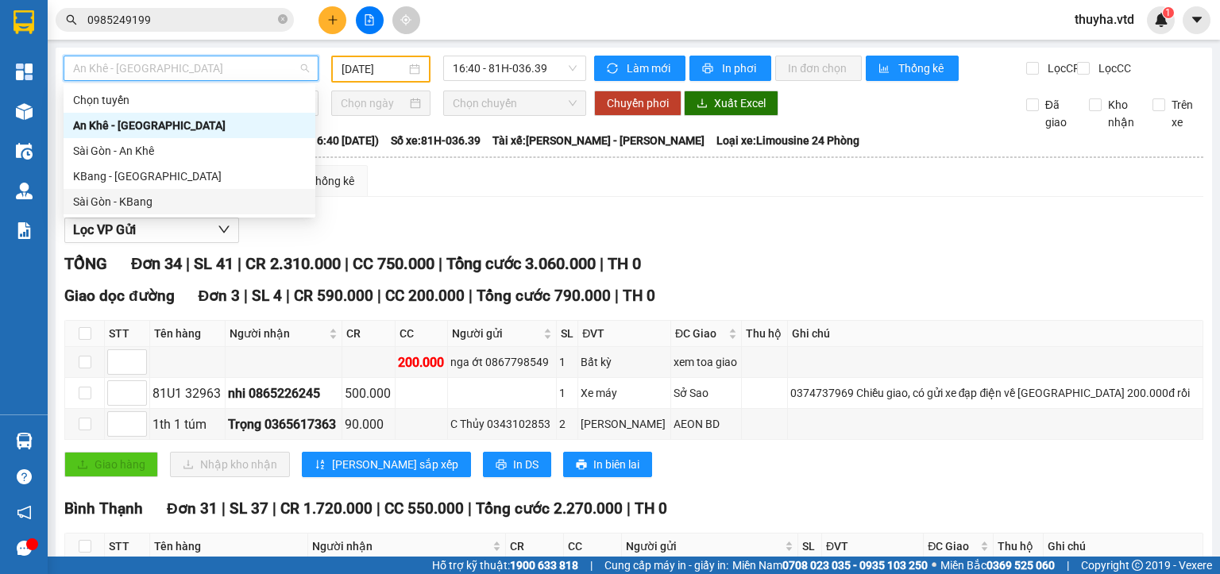
click at [137, 202] on div "Sài Gòn - KBang" at bounding box center [189, 201] width 233 height 17
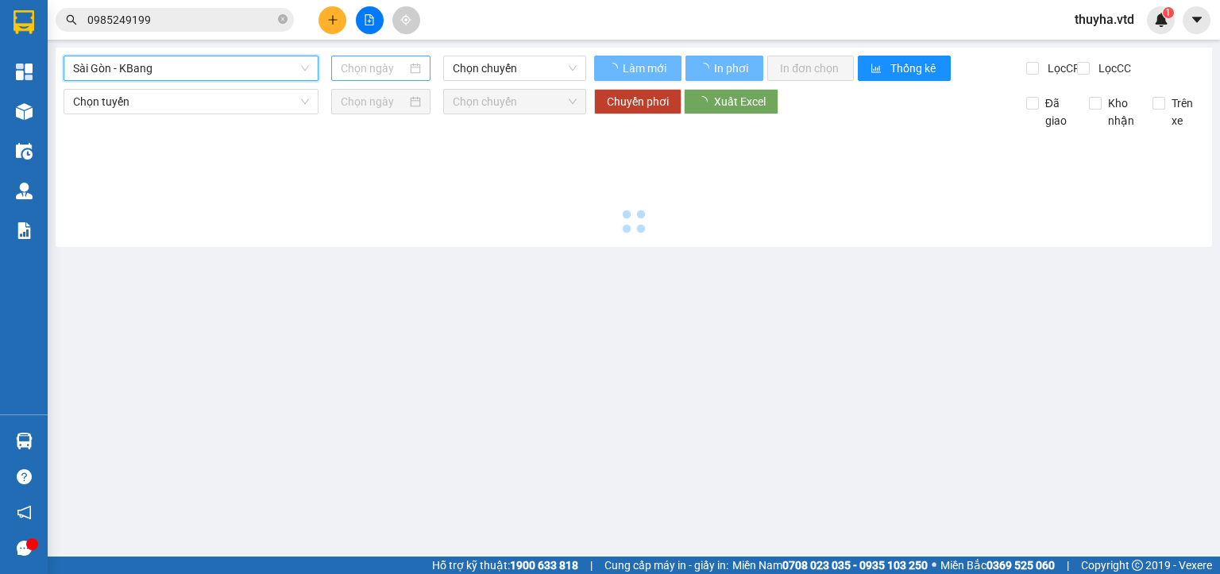
click at [350, 68] on input at bounding box center [373, 68] width 65 height 17
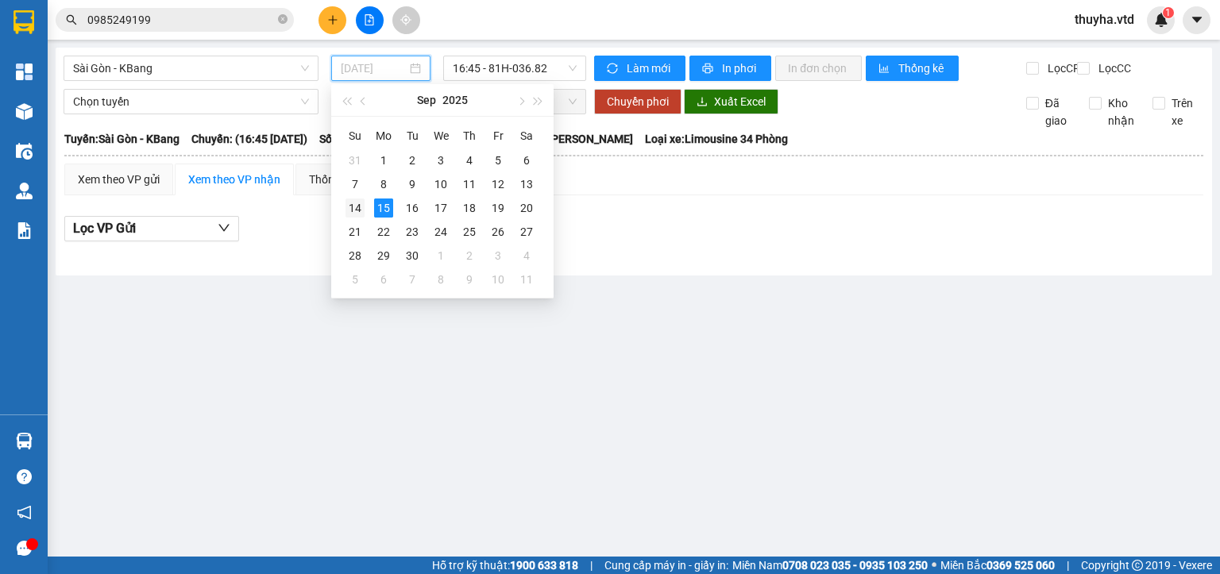
click at [357, 207] on div "14" at bounding box center [355, 208] width 19 height 19
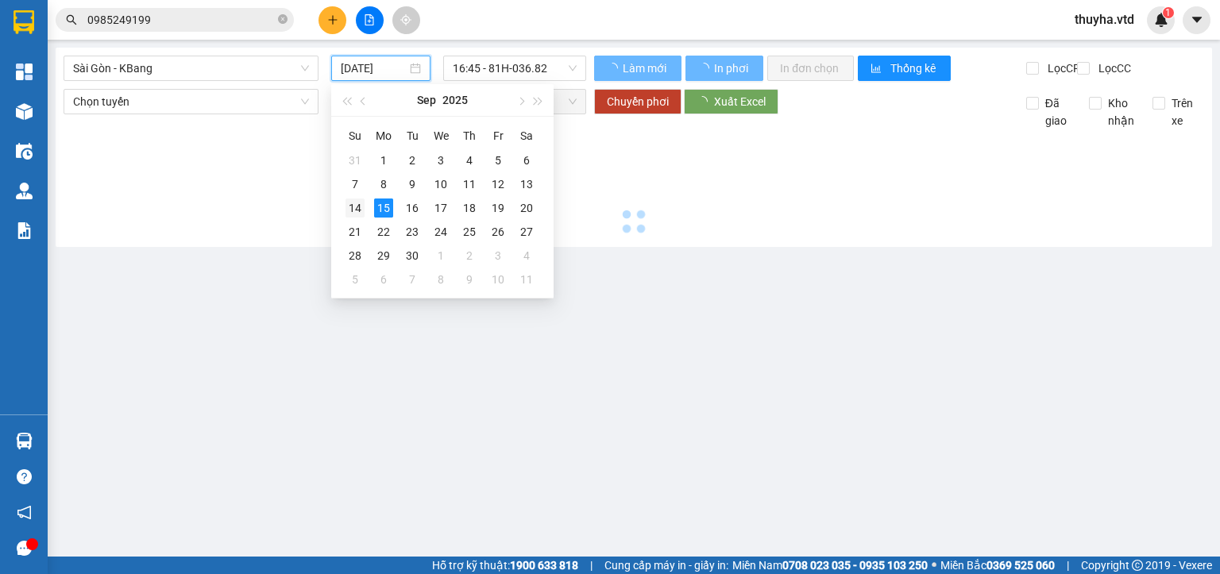
type input "[DATE]"
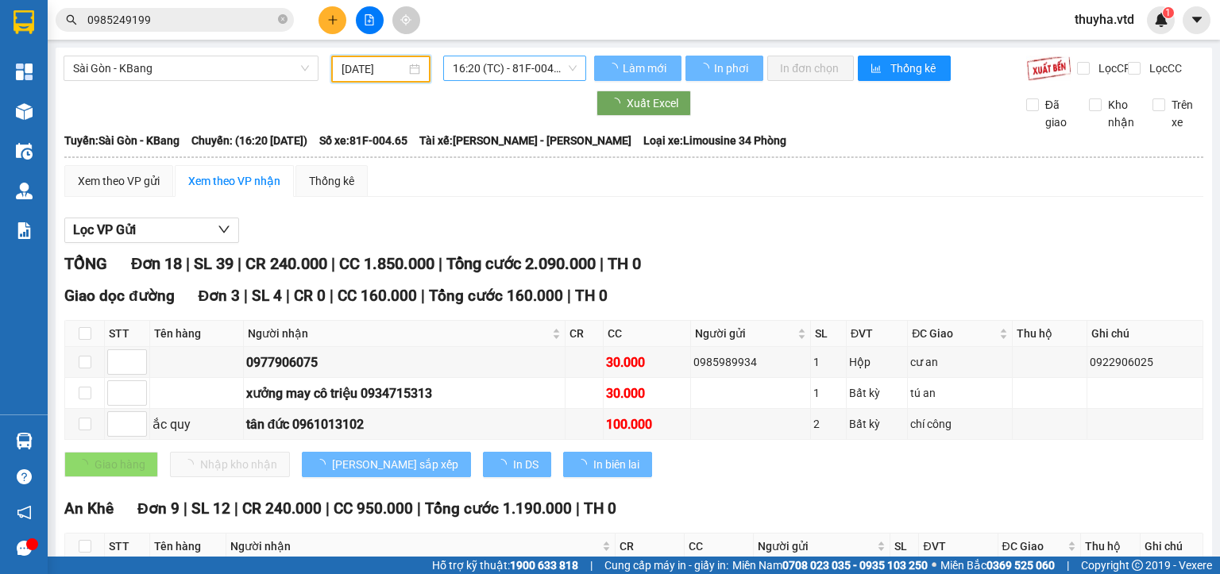
click at [520, 68] on span "16:20 (TC) - 81F-004.65" at bounding box center [515, 68] width 125 height 24
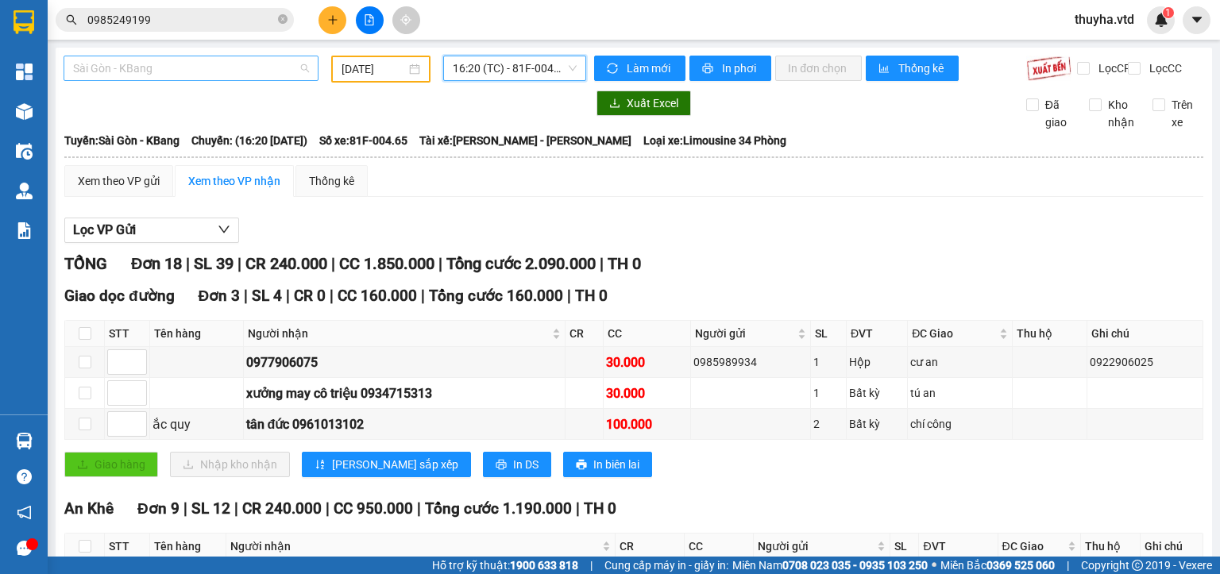
click at [133, 63] on span "Sài Gòn - KBang" at bounding box center [191, 68] width 236 height 24
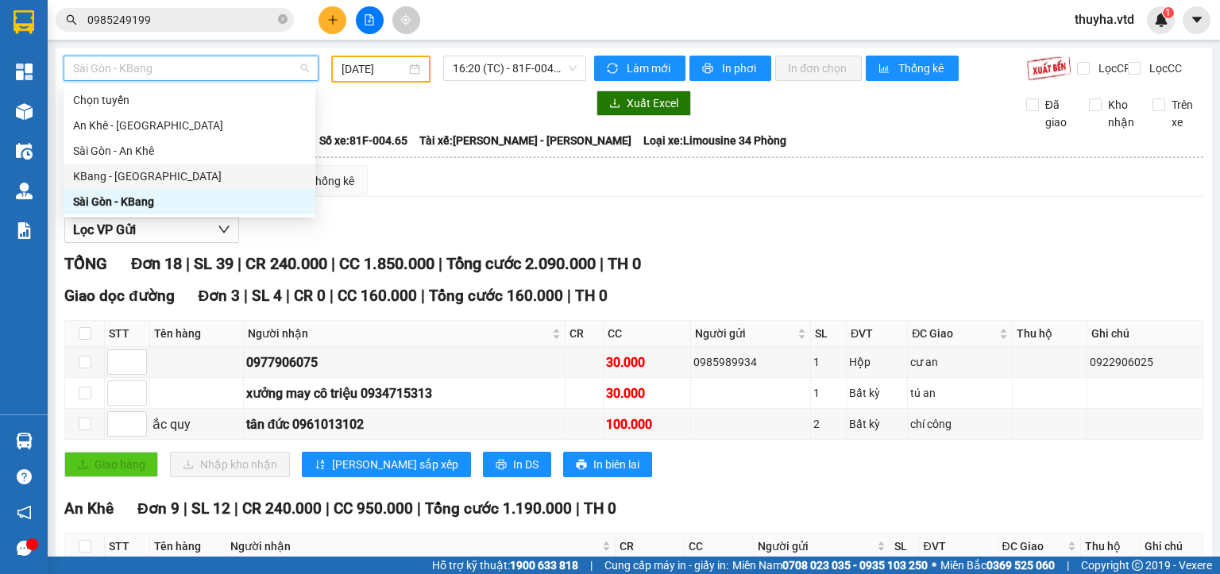
click at [127, 176] on div "KBang - [GEOGRAPHIC_DATA]" at bounding box center [189, 176] width 233 height 17
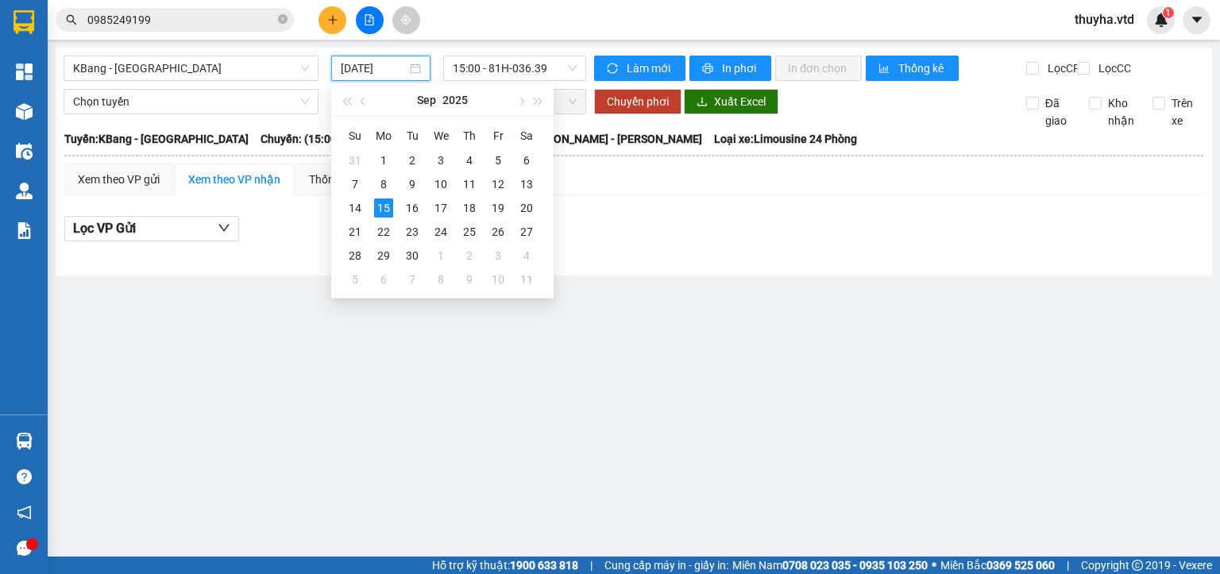
click at [367, 68] on input "[DATE]" at bounding box center [373, 68] width 65 height 17
type input "[DATE]"
click at [90, 64] on span "KBang - [GEOGRAPHIC_DATA]" at bounding box center [191, 68] width 236 height 24
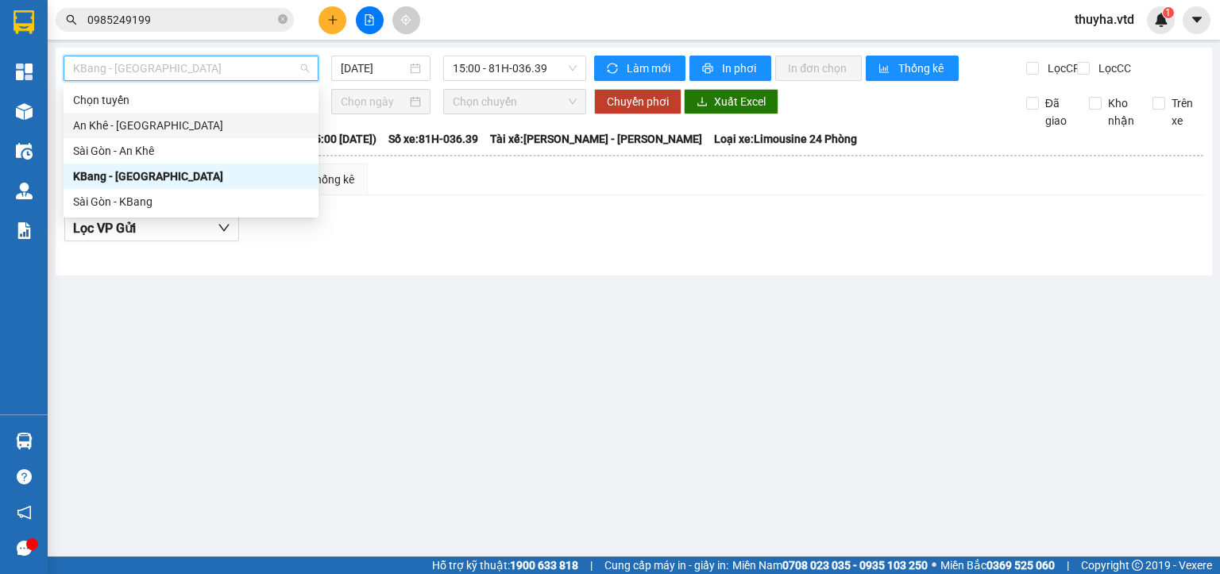
click at [106, 131] on div "An Khê - [GEOGRAPHIC_DATA]" at bounding box center [191, 125] width 236 height 17
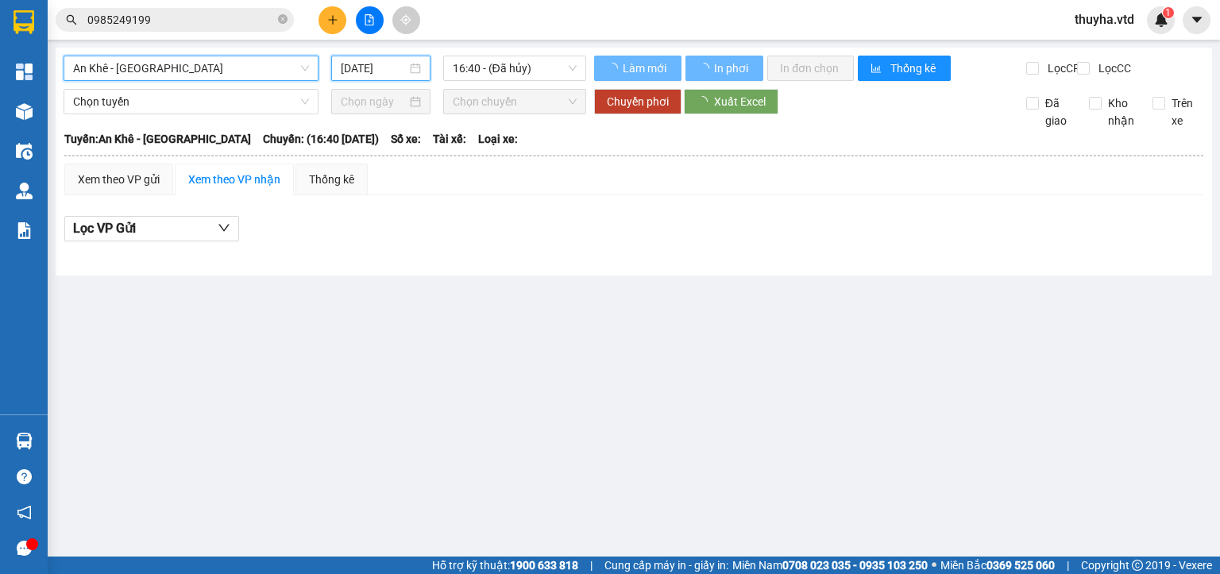
click at [354, 72] on input "[DATE]" at bounding box center [373, 68] width 65 height 17
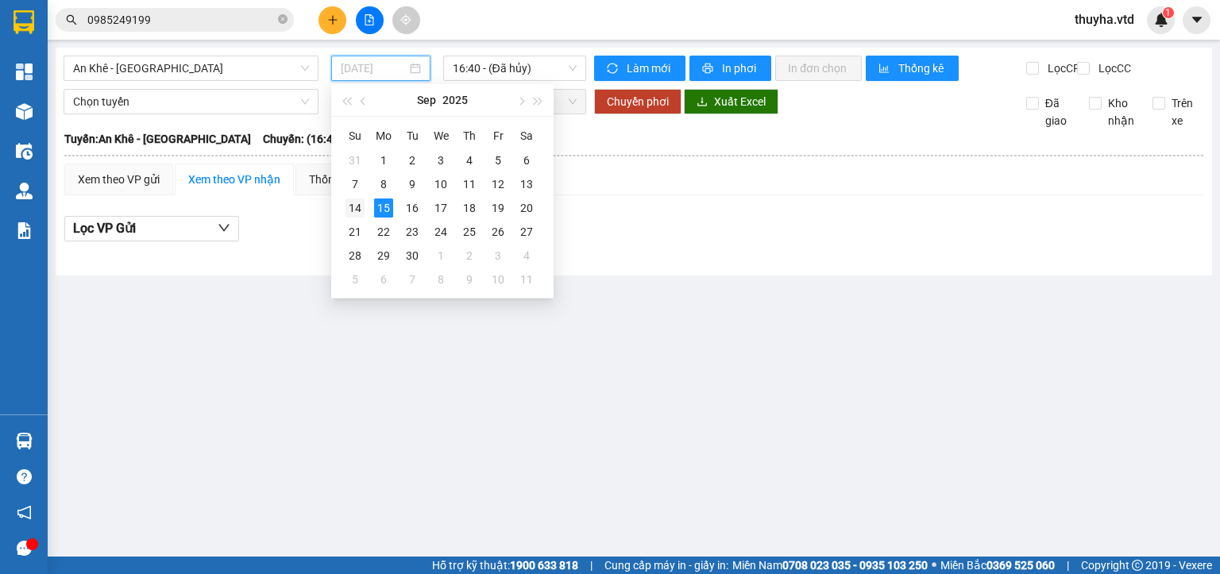
click at [360, 203] on div "14" at bounding box center [355, 208] width 19 height 19
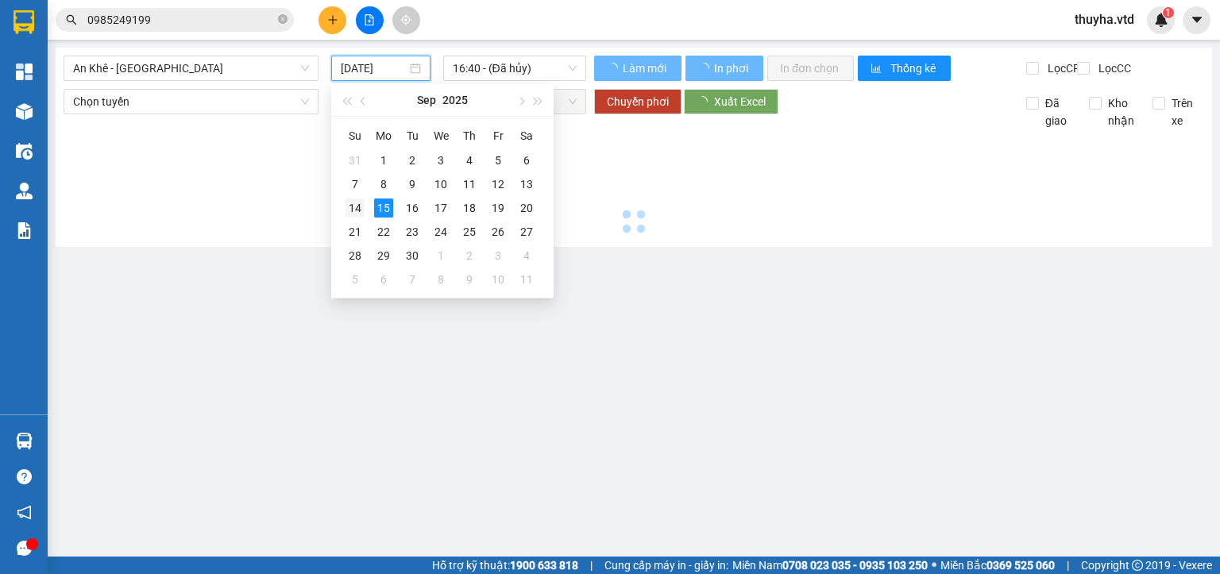
type input "[DATE]"
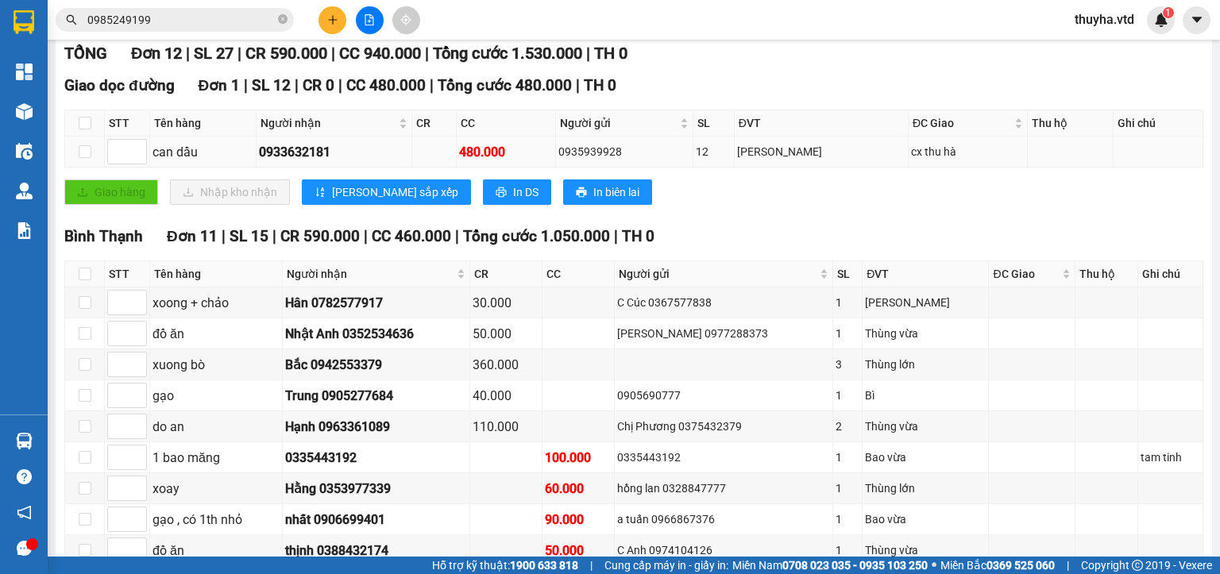
scroll to position [238, 0]
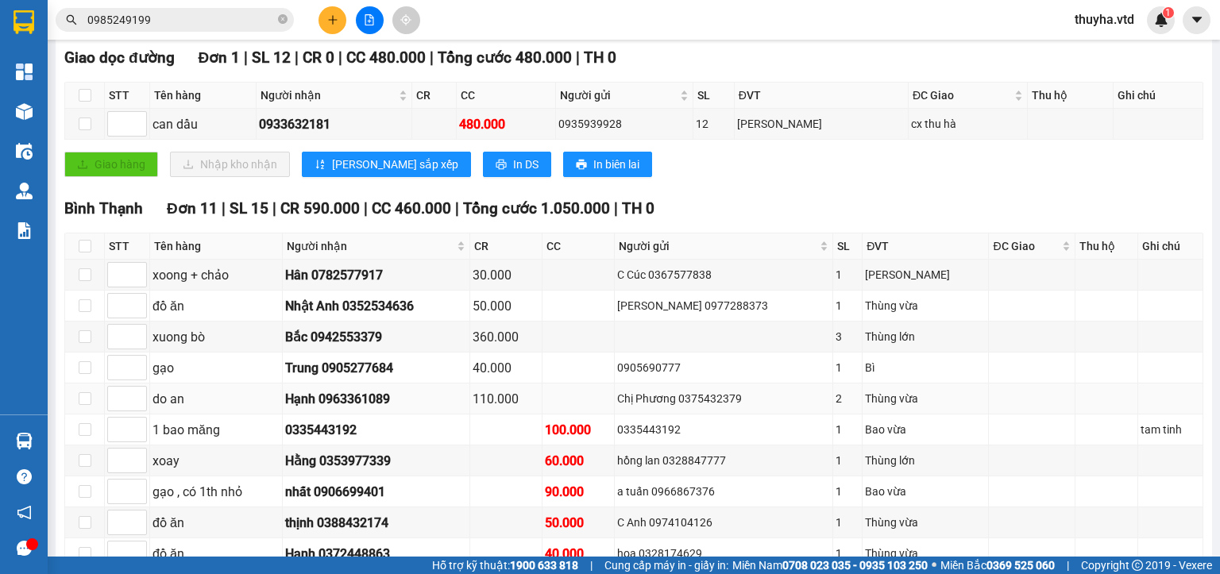
click at [381, 407] on div "Hạnh 0963361089" at bounding box center [376, 399] width 182 height 20
copy div "0963361089"
click at [155, 14] on input "0985249199" at bounding box center [180, 19] width 187 height 17
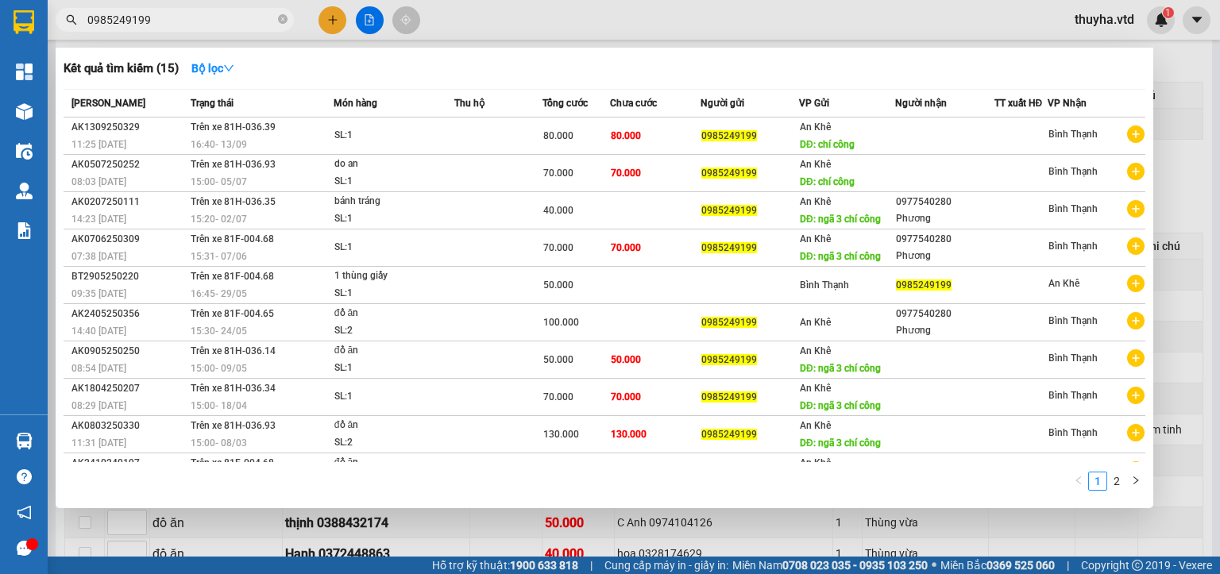
click at [155, 14] on input "0985249199" at bounding box center [180, 19] width 187 height 17
paste input "6336108"
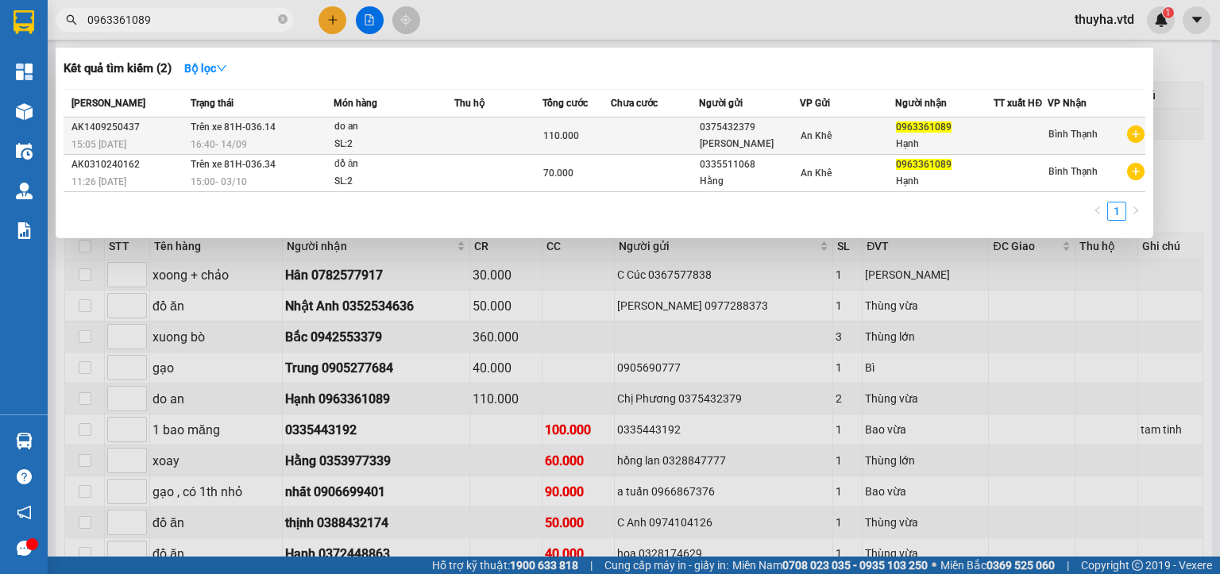
type input "0963361089"
click at [219, 139] on span "16:40 [DATE]" at bounding box center [219, 144] width 56 height 11
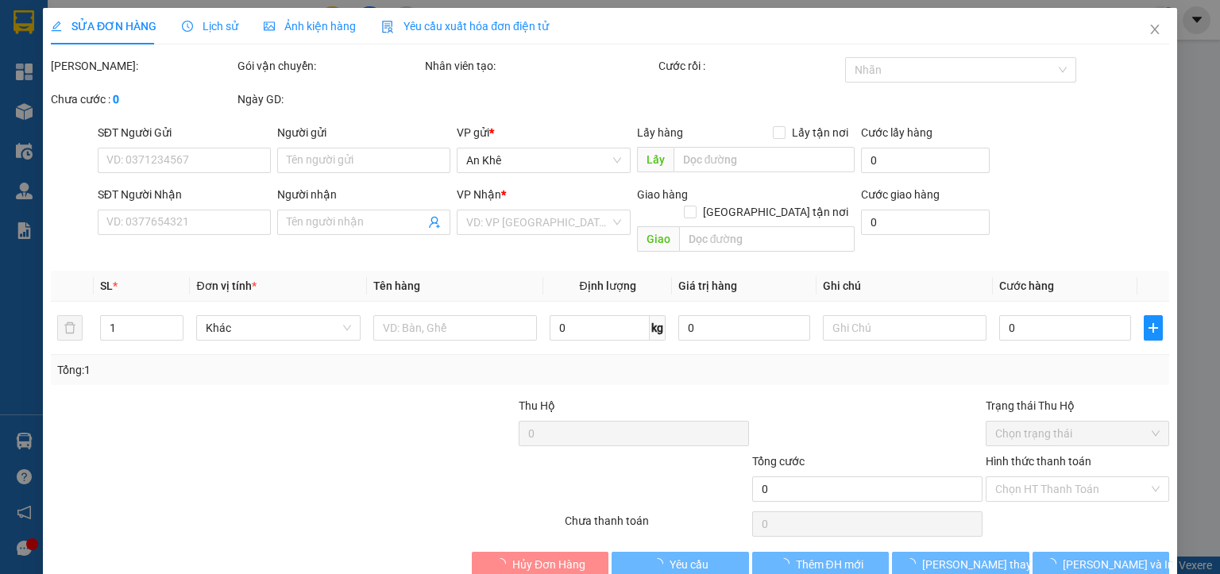
type input "0375432379"
type input "[PERSON_NAME]"
type input "0963361089"
type input "Hạnh"
type input "110.000"
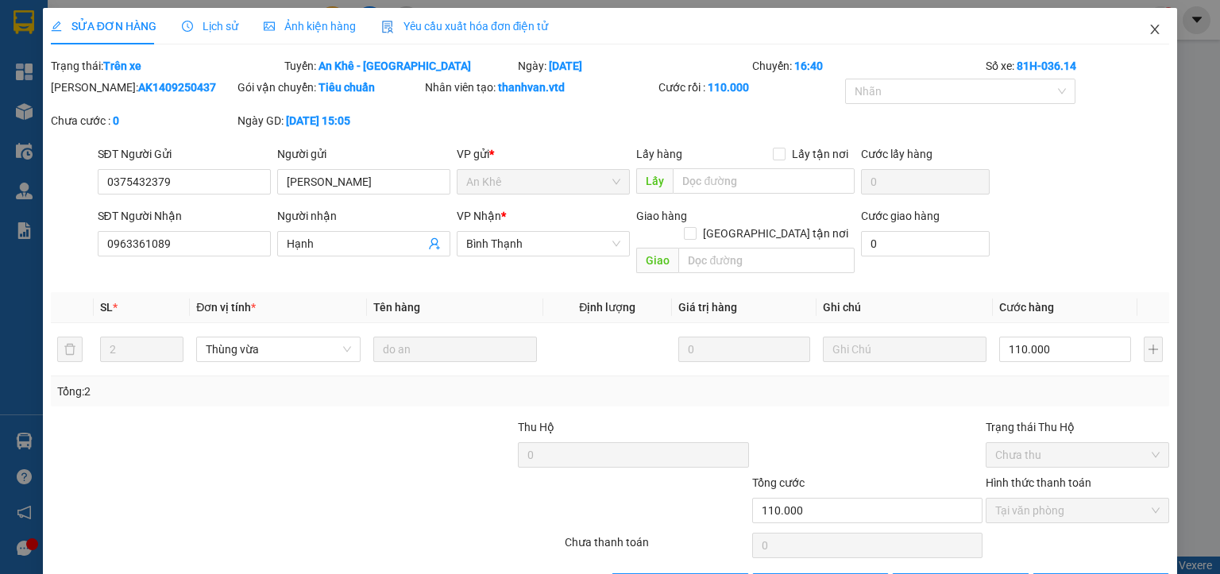
click at [1151, 34] on icon "close" at bounding box center [1155, 30] width 9 height 10
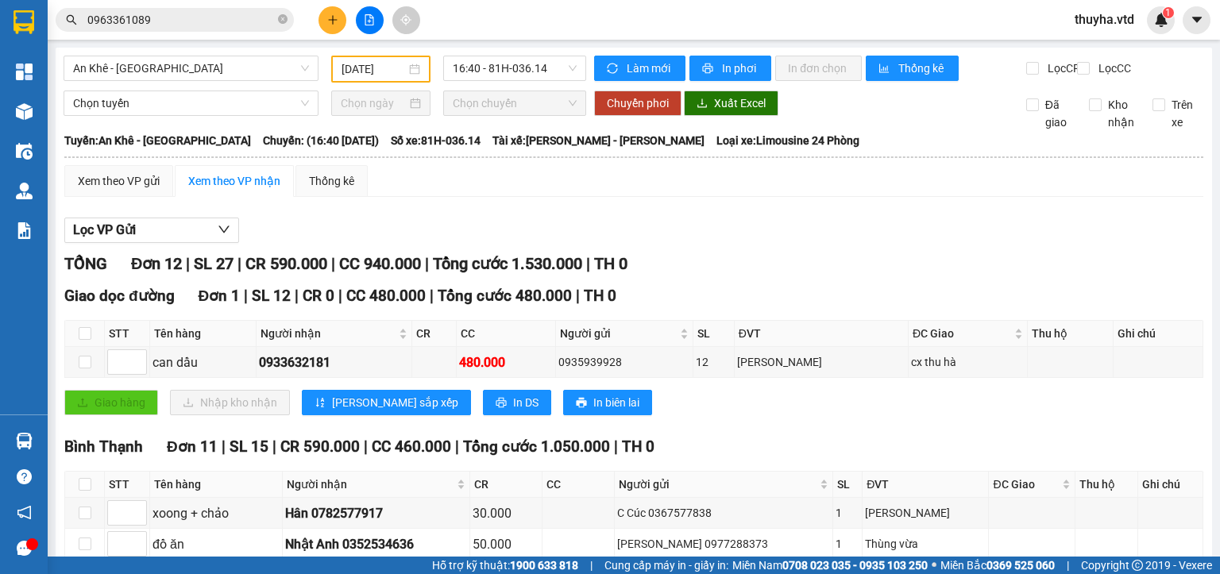
click at [329, 22] on icon "plus" at bounding box center [332, 19] width 11 height 11
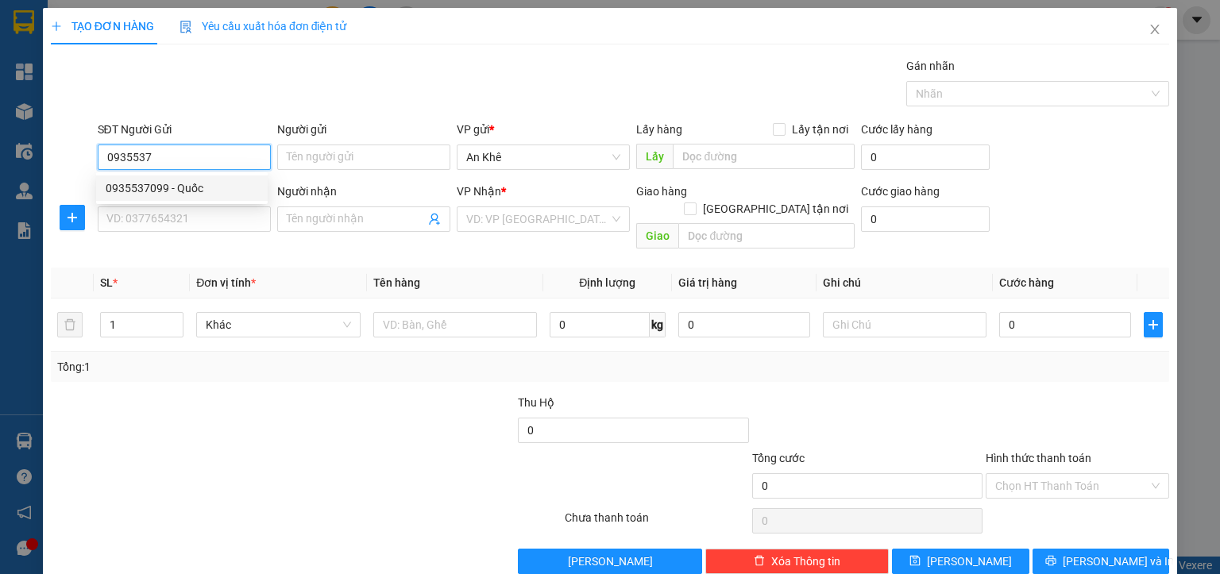
click at [202, 195] on div "0935537099 - Quốc" at bounding box center [182, 188] width 153 height 17
type input "0935537099"
type input "Quốc"
type input "0974957159"
type input "vân"
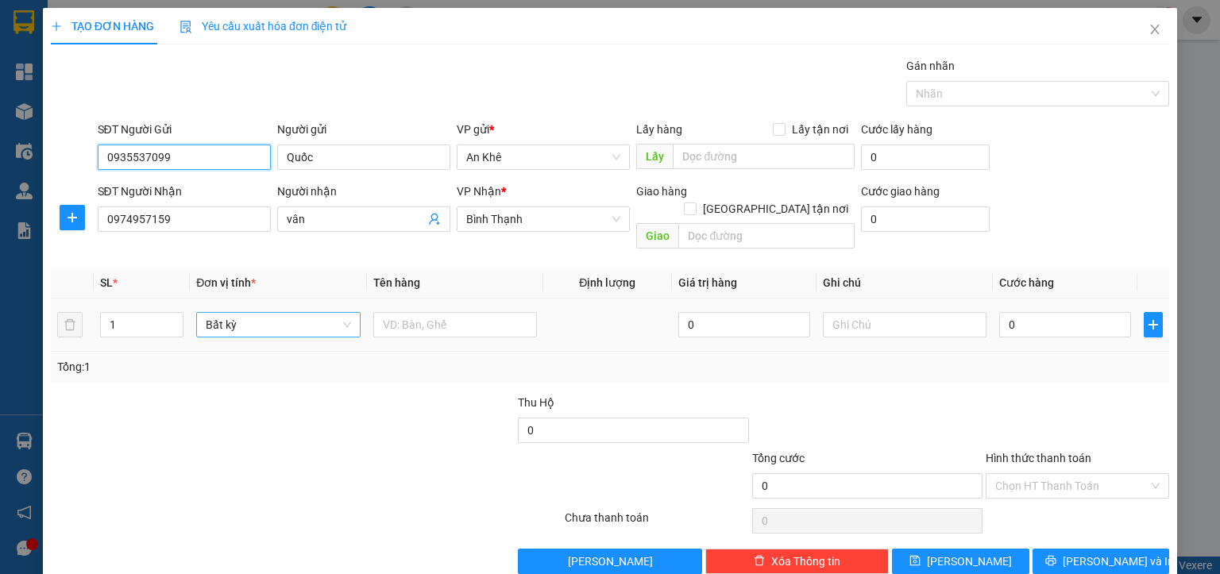
click at [222, 313] on span "Bất kỳ" at bounding box center [278, 325] width 145 height 24
type input "0935537099"
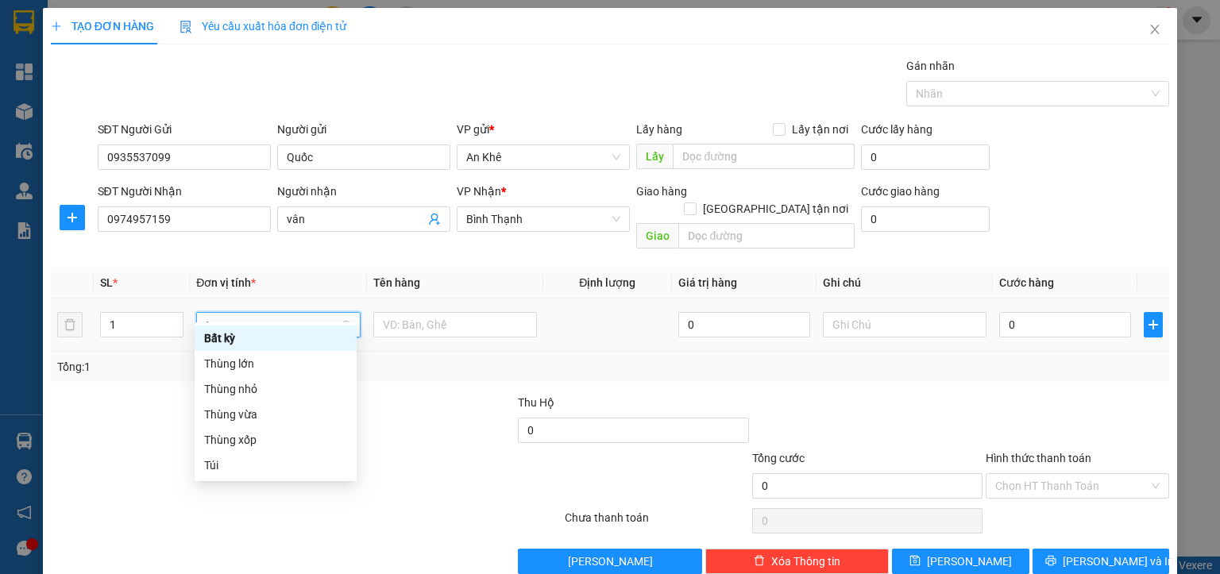
type input "th"
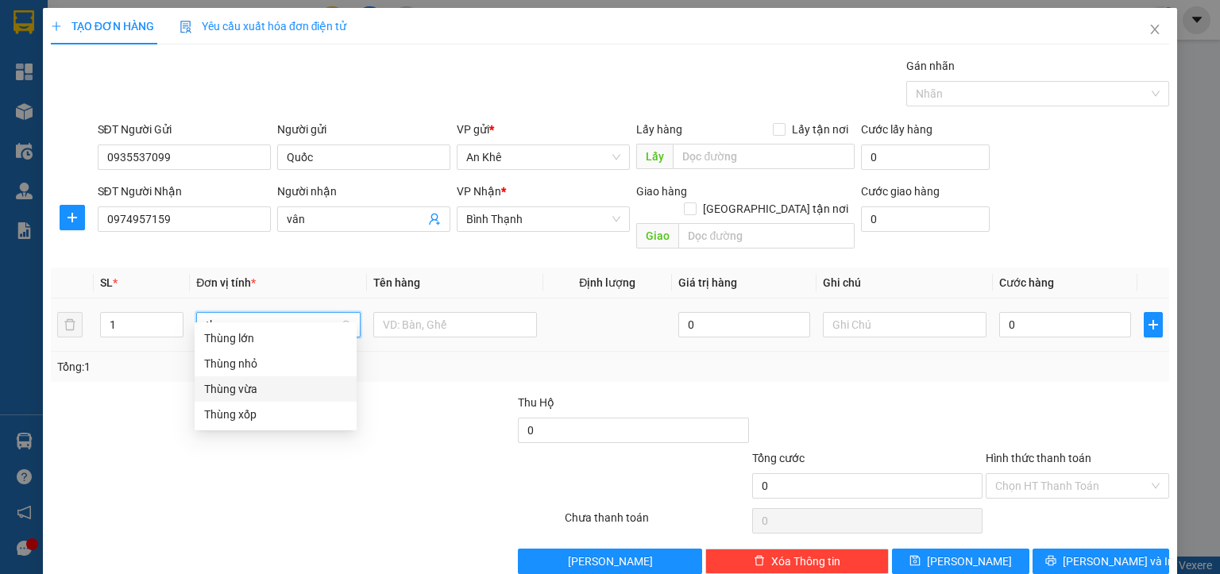
click at [239, 390] on div "Thùng vừa" at bounding box center [275, 389] width 143 height 17
click at [223, 313] on span "Thùng vừa" at bounding box center [278, 325] width 145 height 24
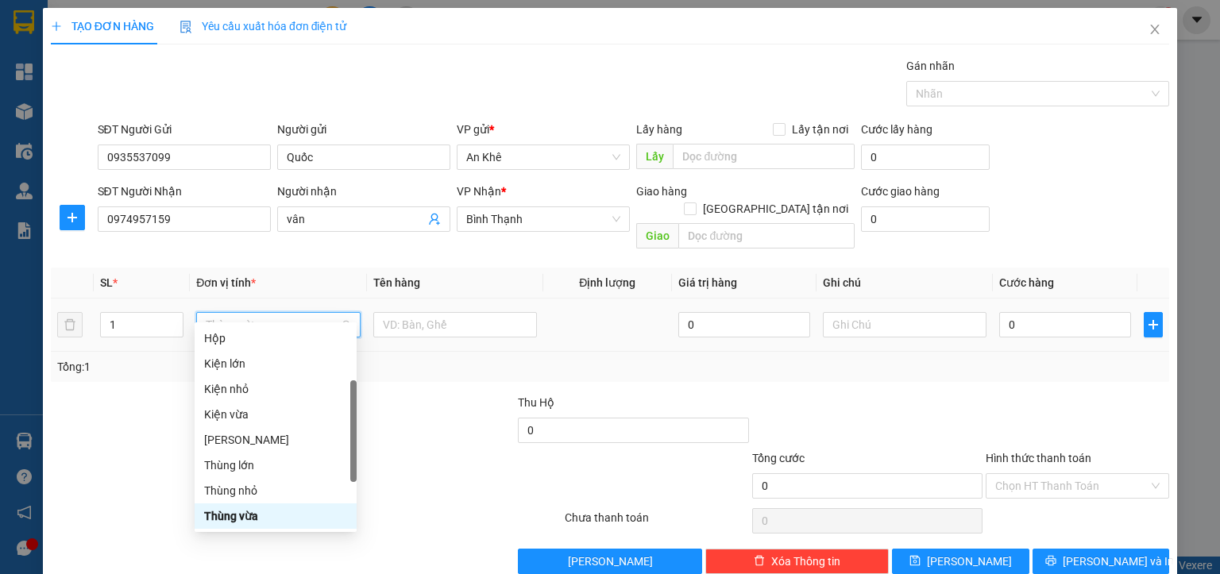
type input "m"
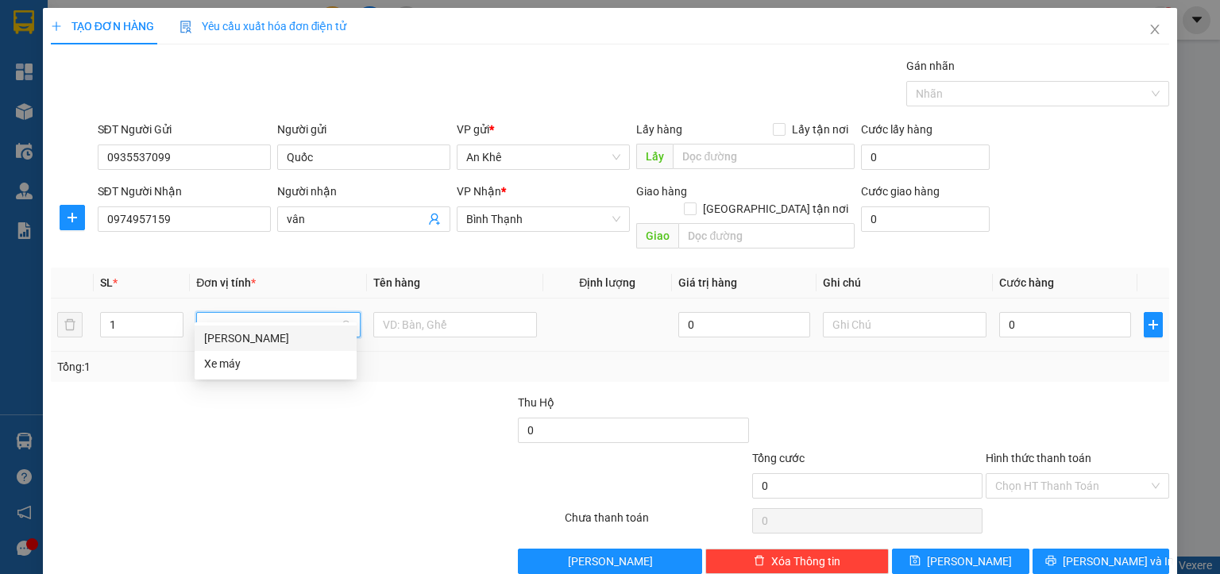
scroll to position [0, 0]
click at [215, 332] on div "[PERSON_NAME]" at bounding box center [275, 338] width 143 height 17
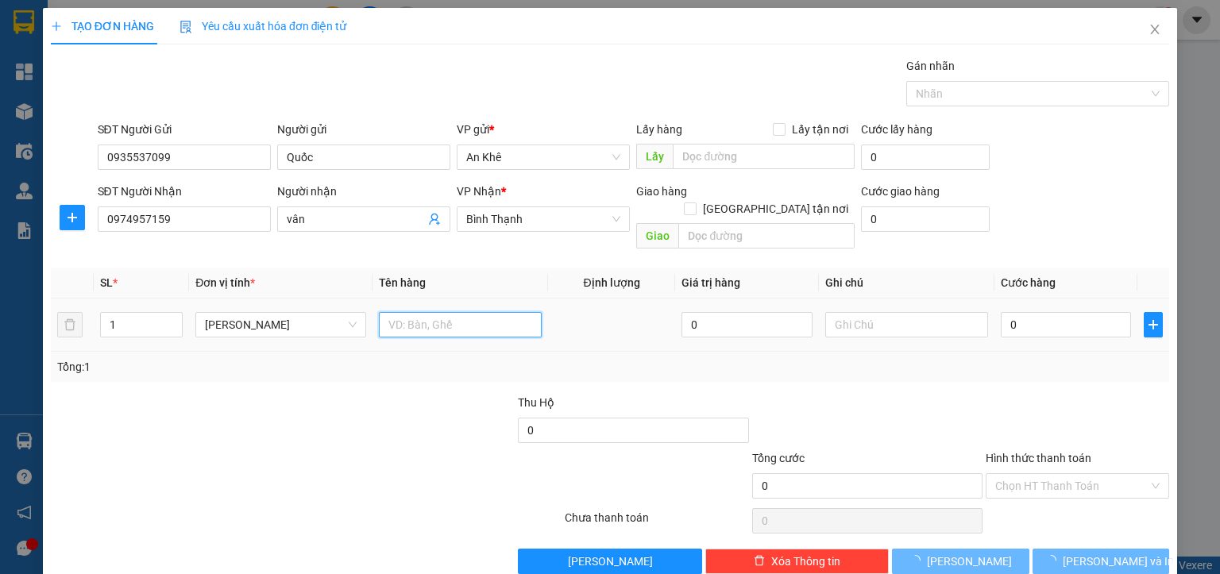
click at [385, 312] on input "text" at bounding box center [460, 324] width 163 height 25
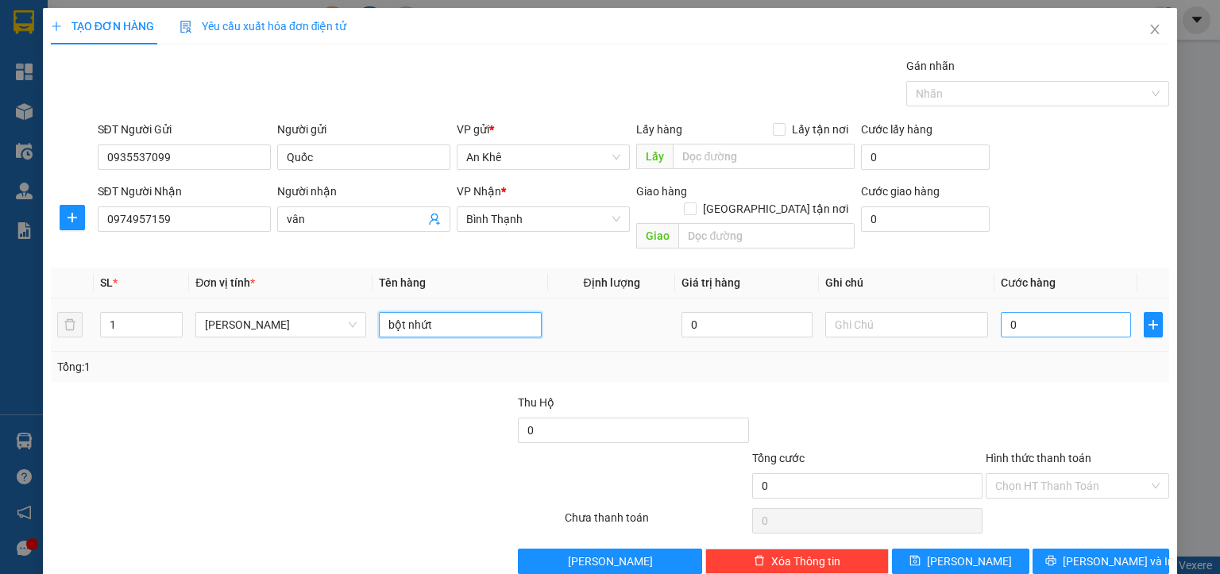
type input "bột nhứt"
click at [1036, 312] on input "0" at bounding box center [1066, 324] width 131 height 25
type input "4"
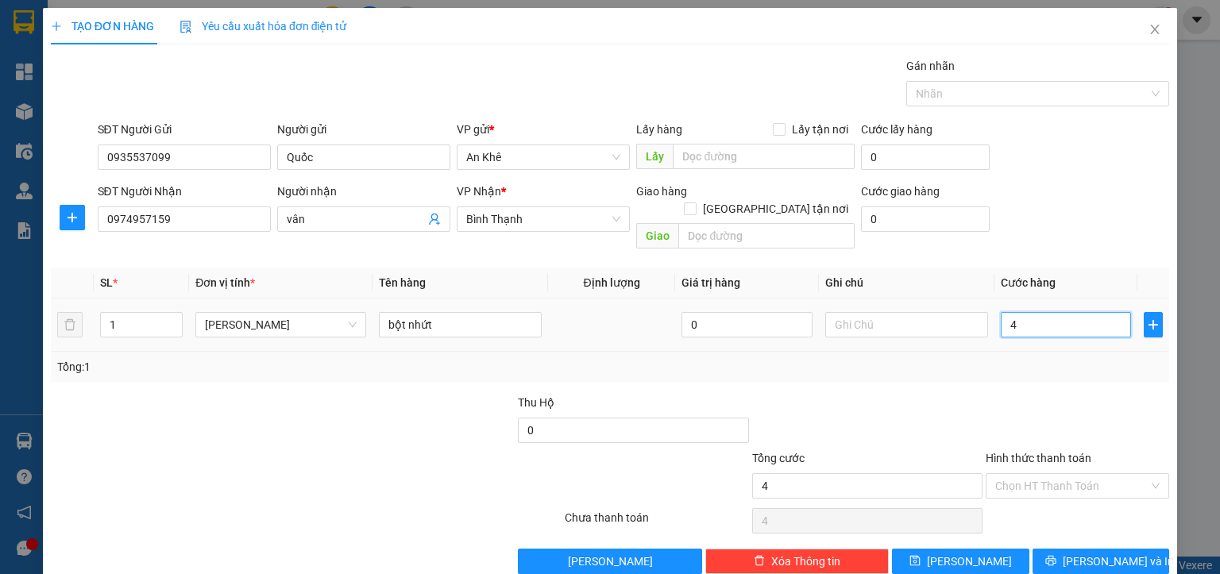
type input "40"
type input "400"
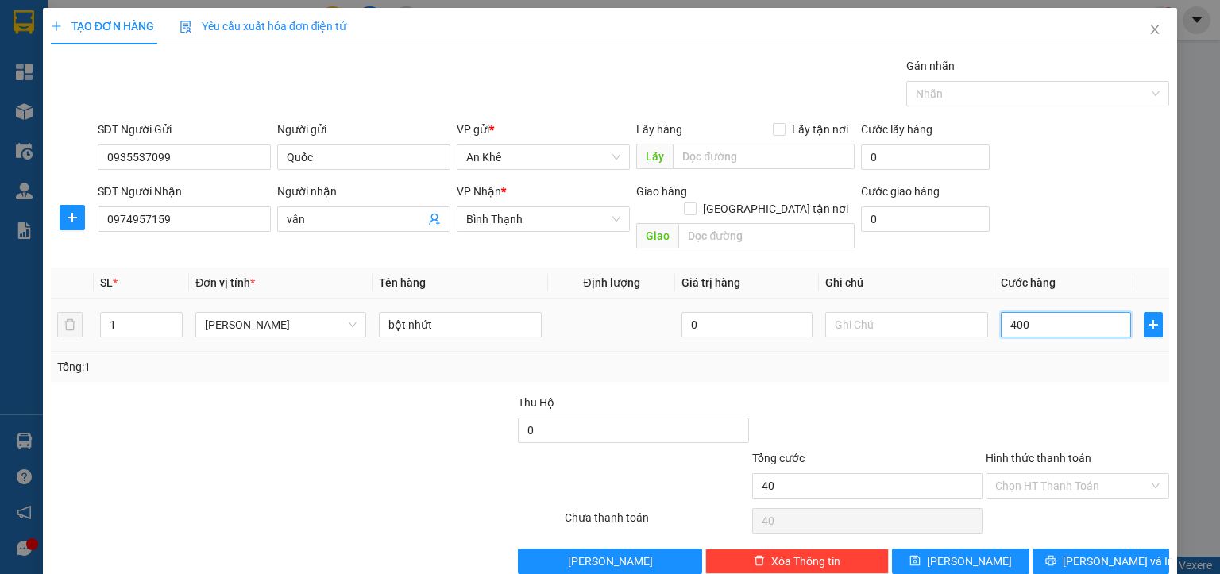
type input "400"
type input "4.000"
type input "40.000"
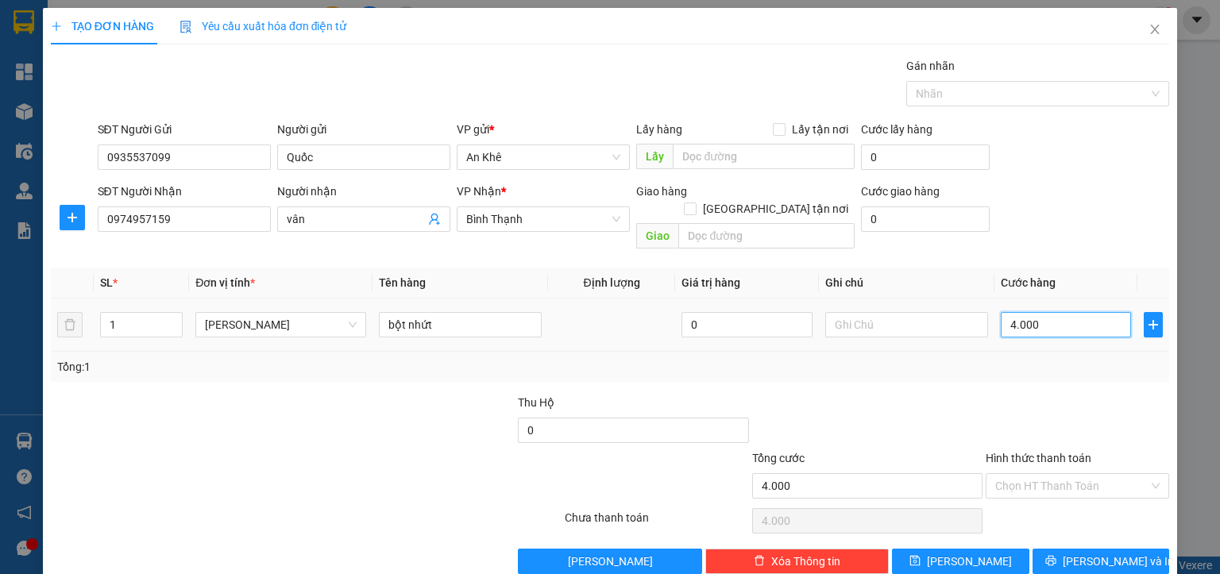
type input "40.000"
click at [1096, 553] on span "[PERSON_NAME] và In" at bounding box center [1118, 561] width 111 height 17
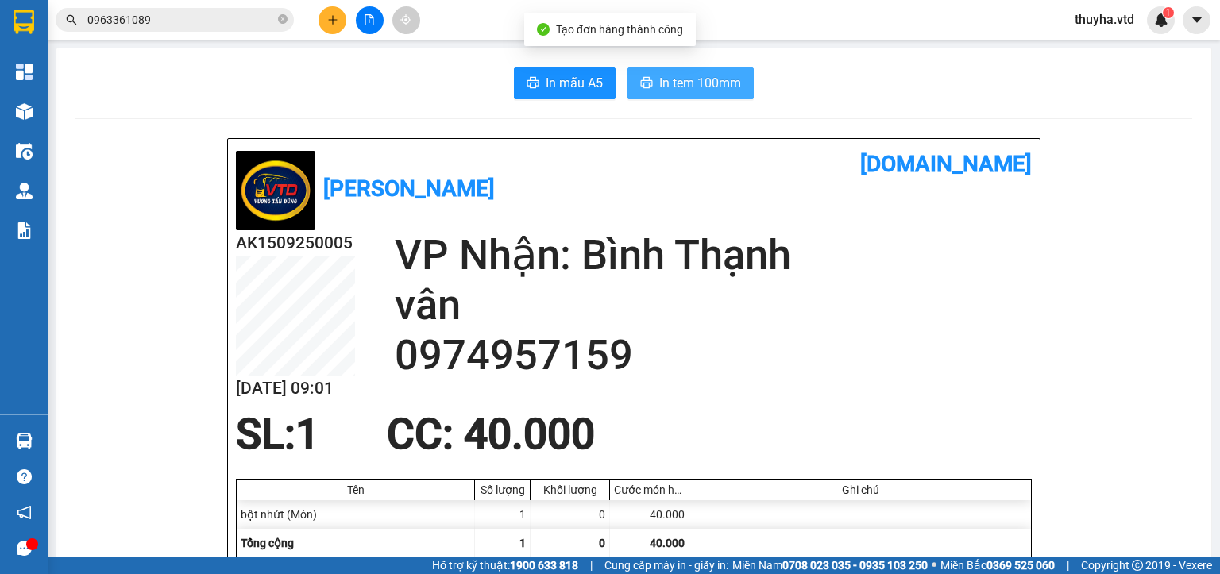
click at [686, 87] on span "In tem 100mm" at bounding box center [700, 83] width 82 height 20
